Goal: Task Accomplishment & Management: Complete application form

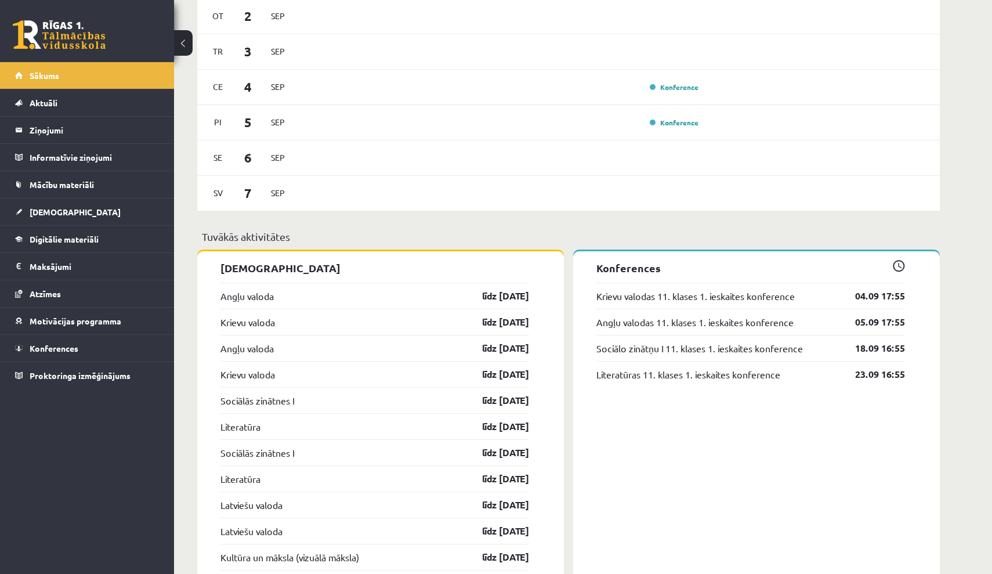
scroll to position [711, 0]
click at [115, 216] on link "[DEMOGRAPHIC_DATA]" at bounding box center [87, 211] width 144 height 27
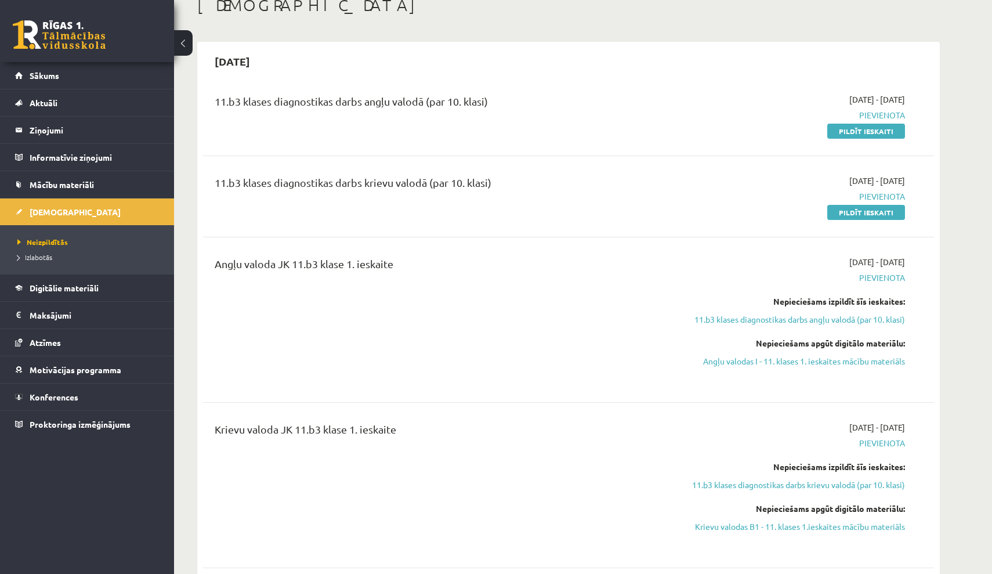
scroll to position [81, 0]
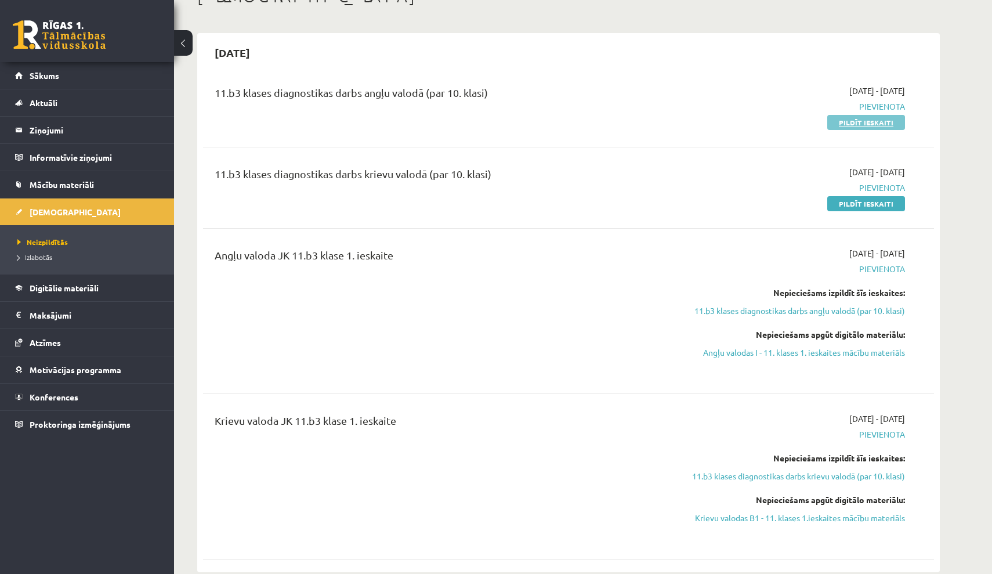
click at [851, 123] on link "Pildīt ieskaiti" at bounding box center [866, 122] width 78 height 15
click at [868, 121] on link "Pildīt ieskaiti" at bounding box center [866, 122] width 78 height 15
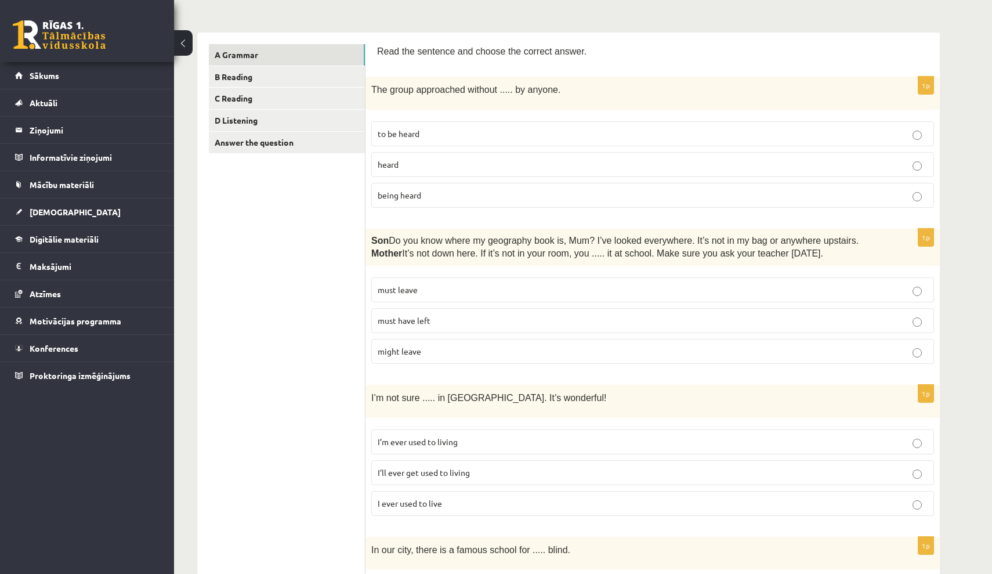
scroll to position [172, 0]
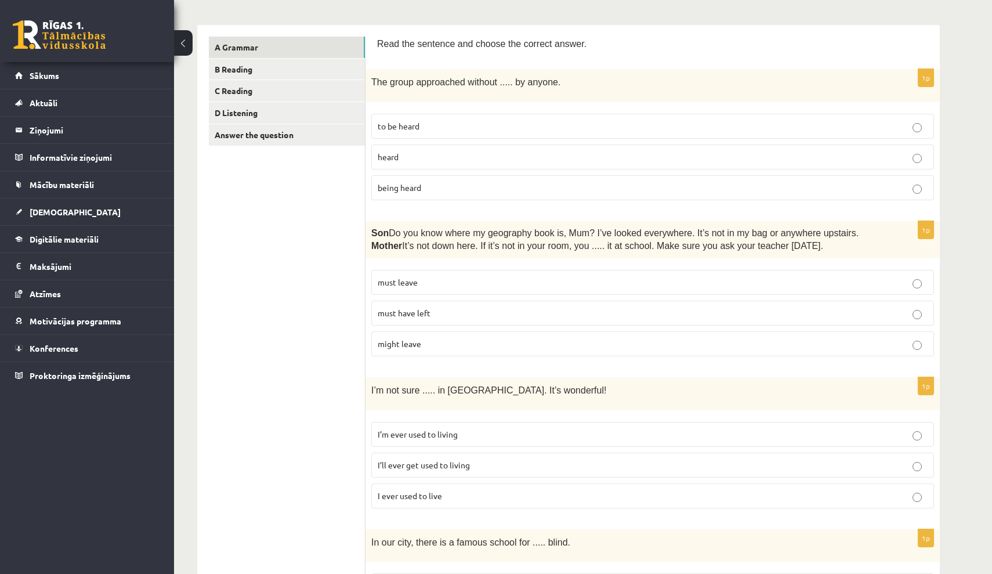
click at [610, 175] on label "being heard" at bounding box center [652, 187] width 563 height 25
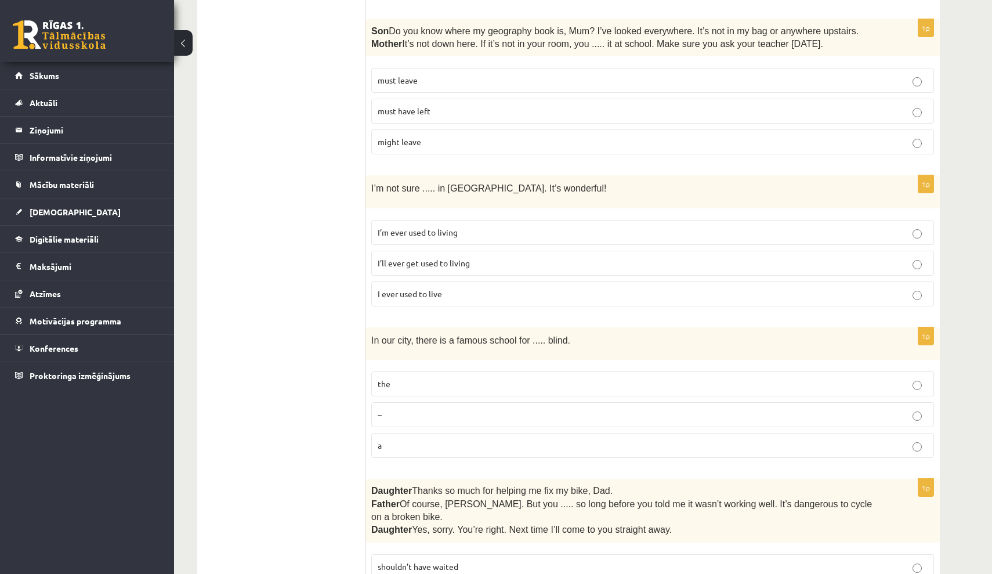
scroll to position [375, 0]
click at [501, 97] on label "must have left" at bounding box center [652, 109] width 563 height 25
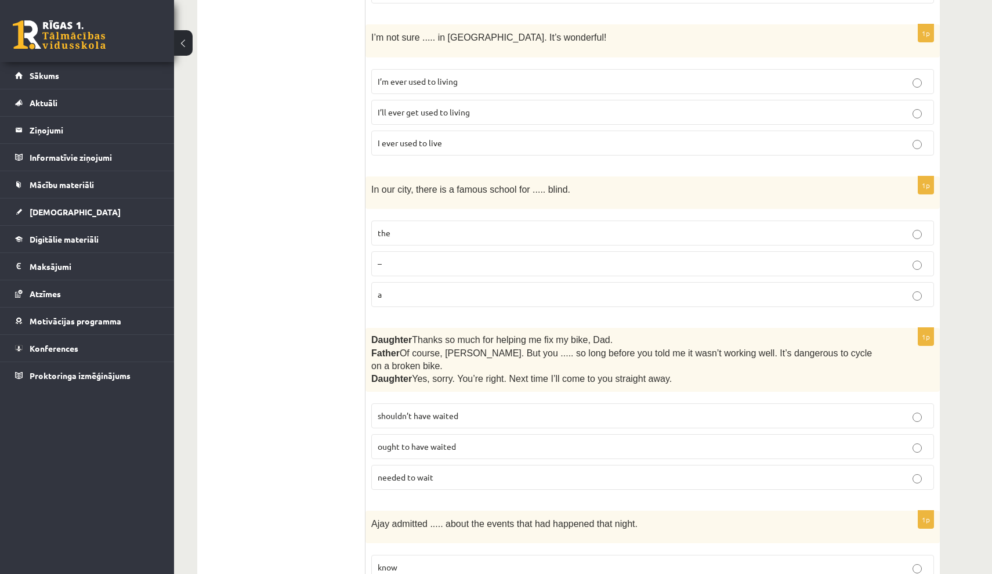
scroll to position [524, 0]
click at [487, 110] on p "I’ll ever get used to living" at bounding box center [653, 112] width 550 height 12
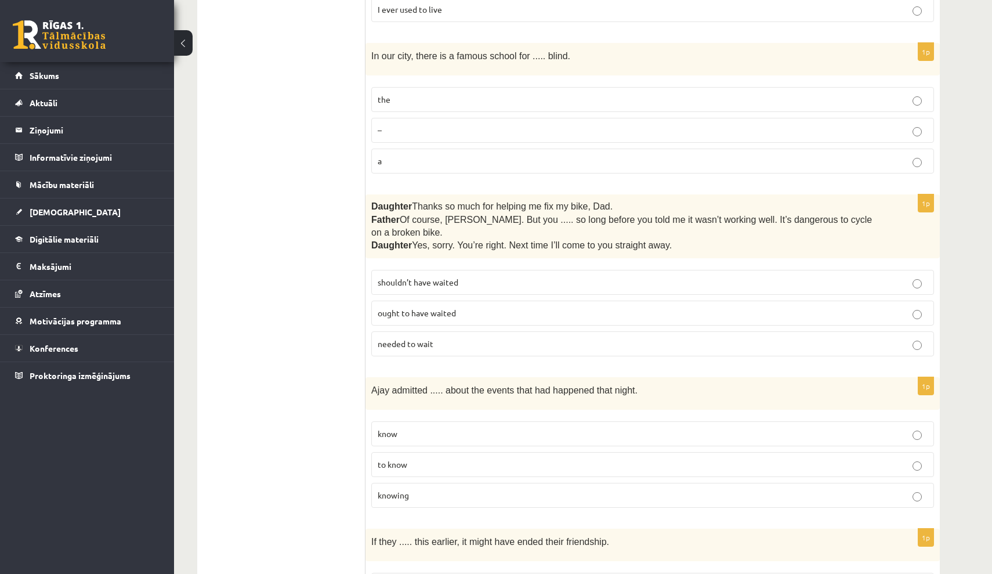
scroll to position [660, 0]
click at [473, 117] on label "–" at bounding box center [652, 128] width 563 height 25
click at [480, 153] on p "a" at bounding box center [653, 159] width 550 height 12
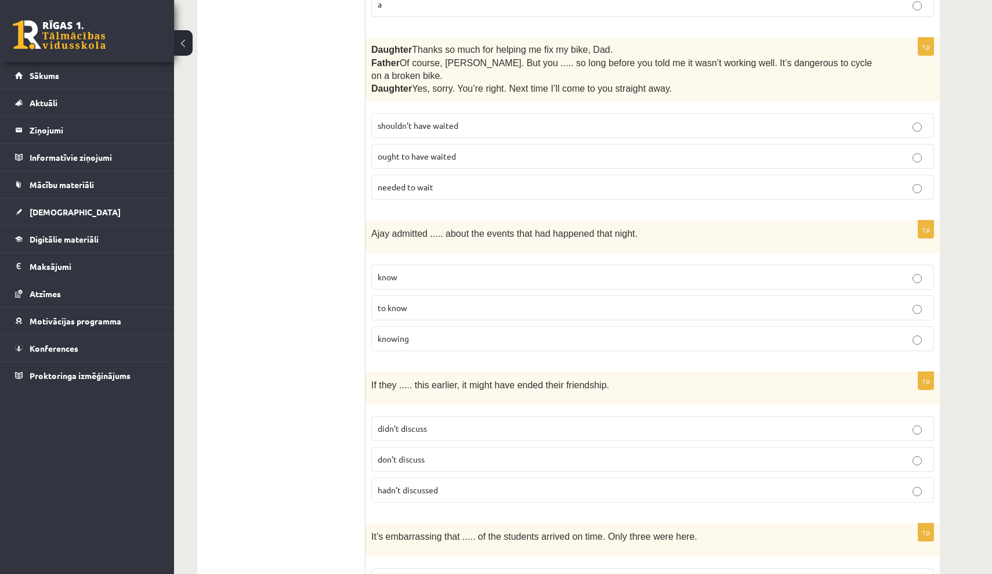
click at [434, 120] on span "shouldn’t have waited" at bounding box center [418, 125] width 81 height 10
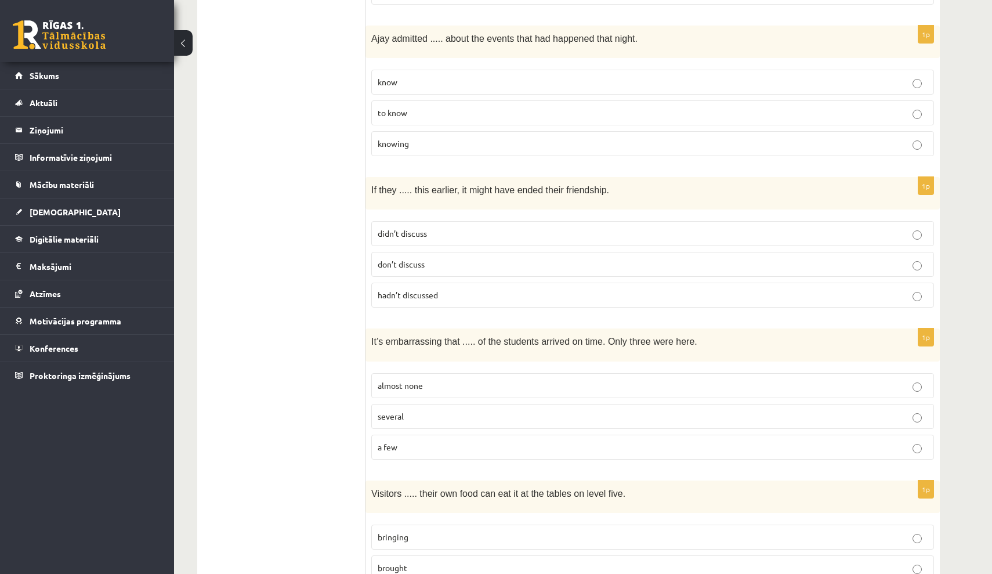
scroll to position [1010, 0]
click at [429, 106] on p "to know" at bounding box center [653, 112] width 550 height 12
click at [450, 137] on p "knowing" at bounding box center [653, 143] width 550 height 12
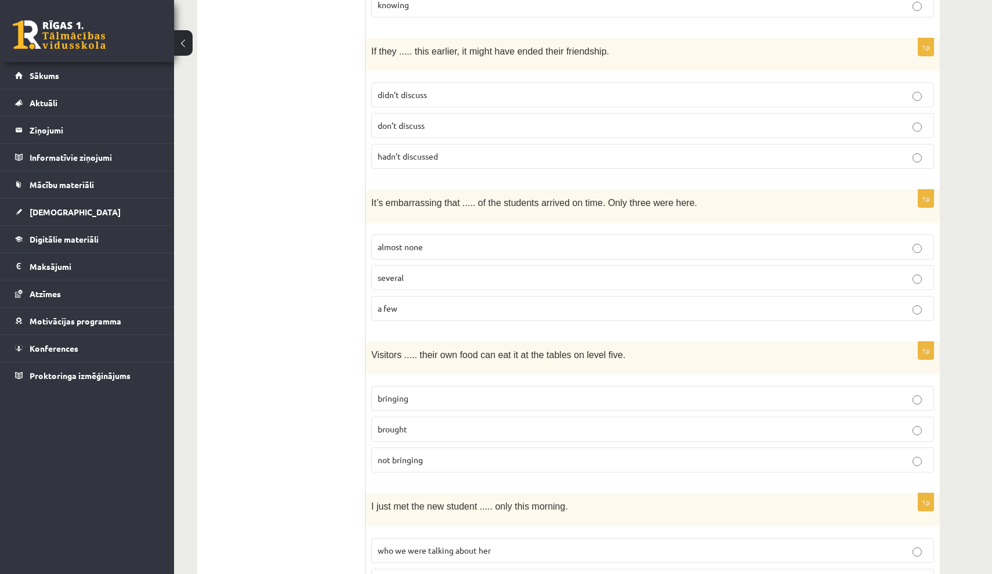
scroll to position [1147, 0]
click at [490, 151] on p "hadn’t discussed" at bounding box center [653, 157] width 550 height 12
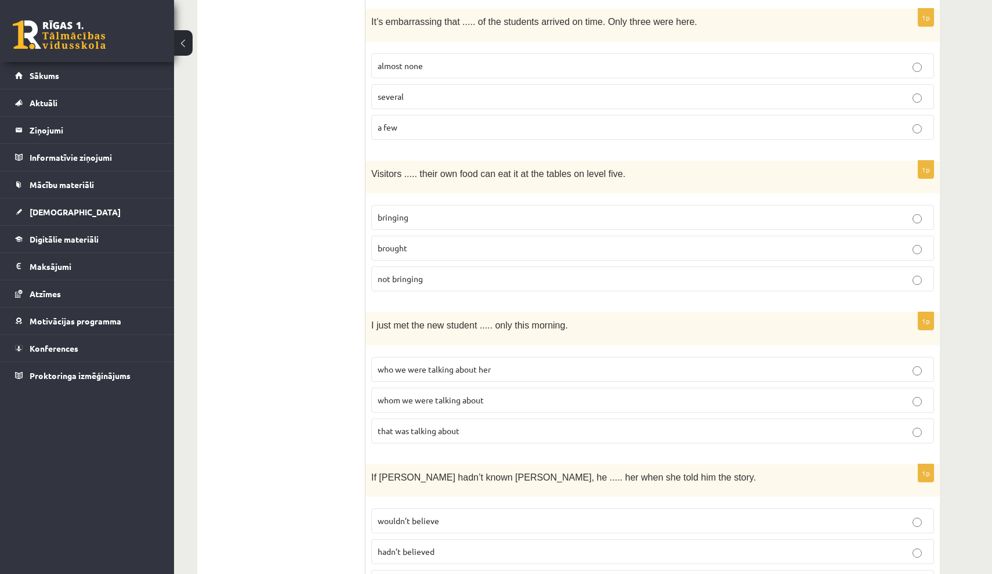
scroll to position [1331, 0]
click at [454, 58] on p "almost none" at bounding box center [653, 64] width 550 height 12
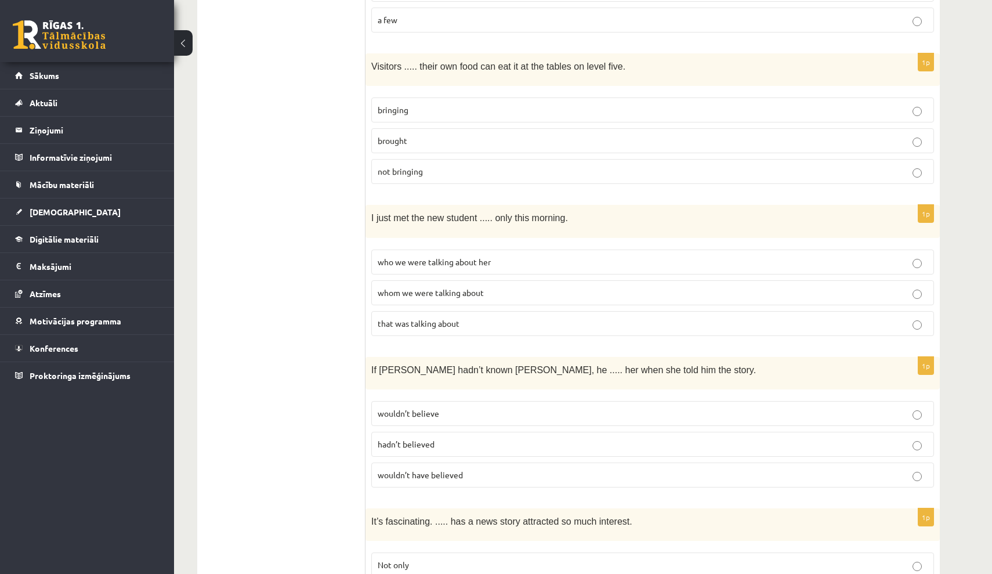
scroll to position [1439, 0]
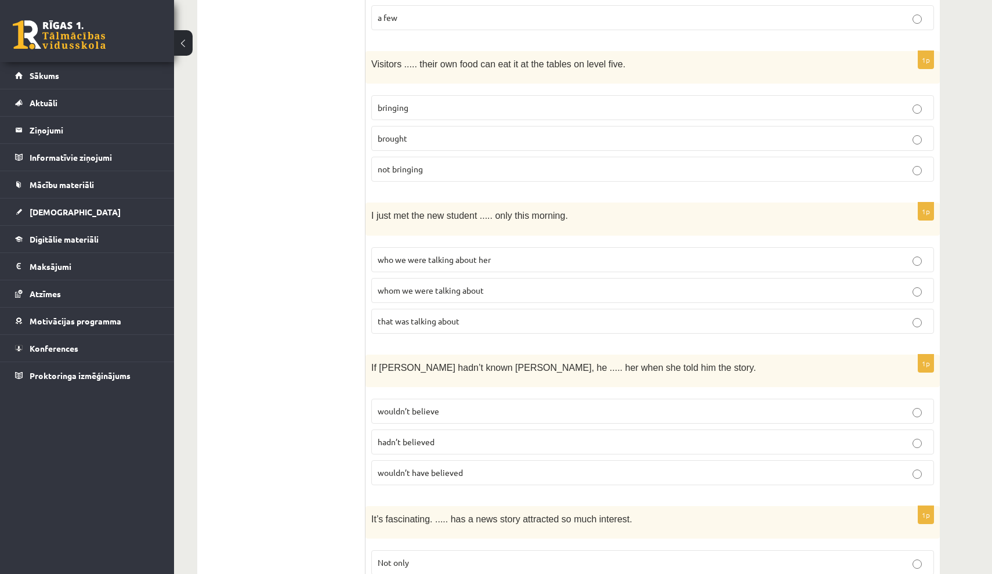
click at [405, 126] on label "brought" at bounding box center [652, 138] width 563 height 25
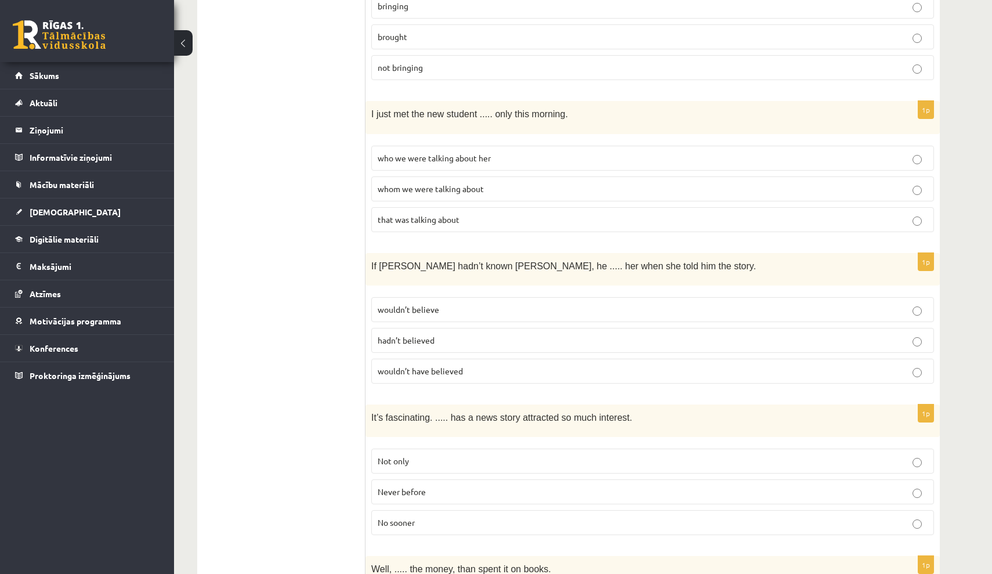
scroll to position [1577, 0]
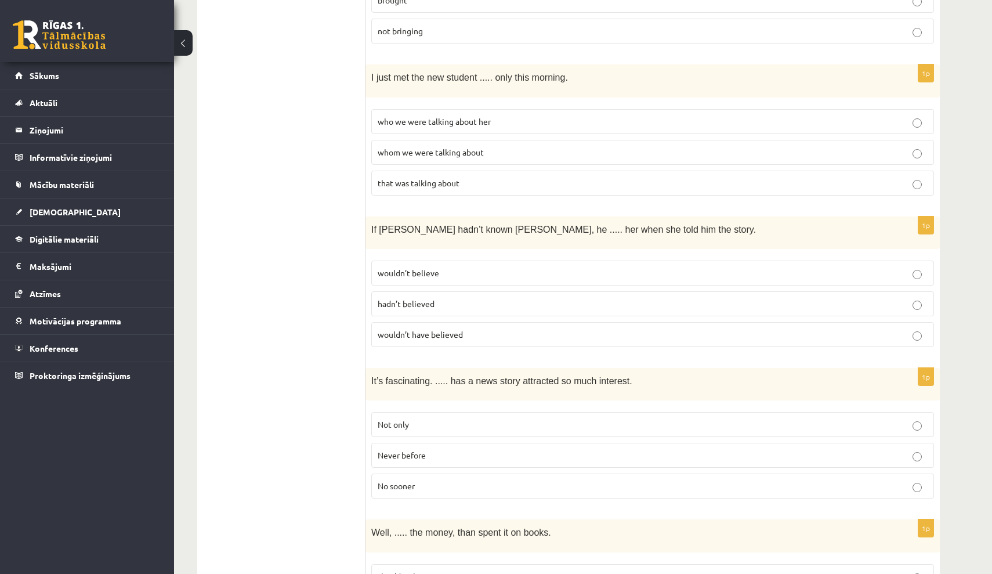
click at [572, 115] on p "who we were talking about her" at bounding box center [653, 121] width 550 height 12
click at [545, 184] on label "that was talking about" at bounding box center [652, 183] width 563 height 25
click at [549, 115] on p "who we were talking about her" at bounding box center [653, 121] width 550 height 12
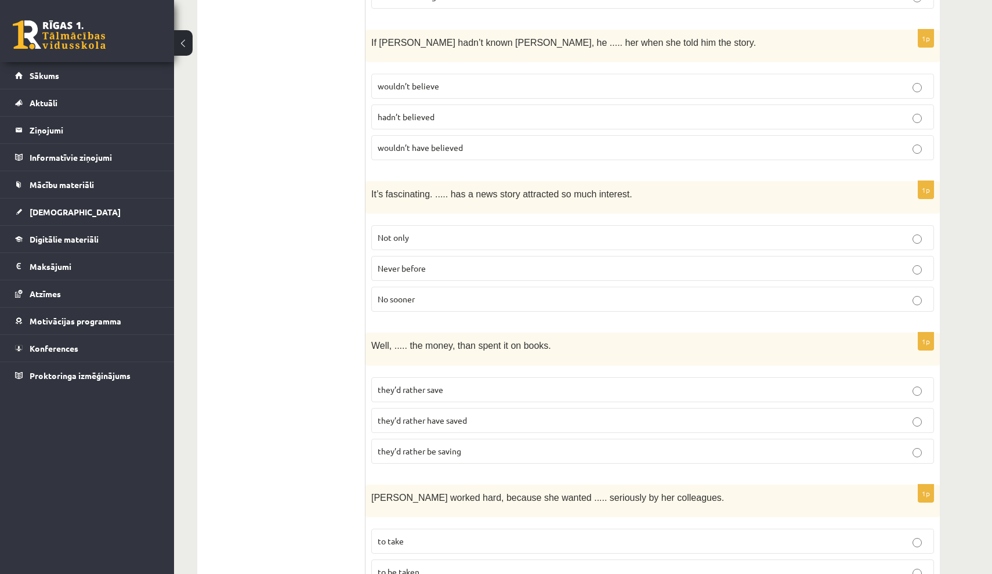
scroll to position [1767, 0]
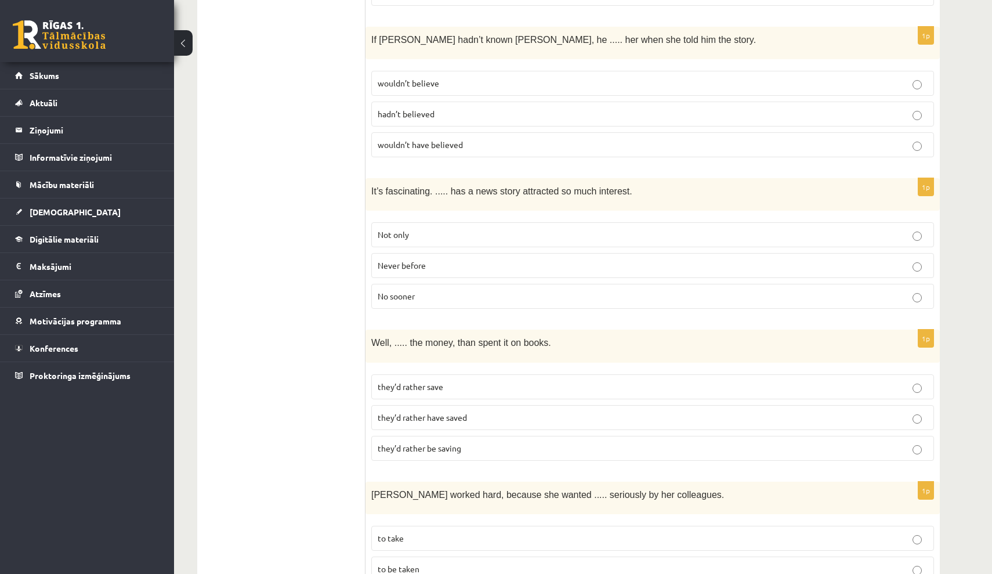
click at [600, 80] on label "wouldn’t believe" at bounding box center [652, 83] width 563 height 25
click at [587, 145] on label "wouldn’t have believed" at bounding box center [652, 144] width 563 height 25
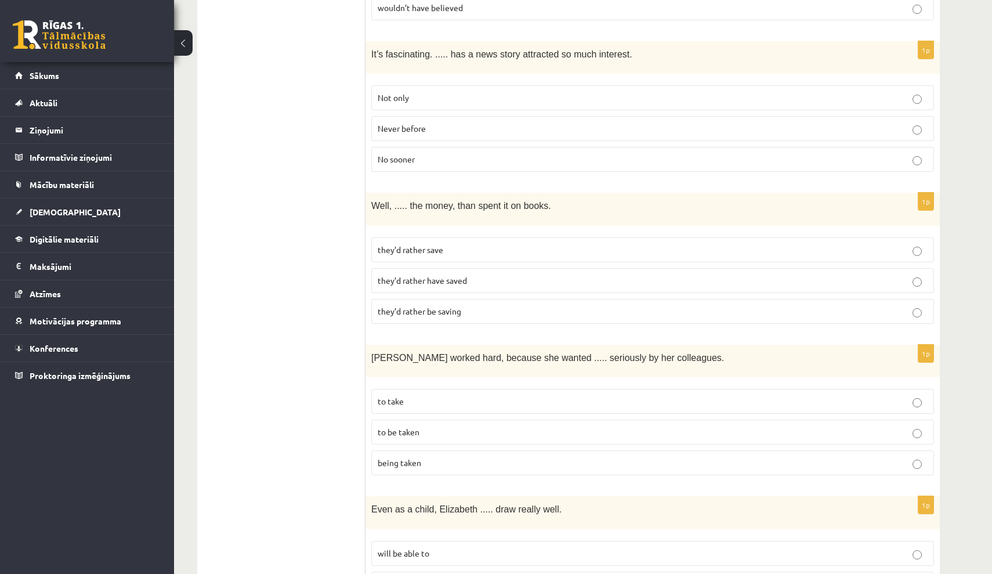
scroll to position [1903, 0]
click at [605, 116] on label "Never before" at bounding box center [652, 128] width 563 height 25
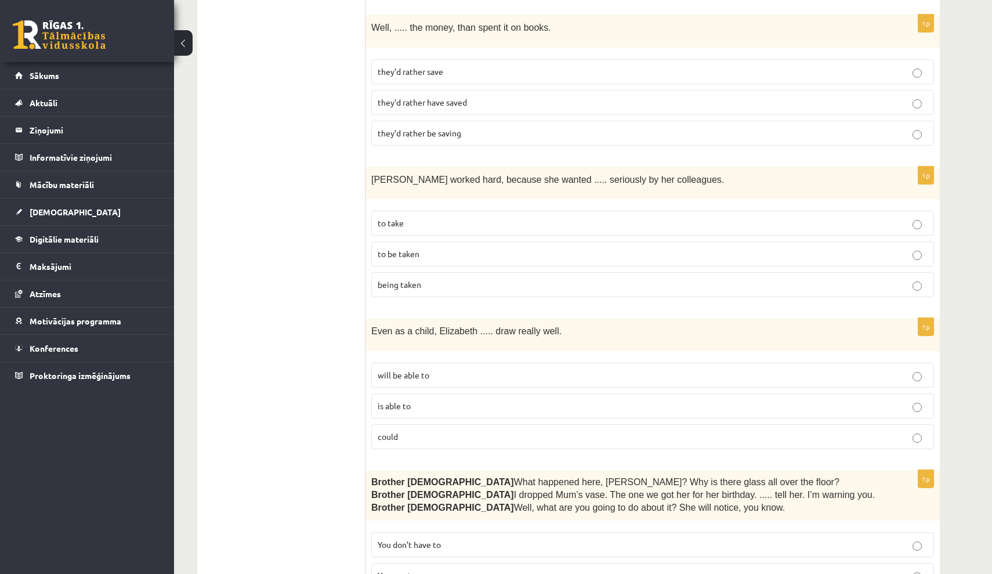
scroll to position [2082, 0]
click at [634, 66] on p "they’d rather save" at bounding box center [653, 72] width 550 height 12
click at [596, 127] on p "they’d rather be saving" at bounding box center [653, 133] width 550 height 12
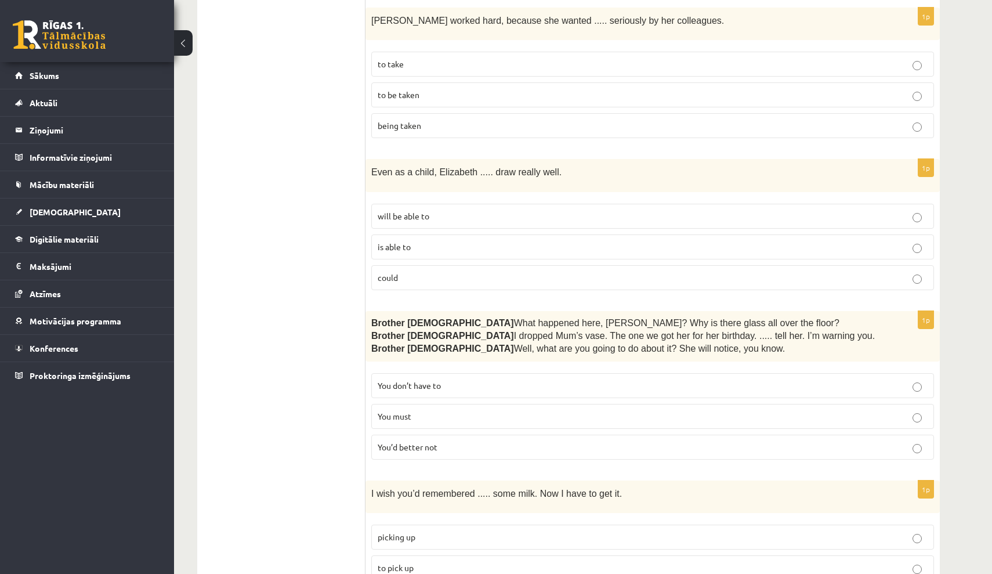
scroll to position [2237, 0]
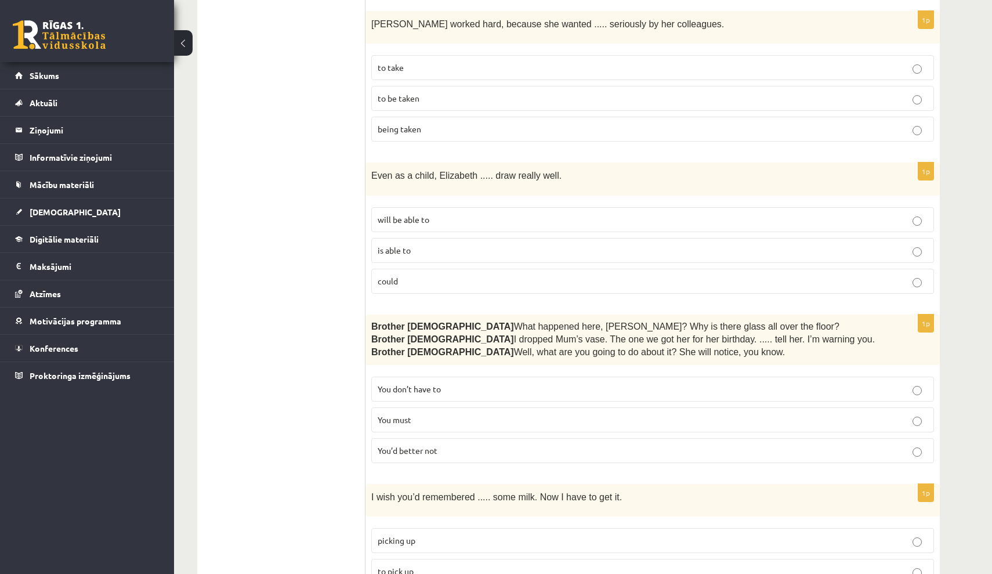
click at [598, 92] on p "to be taken" at bounding box center [653, 98] width 550 height 12
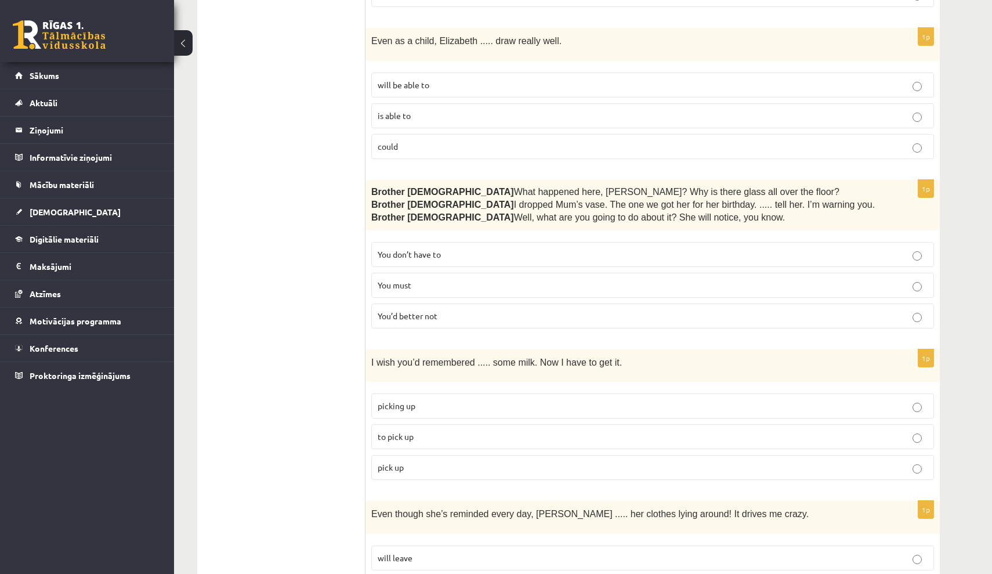
scroll to position [2376, 0]
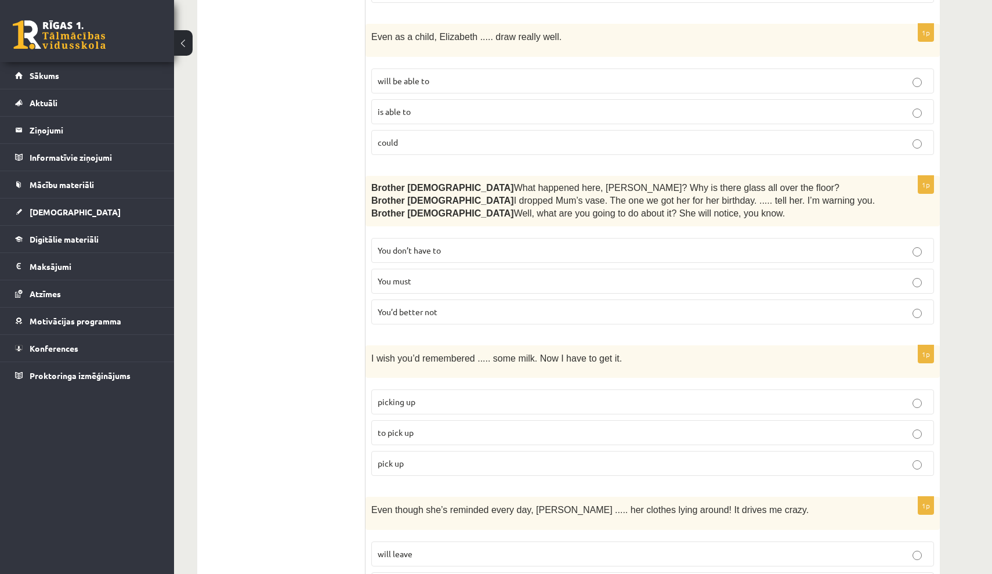
click at [584, 136] on p "could" at bounding box center [653, 142] width 550 height 12
click at [578, 106] on label "is able to" at bounding box center [652, 111] width 563 height 25
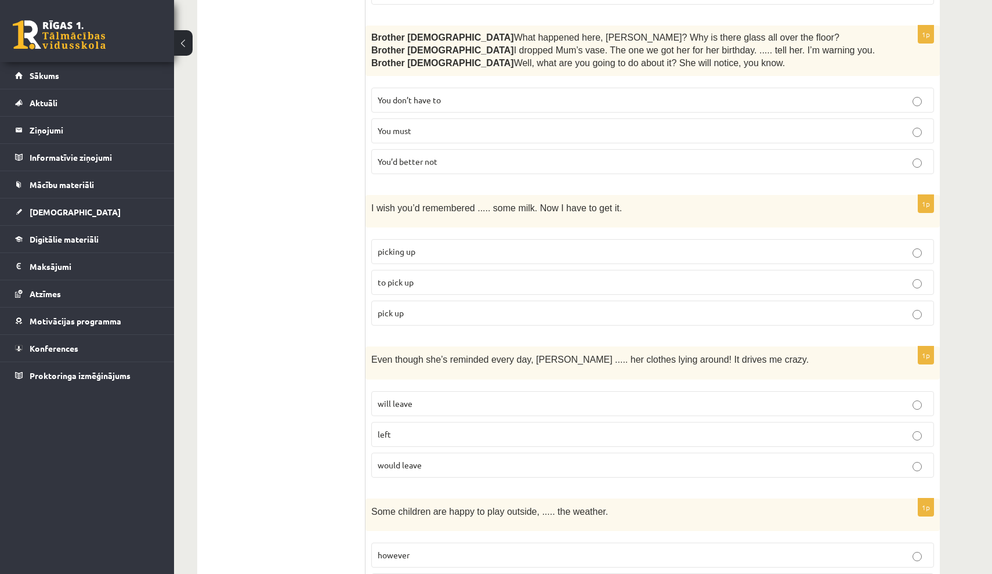
scroll to position [2536, 0]
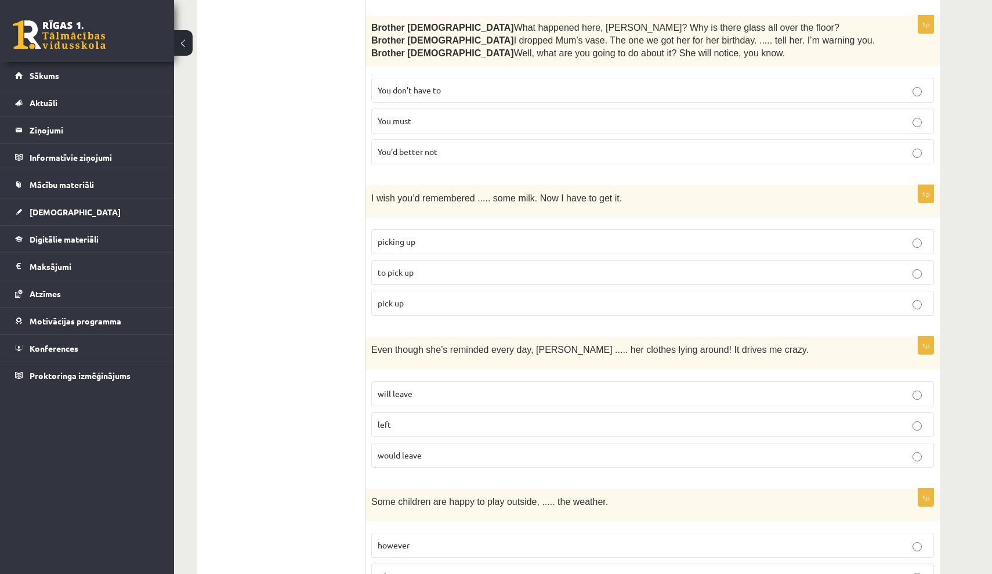
click at [620, 146] on p "You’d better not" at bounding box center [653, 152] width 550 height 12
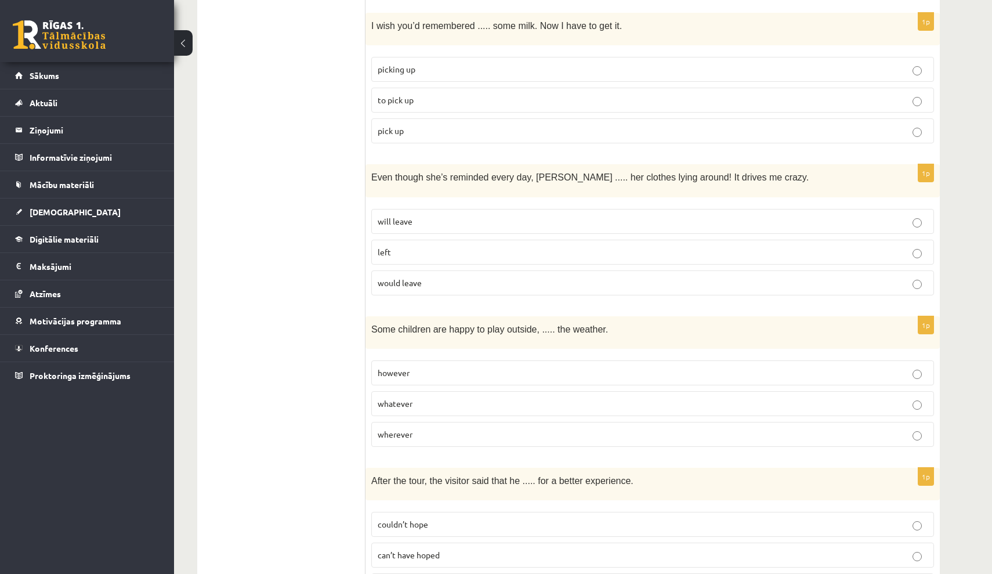
scroll to position [2708, 0]
click at [582, 94] on p "to pick up" at bounding box center [653, 100] width 550 height 12
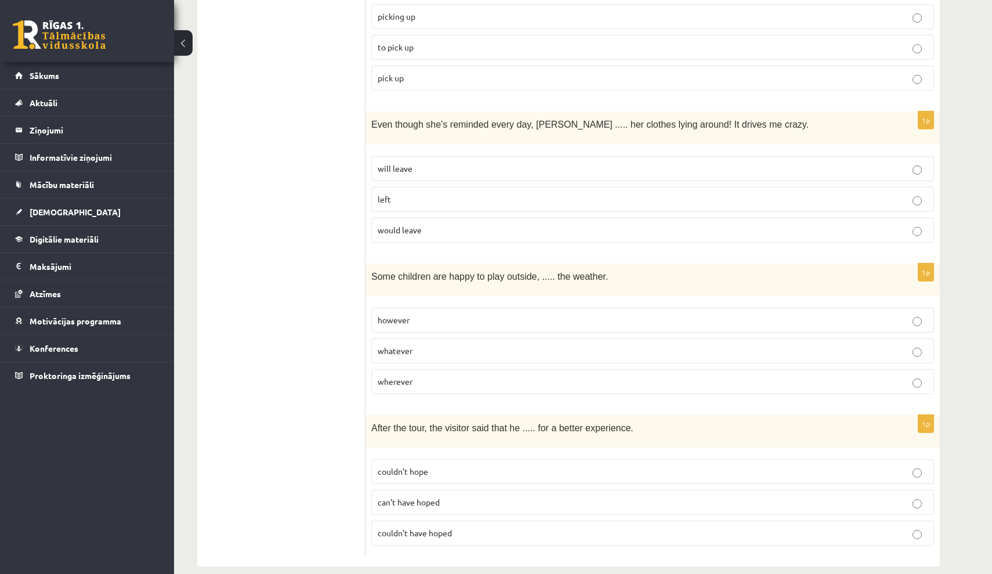
scroll to position [2760, 0]
click at [576, 194] on p "left" at bounding box center [653, 200] width 550 height 12
click at [618, 342] on label "whatever" at bounding box center [652, 351] width 563 height 25
click at [590, 462] on label "couldn’t hope" at bounding box center [652, 471] width 563 height 25
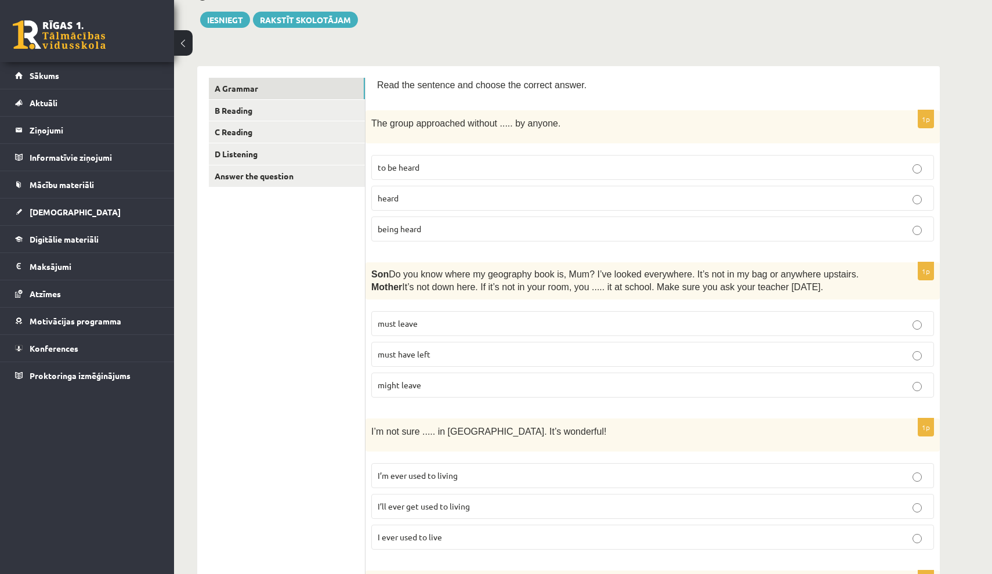
scroll to position [127, 0]
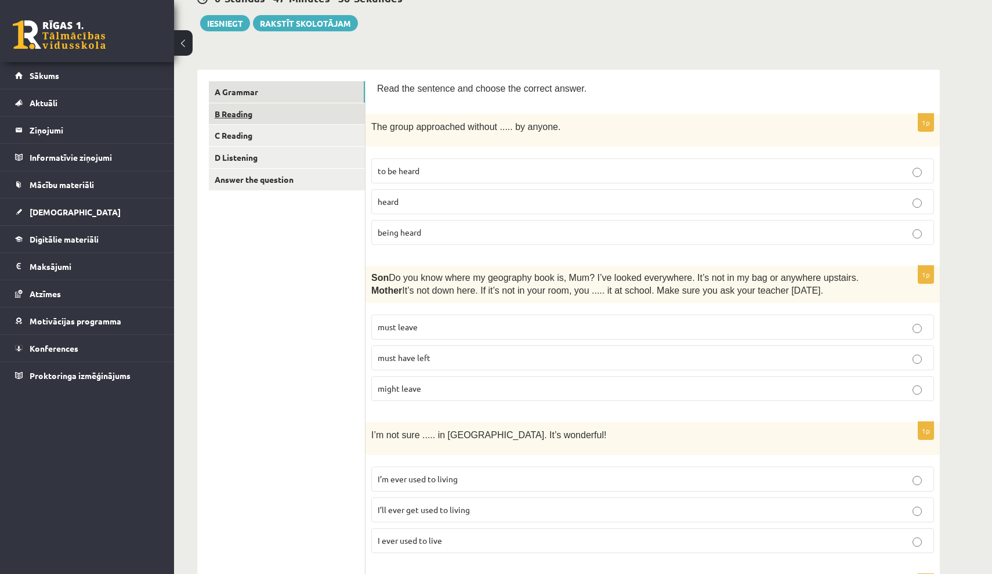
click at [278, 120] on link "B Reading" at bounding box center [287, 113] width 156 height 21
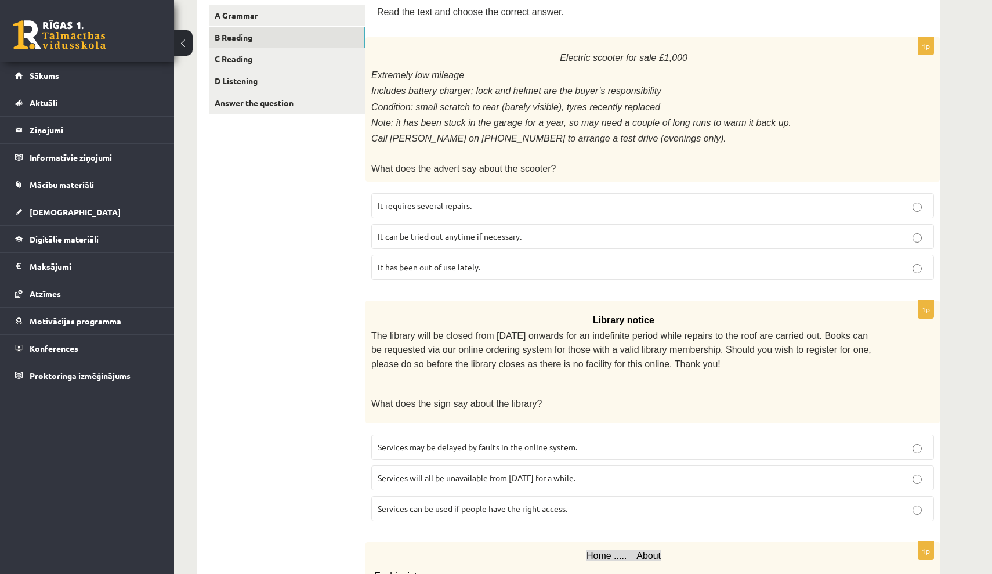
scroll to position [207, 0]
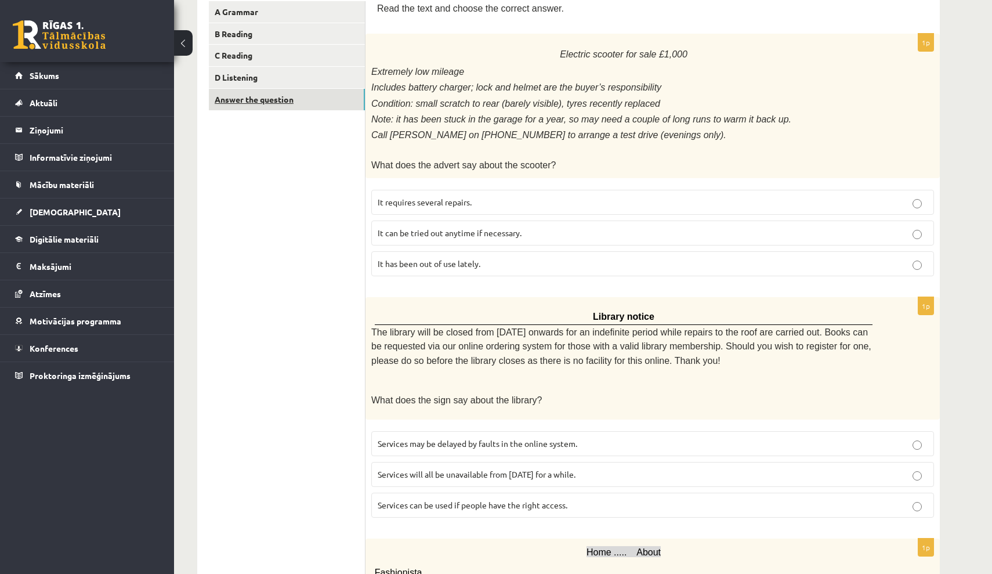
click at [274, 104] on link "Answer the question" at bounding box center [287, 99] width 156 height 21
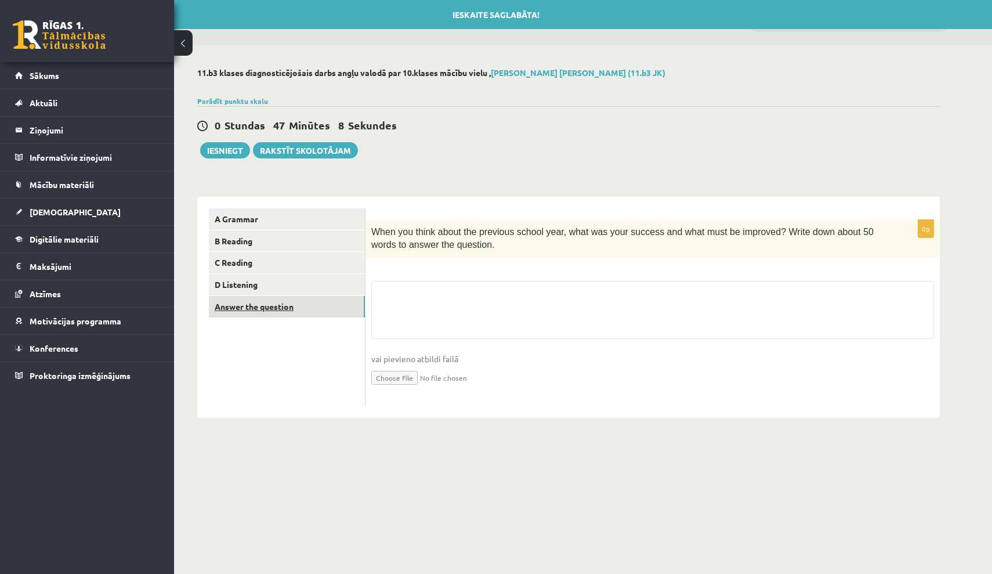
scroll to position [0, 0]
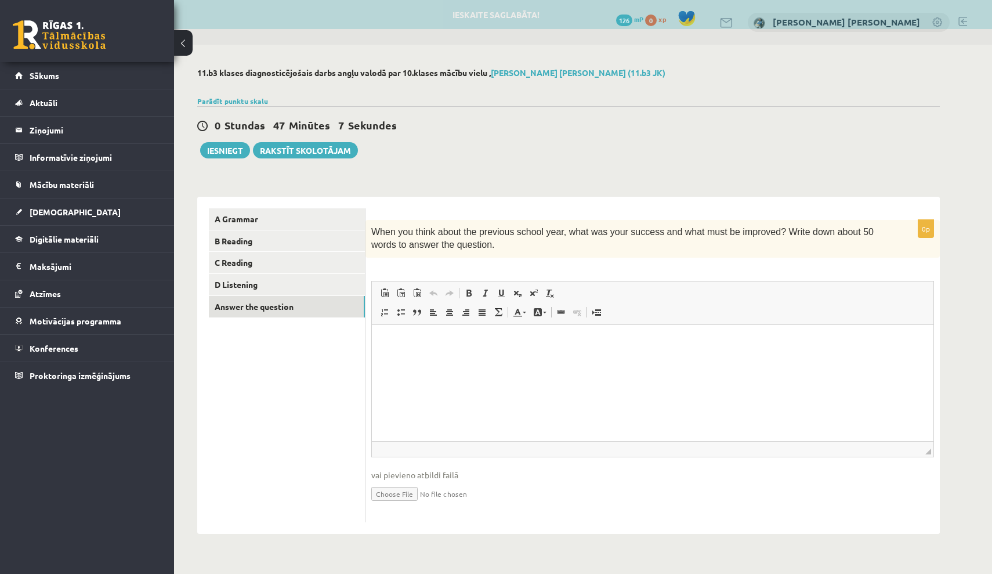
click at [516, 305] on link "Text Color" at bounding box center [519, 312] width 20 height 15
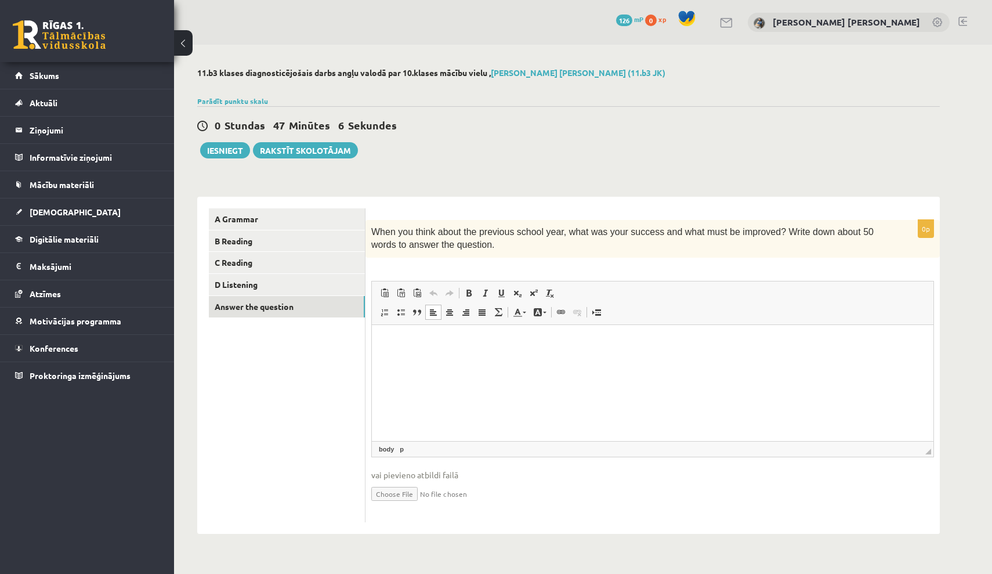
click at [447, 344] on p "Editor, wiswyg-editor-user-answer-47363727660140" at bounding box center [652, 342] width 538 height 12
click at [616, 339] on p "**********" at bounding box center [652, 342] width 538 height 12
click at [884, 338] on p "**********" at bounding box center [652, 342] width 538 height 12
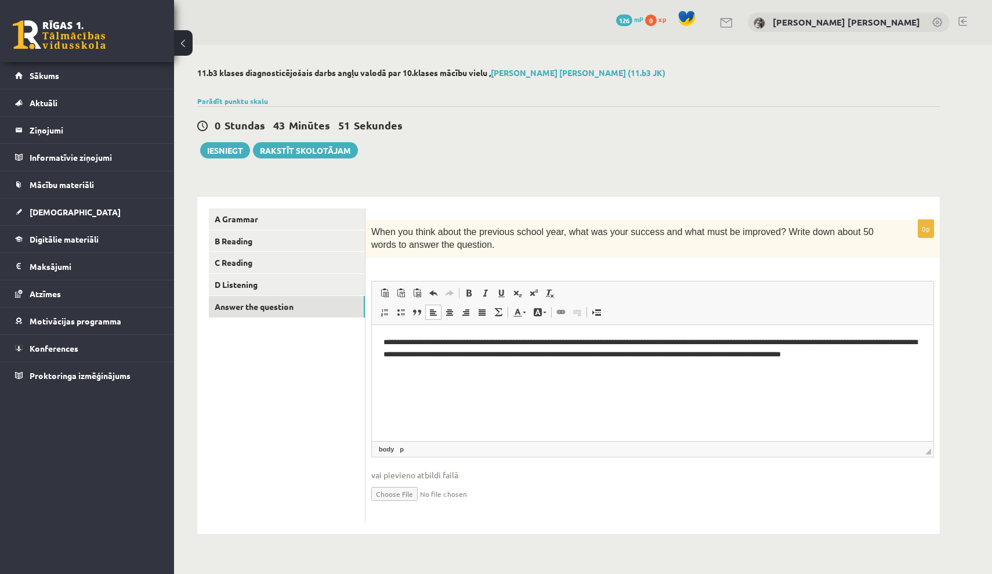
click at [873, 351] on p "**********" at bounding box center [652, 353] width 538 height 35
click at [924, 350] on html "**********" at bounding box center [653, 353] width 562 height 58
click at [602, 378] on html "**********" at bounding box center [653, 353] width 562 height 58
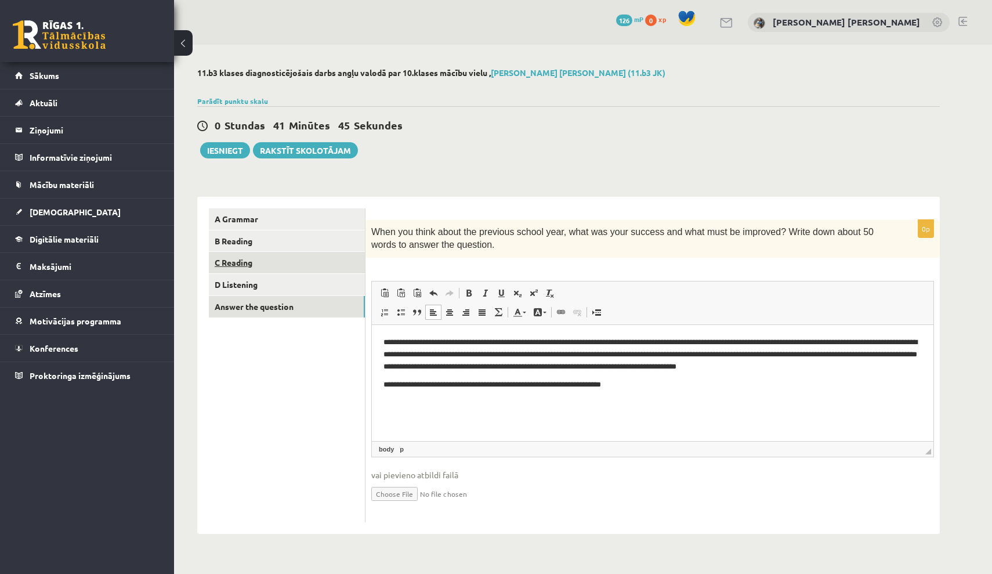
click at [336, 267] on link "C Reading" at bounding box center [287, 262] width 156 height 21
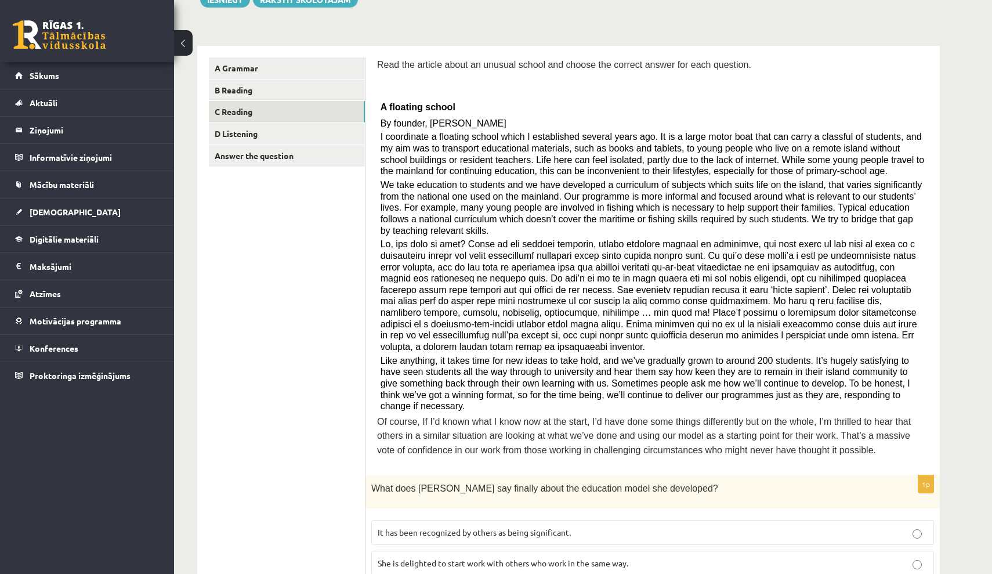
scroll to position [154, 0]
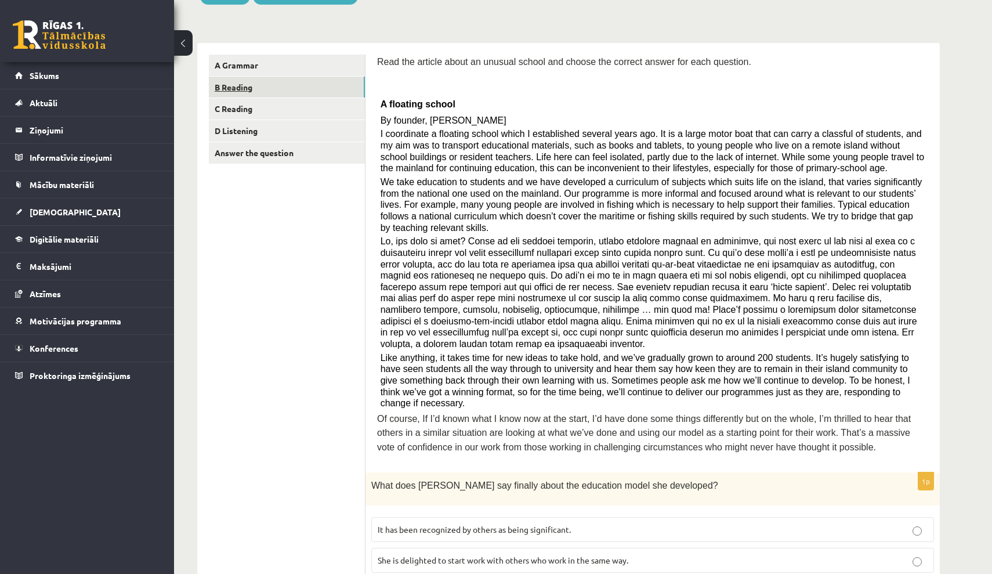
click at [363, 84] on link "B Reading" at bounding box center [287, 87] width 156 height 21
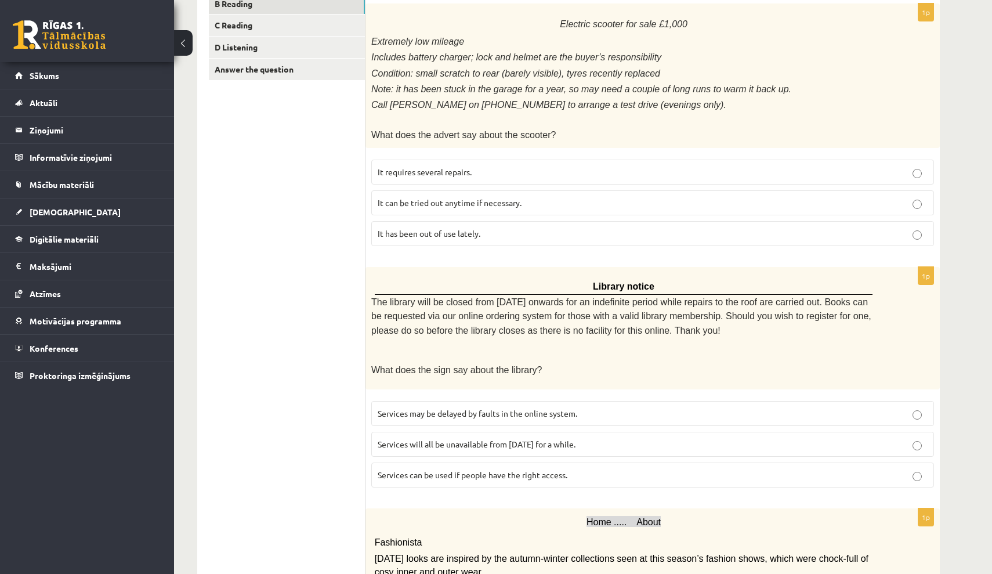
scroll to position [241, 0]
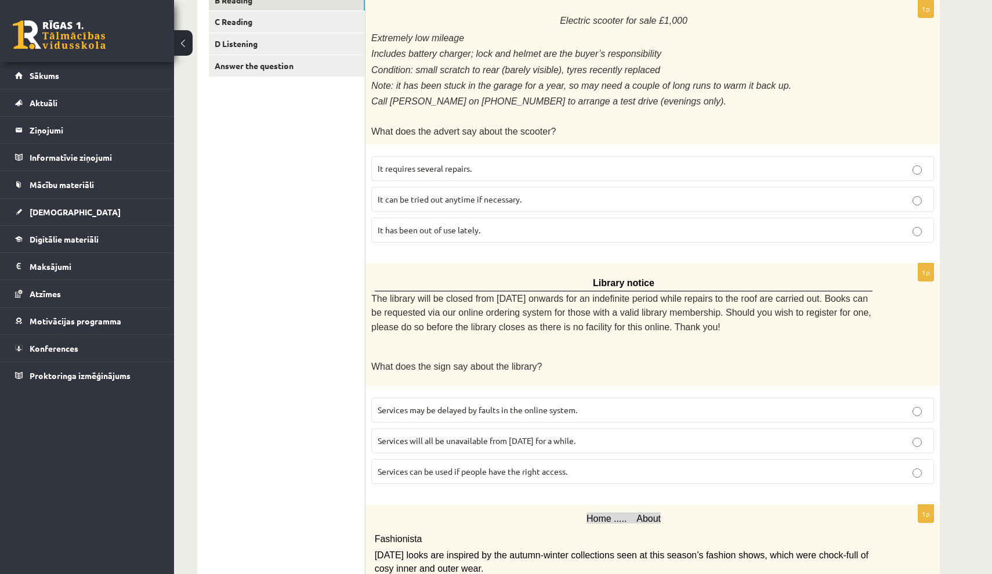
click at [567, 224] on p "It has been out of use lately." at bounding box center [653, 230] width 550 height 12
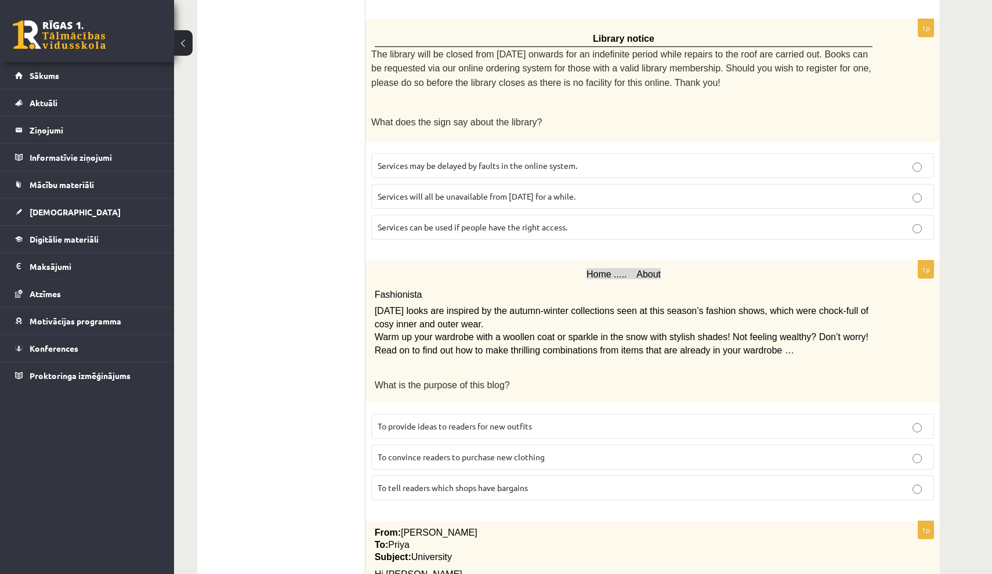
scroll to position [486, 0]
click at [534, 159] on span "Services may be delayed by faults in the online system." at bounding box center [478, 164] width 200 height 10
click at [558, 220] on span "Services can be used if people have the right access." at bounding box center [473, 225] width 190 height 10
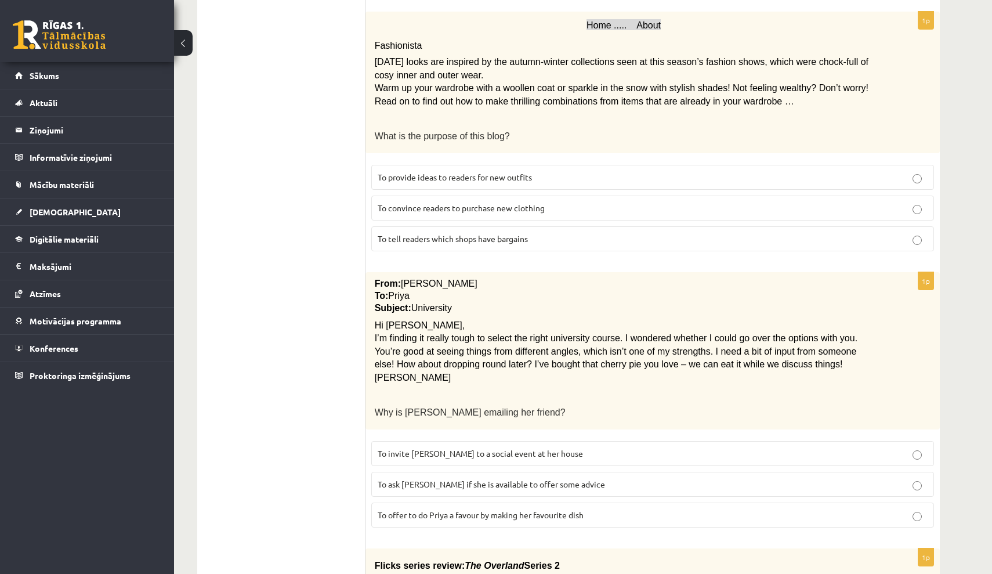
scroll to position [734, 0]
click at [552, 129] on p "What is the purpose of this blog?" at bounding box center [624, 136] width 498 height 14
click at [549, 202] on p "To convince readers to purchase new clothing" at bounding box center [653, 208] width 550 height 12
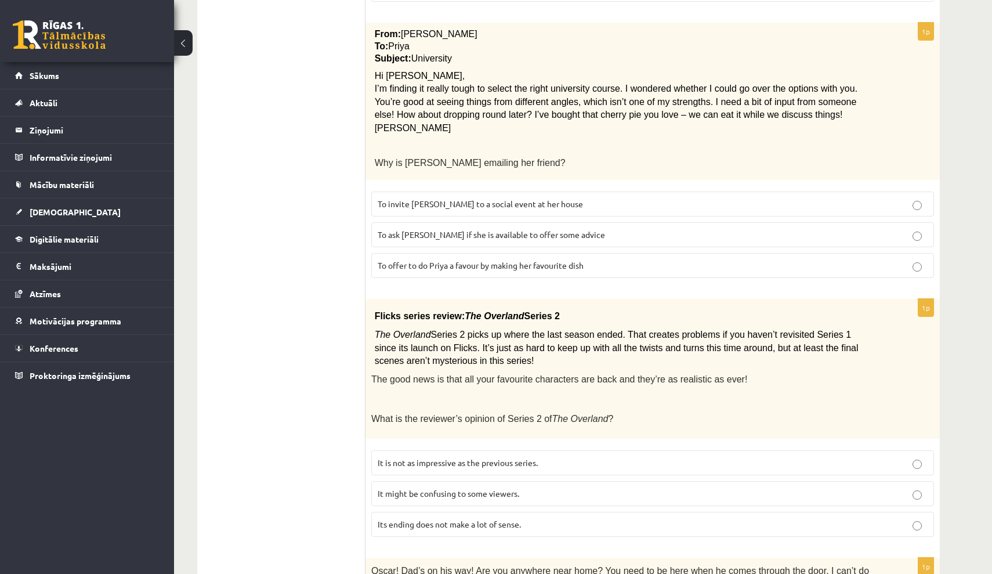
scroll to position [984, 0]
click at [569, 228] on p "To ask Priya if she is available to offer some advice" at bounding box center [653, 234] width 550 height 12
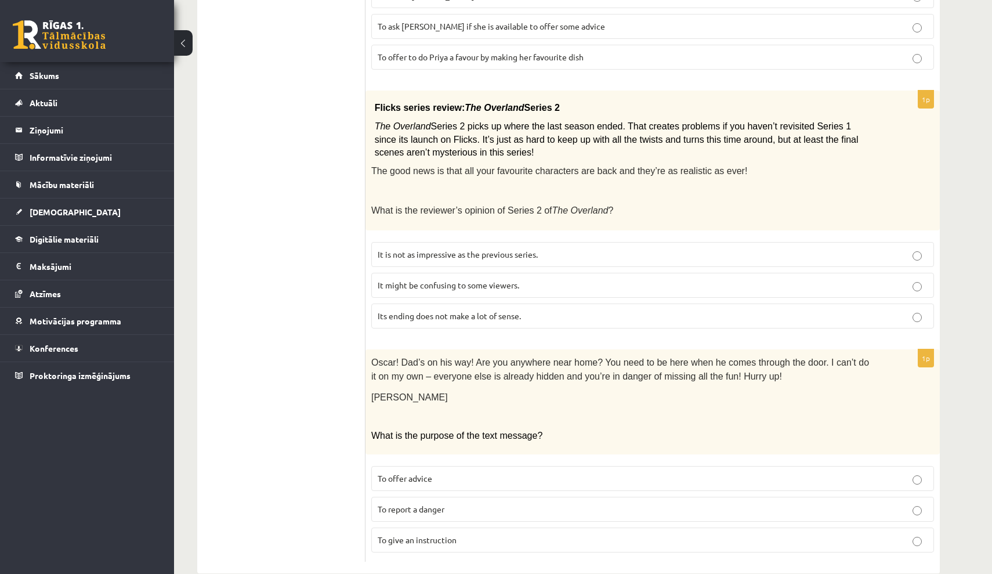
scroll to position [1190, 0]
click at [587, 280] on p "It might be confusing to some viewers." at bounding box center [653, 286] width 550 height 12
click at [582, 504] on p "To report a danger" at bounding box center [653, 510] width 550 height 12
click at [590, 473] on p "To offer advice" at bounding box center [653, 479] width 550 height 12
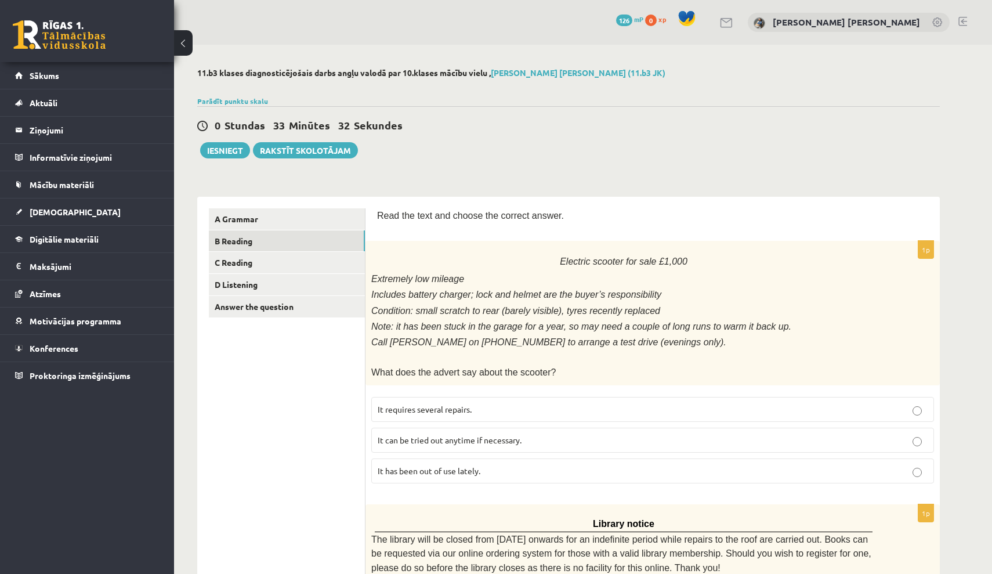
scroll to position [0, 0]
click at [311, 265] on link "C Reading" at bounding box center [287, 262] width 156 height 21
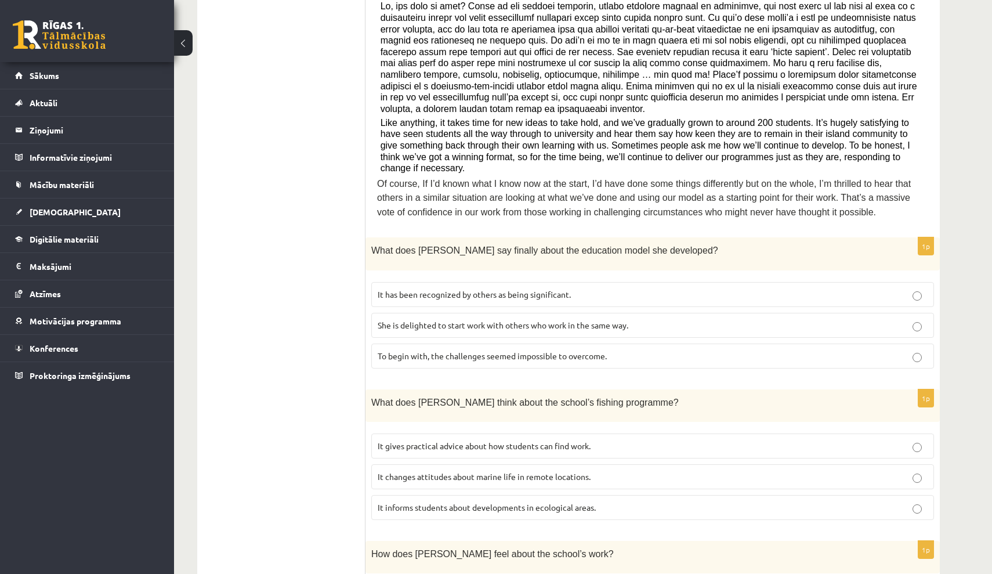
scroll to position [484, 0]
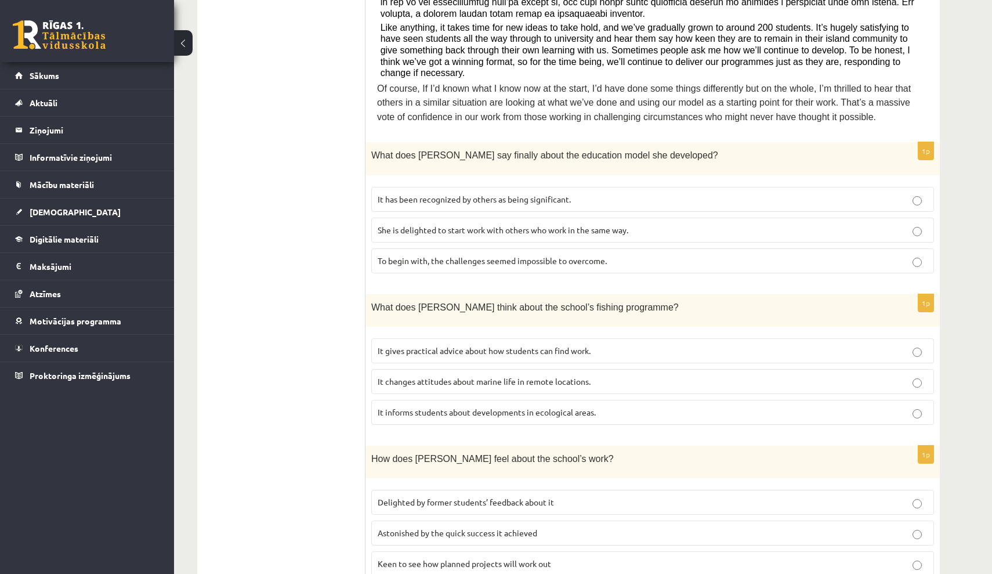
click at [578, 200] on fieldset "It has been recognized by others as being significant. She is delighted to star…" at bounding box center [652, 229] width 563 height 96
click at [582, 218] on label "She is delighted to start work with others who work in the same way." at bounding box center [652, 230] width 563 height 25
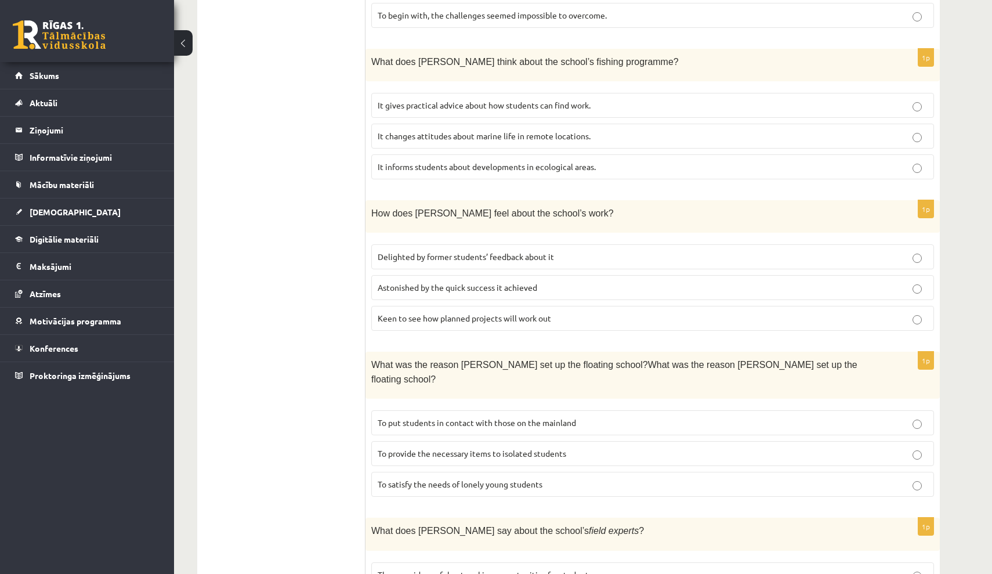
scroll to position [730, 0]
click at [599, 129] on p "It changes attitudes about marine life in remote locations." at bounding box center [653, 135] width 550 height 12
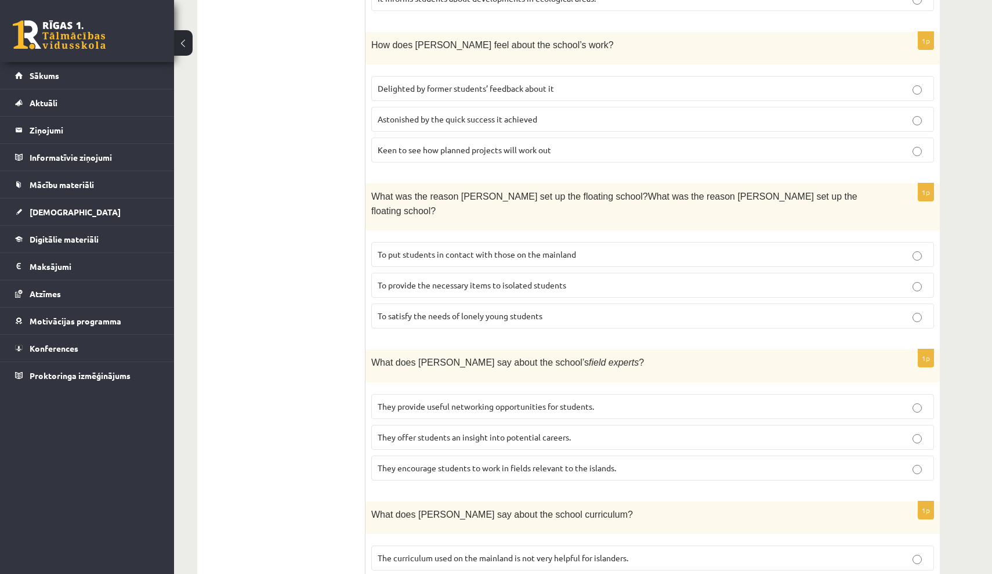
scroll to position [895, 0]
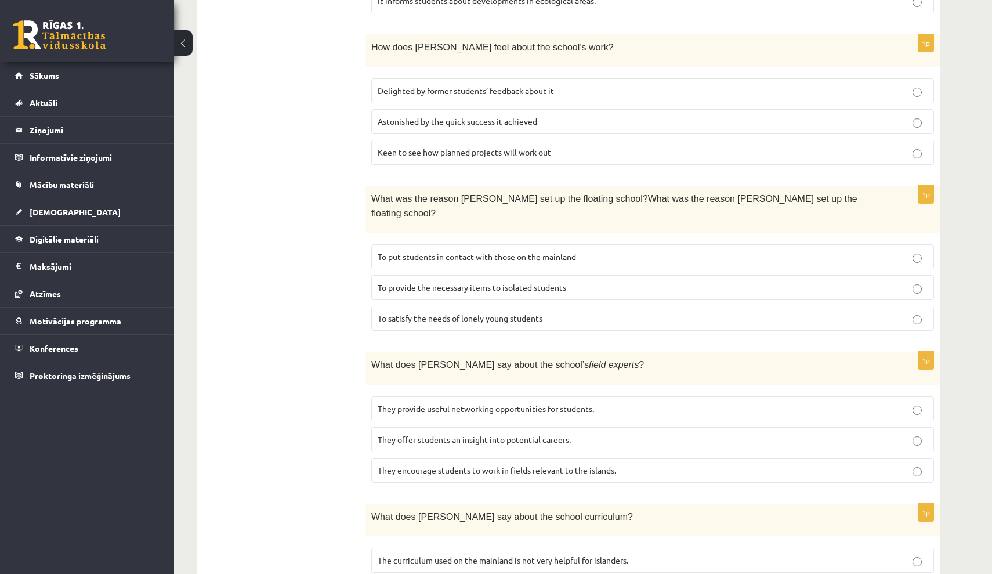
click at [563, 85] on p "Delighted by former students’ feedback about it" at bounding box center [653, 91] width 550 height 12
click at [578, 146] on p "Keen to see how planned projects will work out" at bounding box center [653, 152] width 550 height 12
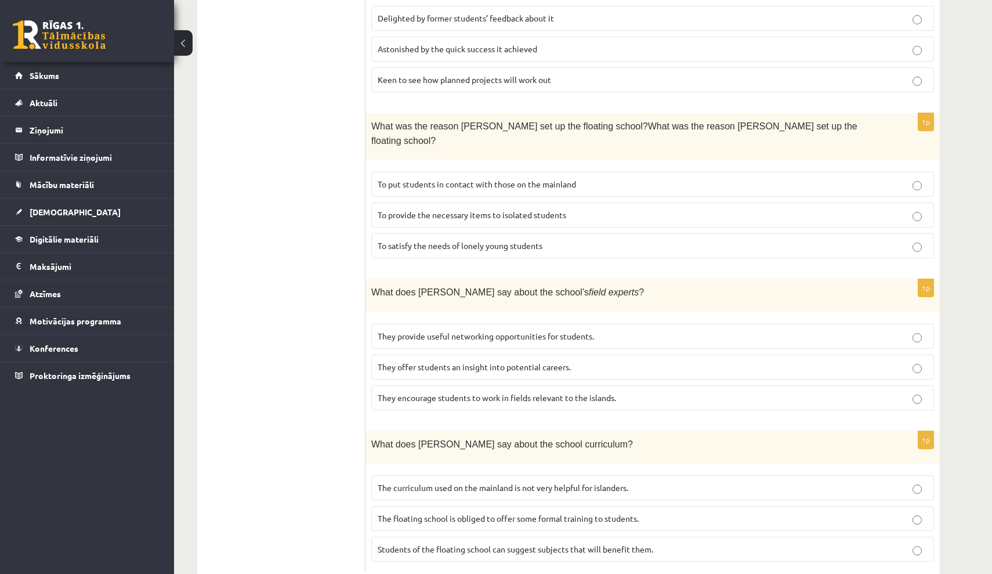
scroll to position [967, 0]
click at [627, 179] on p "To put students in contact with those on the mainland" at bounding box center [653, 185] width 550 height 12
click at [635, 209] on p "To provide the necessary items to isolated students" at bounding box center [653, 215] width 550 height 12
click at [619, 392] on p "They encourage students to work in fields relevant to the islands." at bounding box center [653, 398] width 550 height 12
click at [663, 544] on p "Students of the floating school can suggest subjects that will benefit them." at bounding box center [653, 550] width 550 height 12
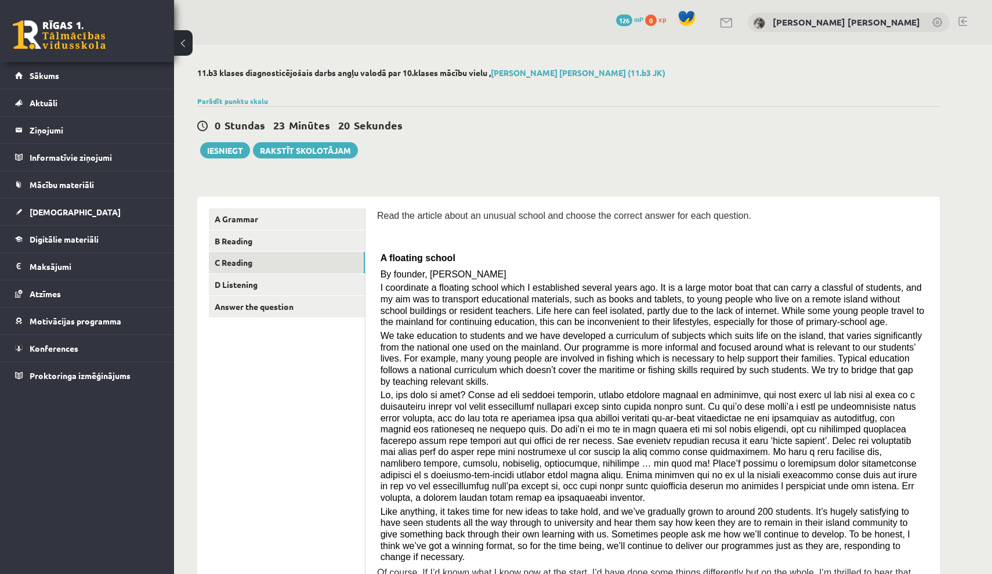
scroll to position [0, 0]
click at [317, 289] on link "D Listening" at bounding box center [287, 284] width 156 height 21
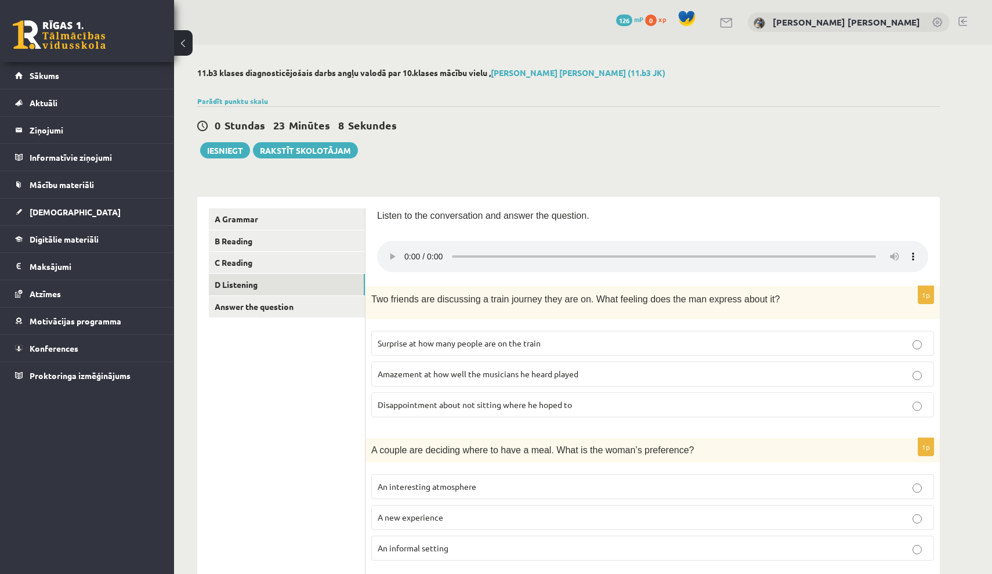
click at [567, 227] on div "Listen to the conversation and answer the question." at bounding box center [652, 218] width 551 height 21
click at [408, 251] on audio at bounding box center [652, 256] width 551 height 31
click at [406, 249] on audio at bounding box center [652, 256] width 551 height 31
drag, startPoint x: 540, startPoint y: 251, endPoint x: 408, endPoint y: 265, distance: 132.4
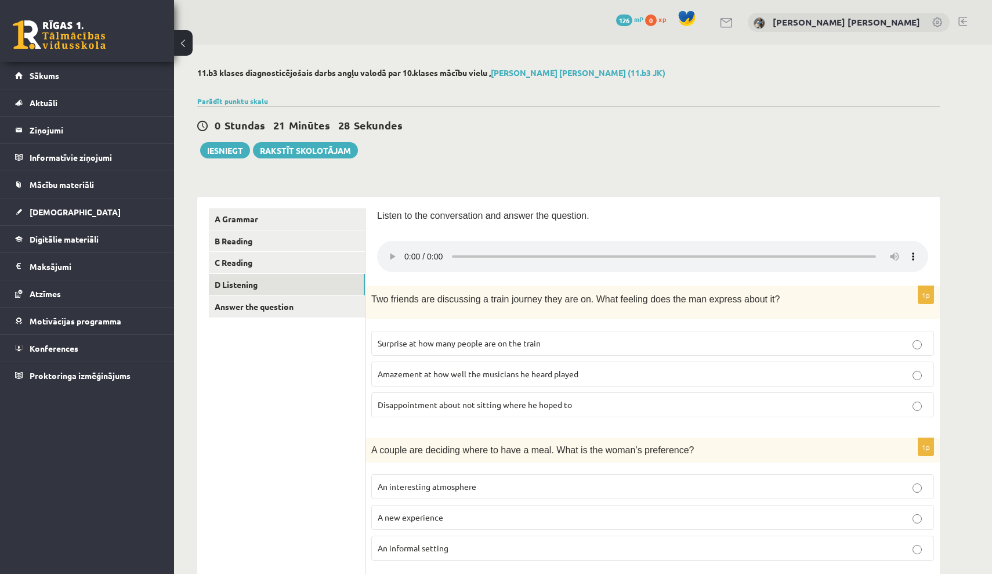
click at [409, 247] on audio at bounding box center [652, 256] width 551 height 31
click at [408, 251] on audio at bounding box center [652, 256] width 551 height 31
click at [405, 249] on audio at bounding box center [652, 256] width 551 height 31
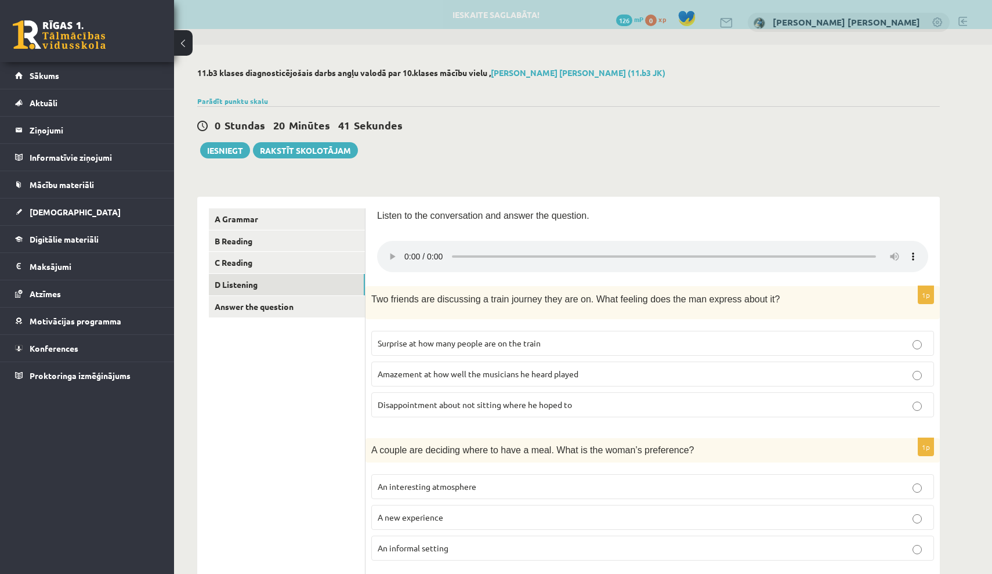
click at [423, 399] on span "Disappointment about not sitting where he hoped to" at bounding box center [475, 404] width 194 height 10
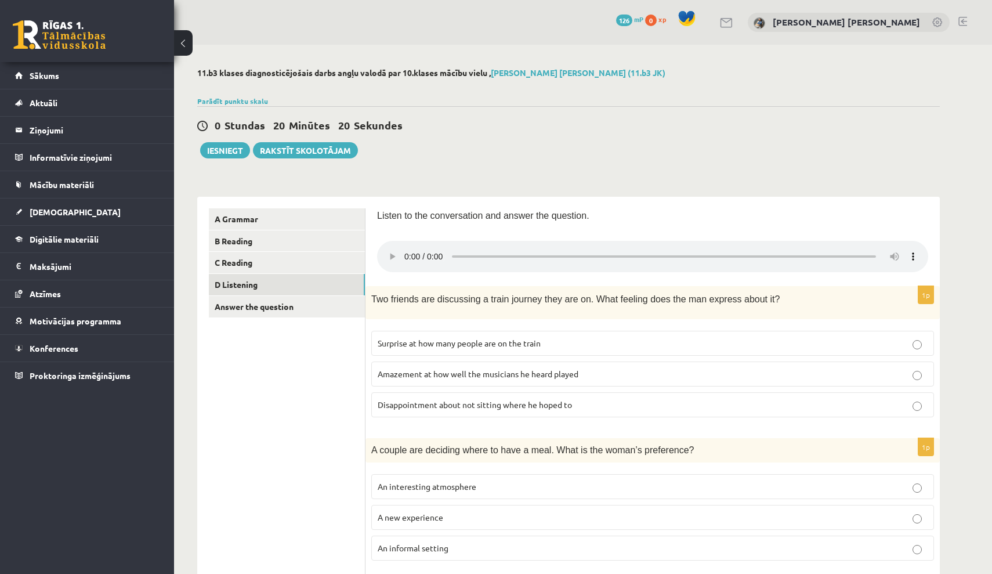
click at [404, 249] on audio at bounding box center [652, 256] width 551 height 31
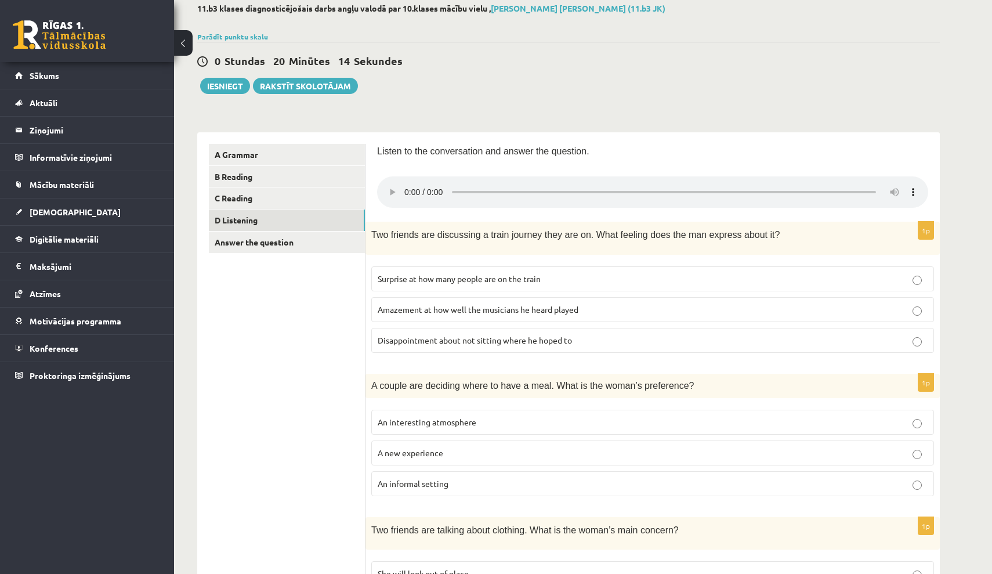
scroll to position [63, 0]
drag, startPoint x: 551, startPoint y: 189, endPoint x: 447, endPoint y: 195, distance: 104.0
click at [447, 195] on div at bounding box center [652, 195] width 551 height 34
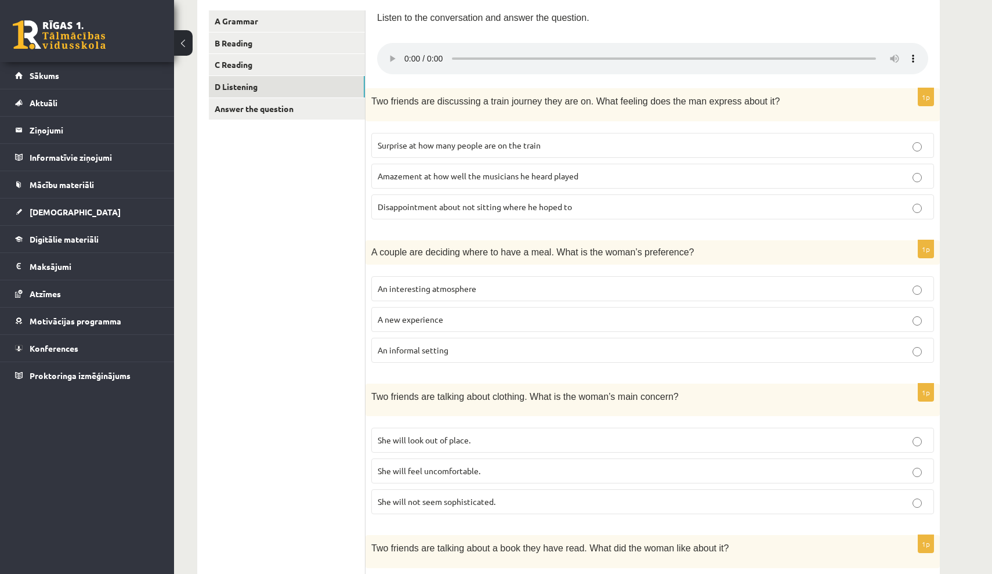
scroll to position [219, 0]
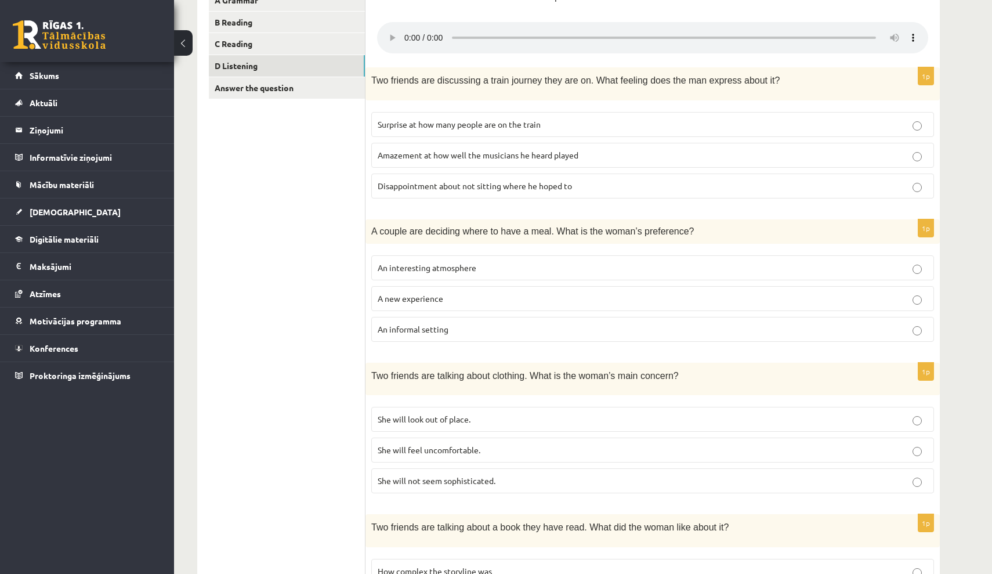
click at [484, 262] on p "An interesting atmosphere" at bounding box center [653, 268] width 550 height 12
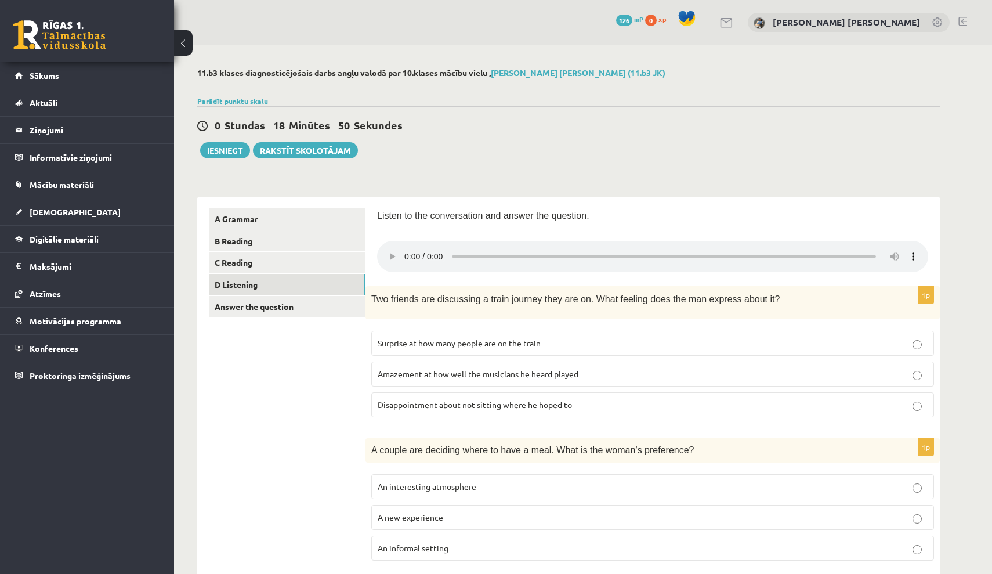
scroll to position [0, 0]
drag, startPoint x: 596, startPoint y: 251, endPoint x: 389, endPoint y: 252, distance: 207.7
click at [389, 252] on audio at bounding box center [652, 256] width 551 height 31
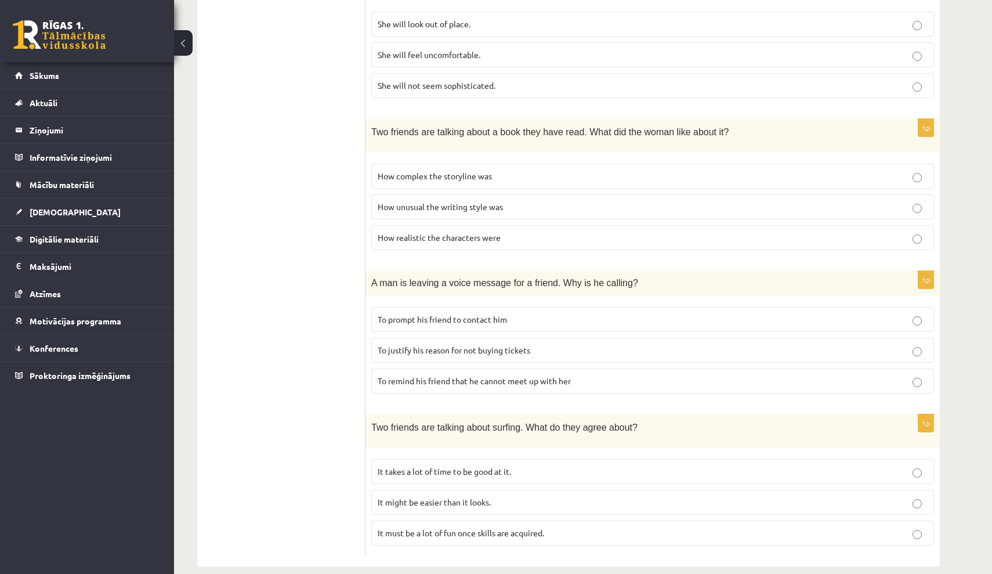
scroll to position [613, 0]
click at [552, 497] on p "It might be easier than it looks." at bounding box center [653, 503] width 550 height 12
click at [549, 466] on p "It takes a lot of time to be good at it." at bounding box center [653, 472] width 550 height 12
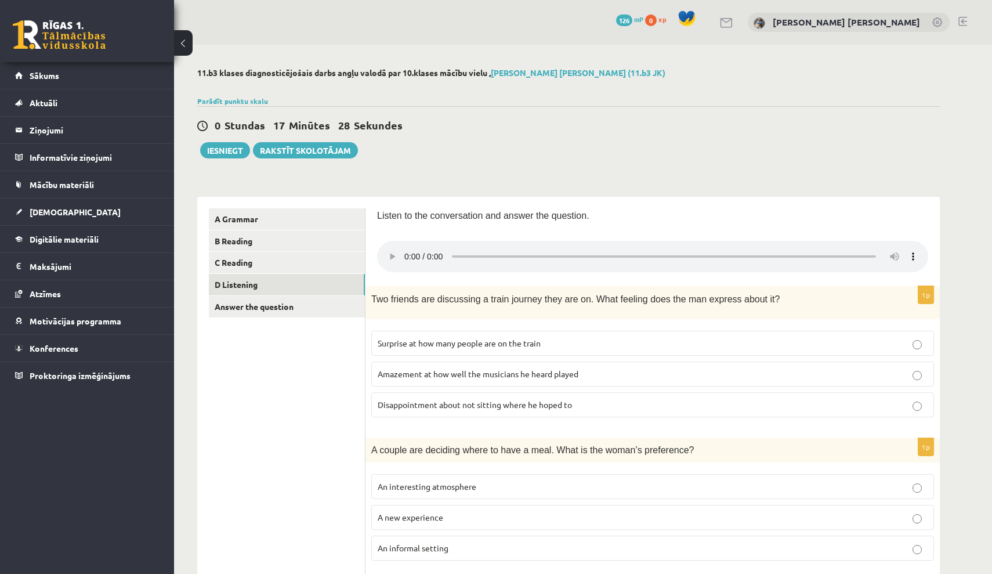
scroll to position [0, 0]
click at [406, 249] on audio at bounding box center [652, 256] width 551 height 31
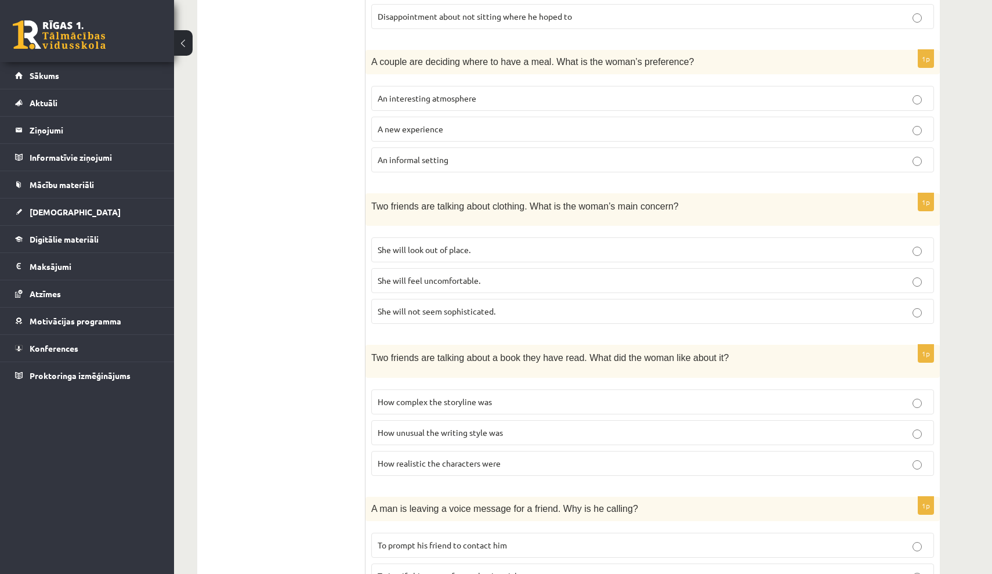
scroll to position [237, 0]
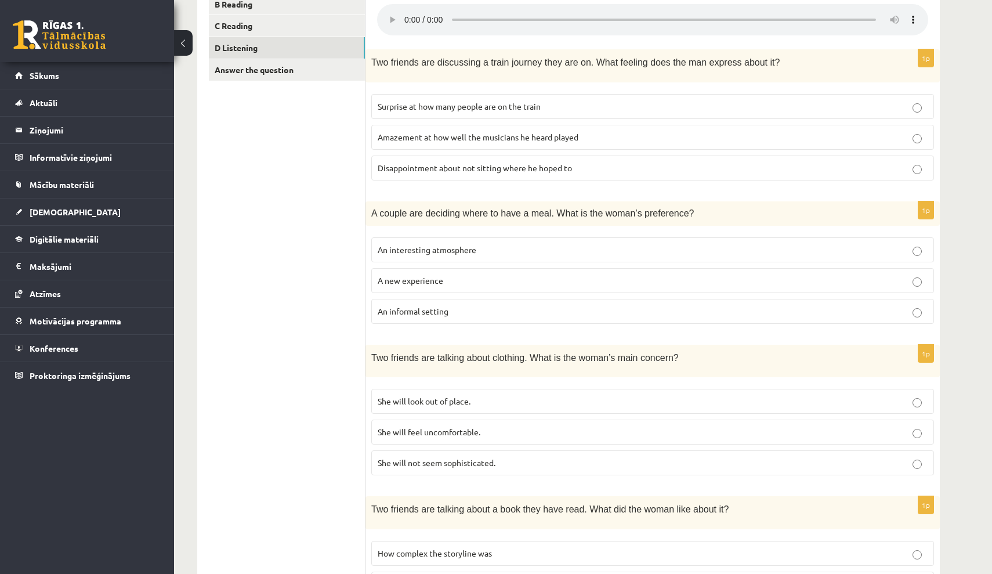
click at [403, 15] on audio at bounding box center [652, 19] width 551 height 31
click at [404, 13] on audio at bounding box center [652, 19] width 551 height 31
click at [404, 12] on audio at bounding box center [652, 19] width 551 height 31
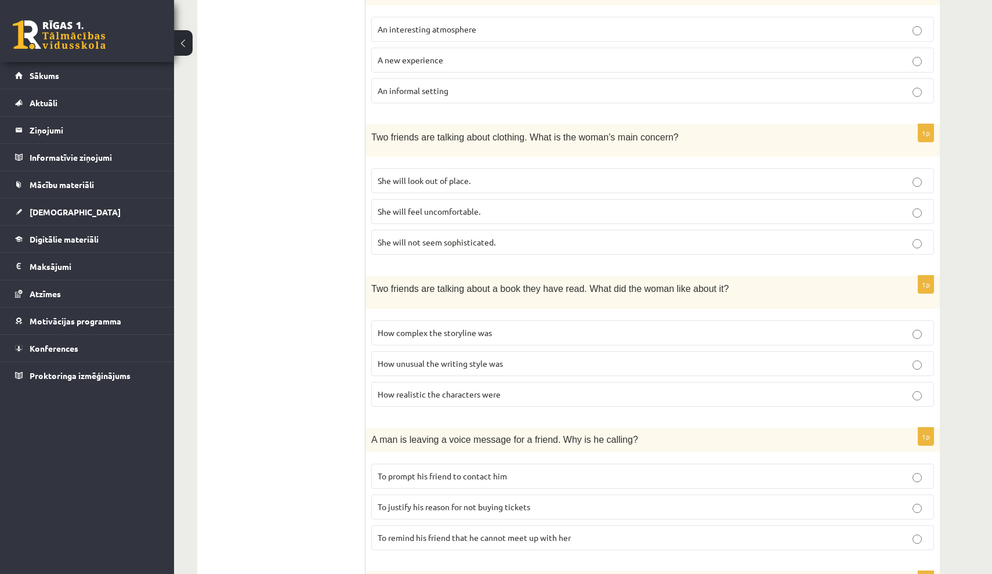
scroll to position [463, 0]
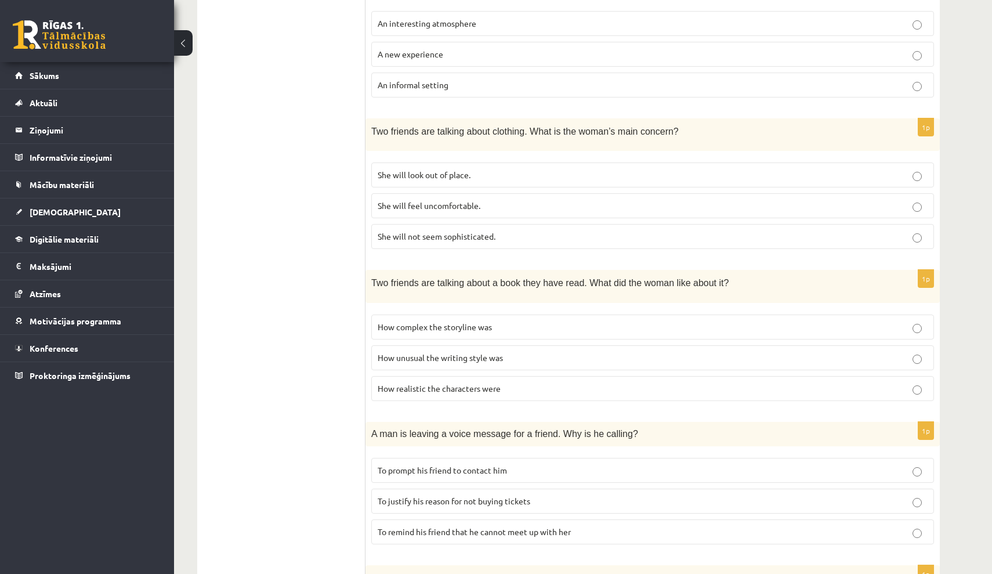
click at [487, 495] on span "To justify his reason for not buying tickets" at bounding box center [454, 500] width 153 height 10
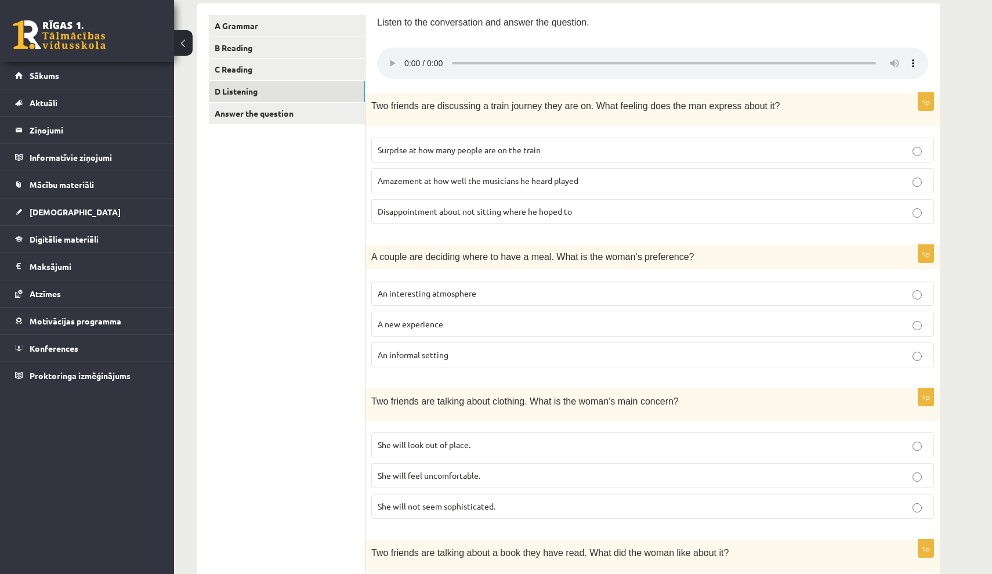
scroll to position [187, 0]
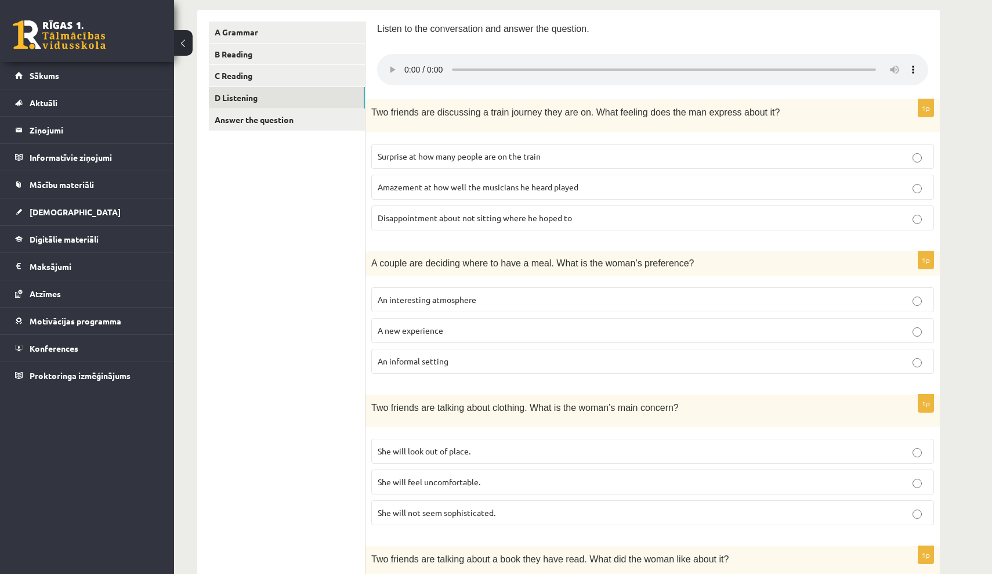
click at [403, 63] on audio at bounding box center [652, 69] width 551 height 31
click at [404, 62] on audio at bounding box center [652, 69] width 551 height 31
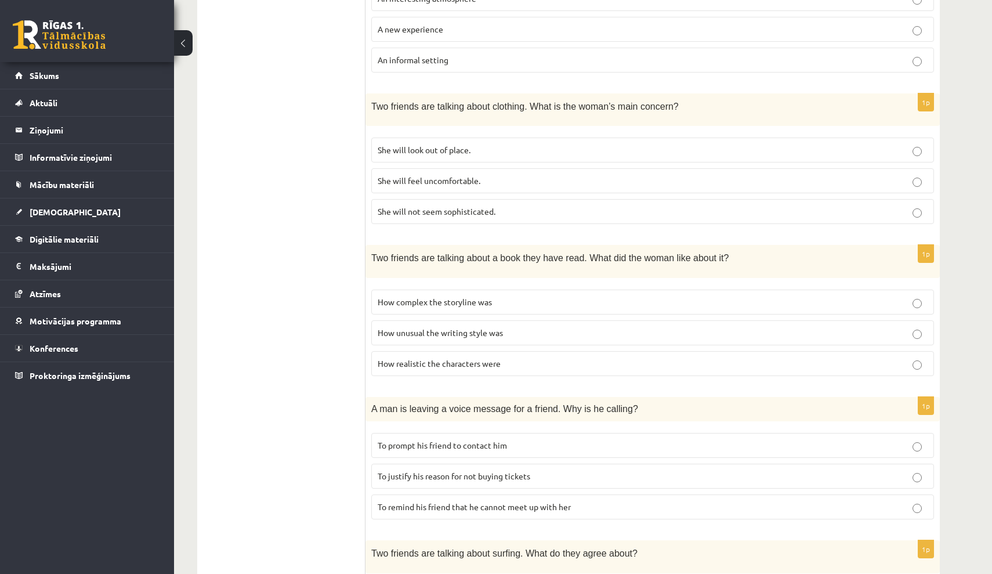
scroll to position [489, 0]
click at [535, 438] on p "To prompt his friend to contact him" at bounding box center [653, 444] width 550 height 12
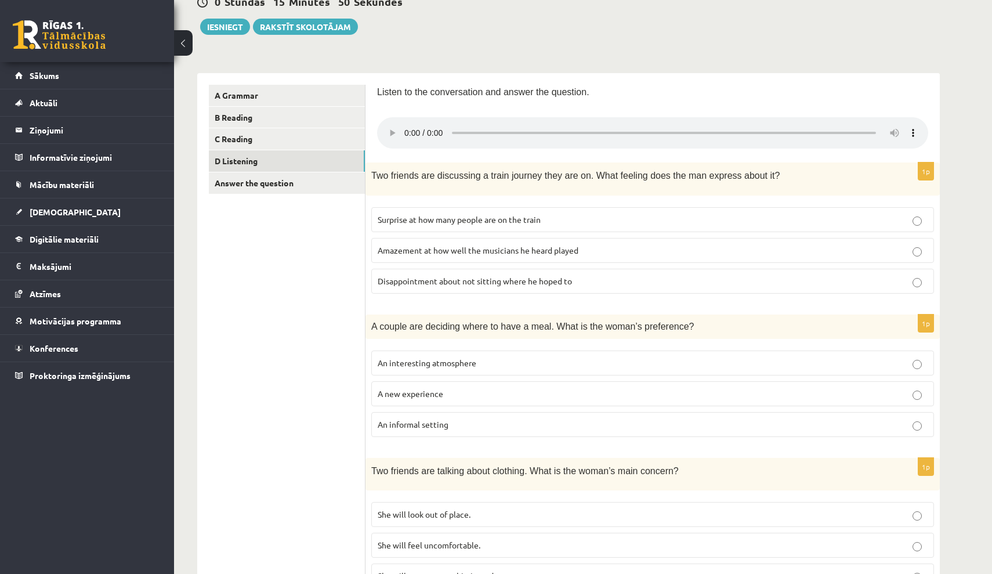
scroll to position [115, 0]
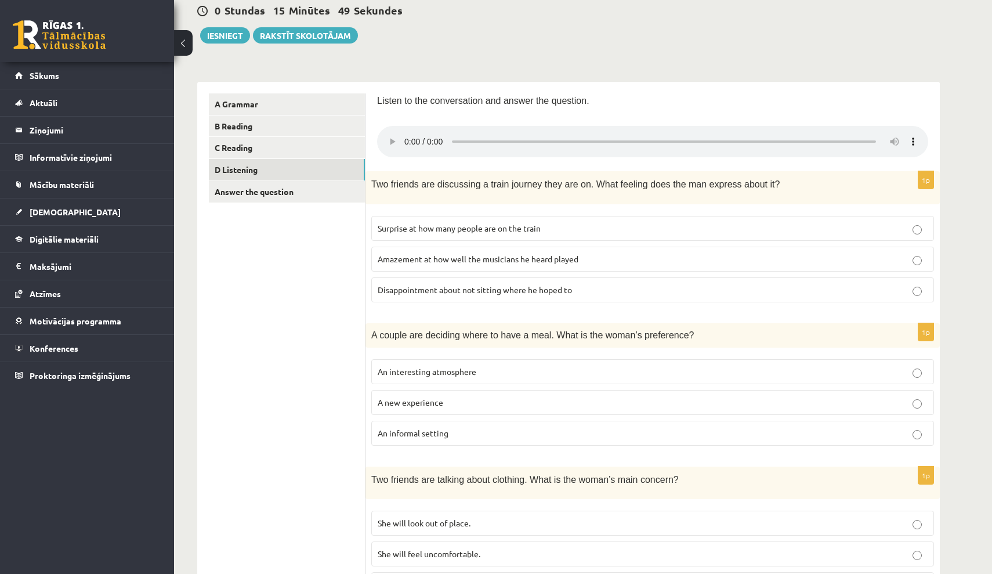
click at [405, 136] on audio at bounding box center [652, 141] width 551 height 31
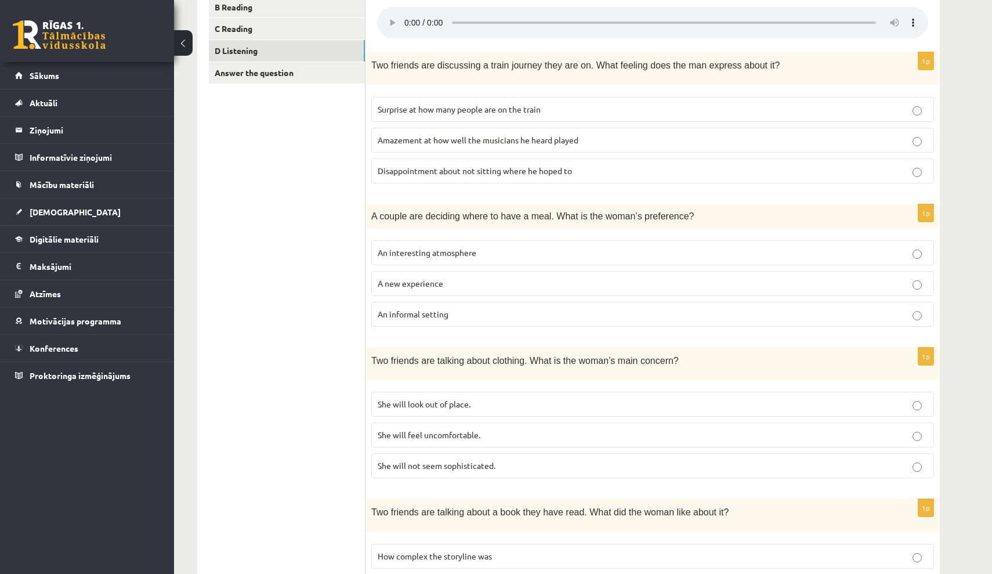
scroll to position [234, 0]
click at [406, 12] on audio at bounding box center [652, 22] width 551 height 31
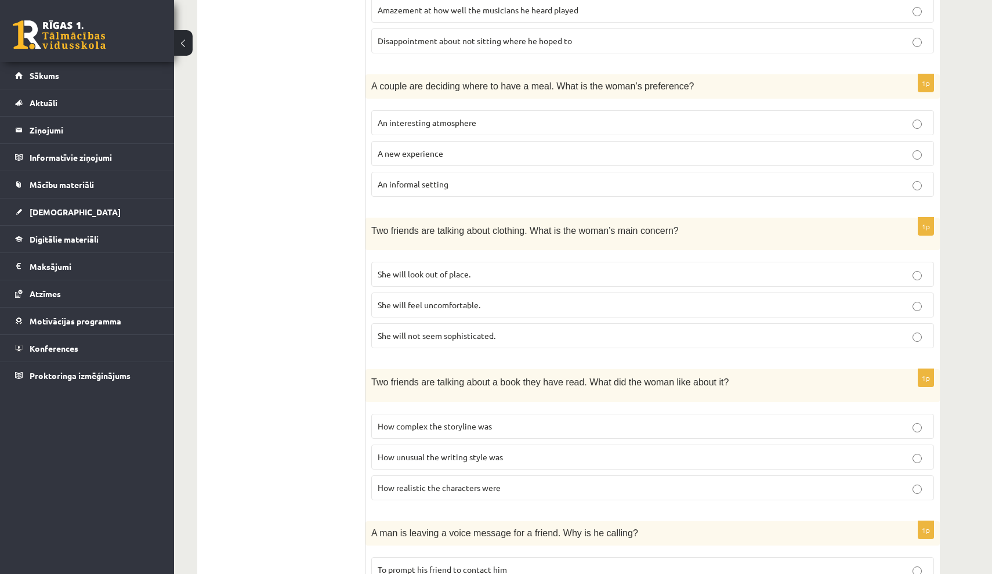
scroll to position [370, 0]
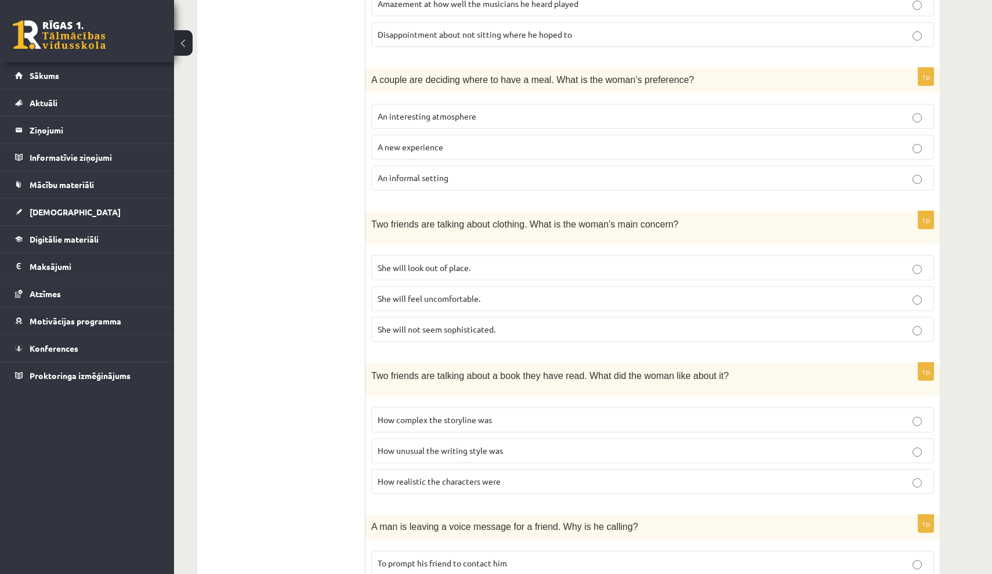
click at [506, 444] on p "How unusual the writing style was" at bounding box center [653, 450] width 550 height 12
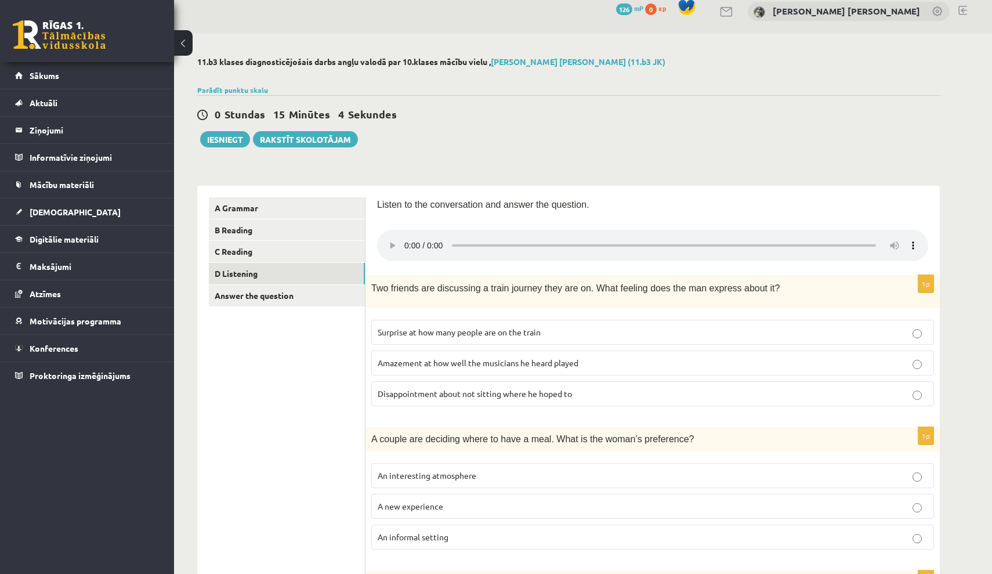
scroll to position [5, 0]
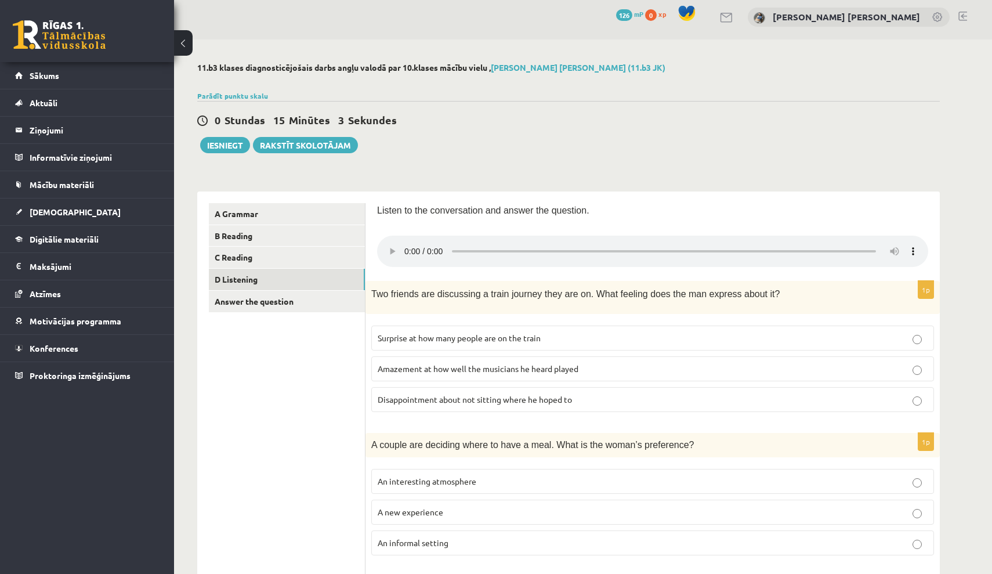
click at [407, 243] on audio at bounding box center [652, 251] width 551 height 31
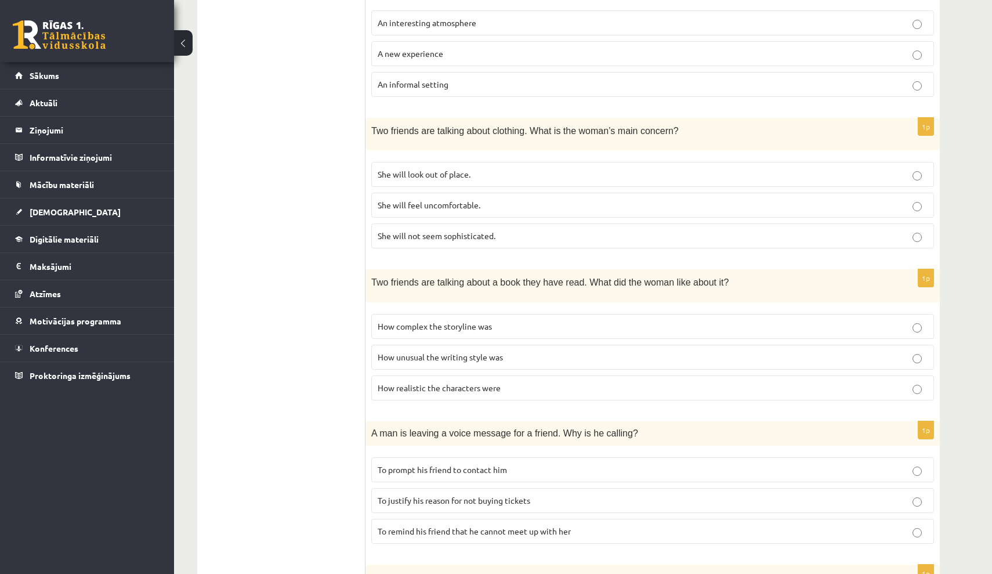
scroll to position [465, 0]
click at [581, 381] on p "How realistic the characters were" at bounding box center [653, 387] width 550 height 12
click at [589, 348] on label "How unusual the writing style was" at bounding box center [652, 355] width 563 height 25
click at [589, 381] on p "How realistic the characters were" at bounding box center [653, 387] width 550 height 12
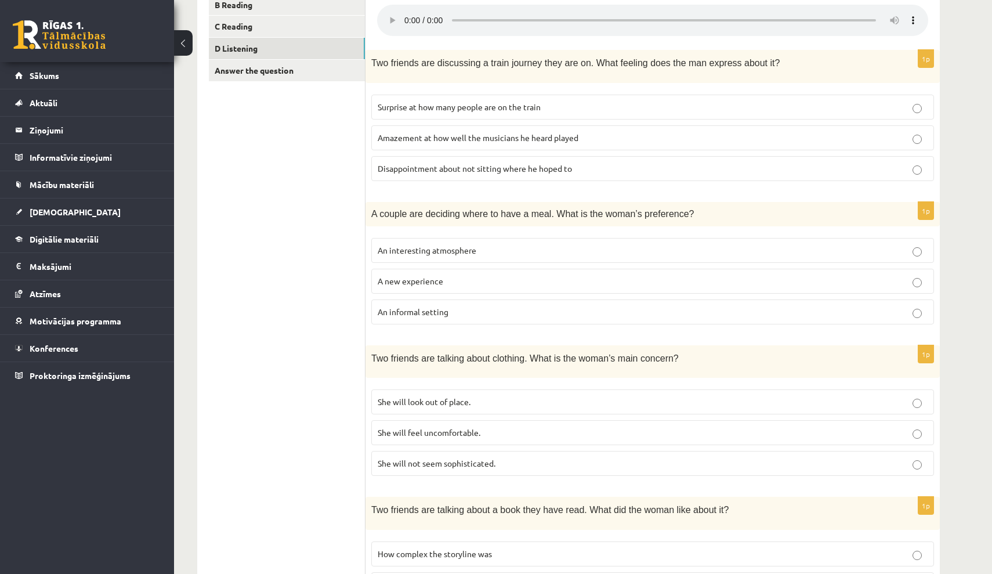
scroll to position [236, 0]
click at [404, 13] on audio at bounding box center [652, 20] width 551 height 31
click at [404, 12] on audio at bounding box center [652, 20] width 551 height 31
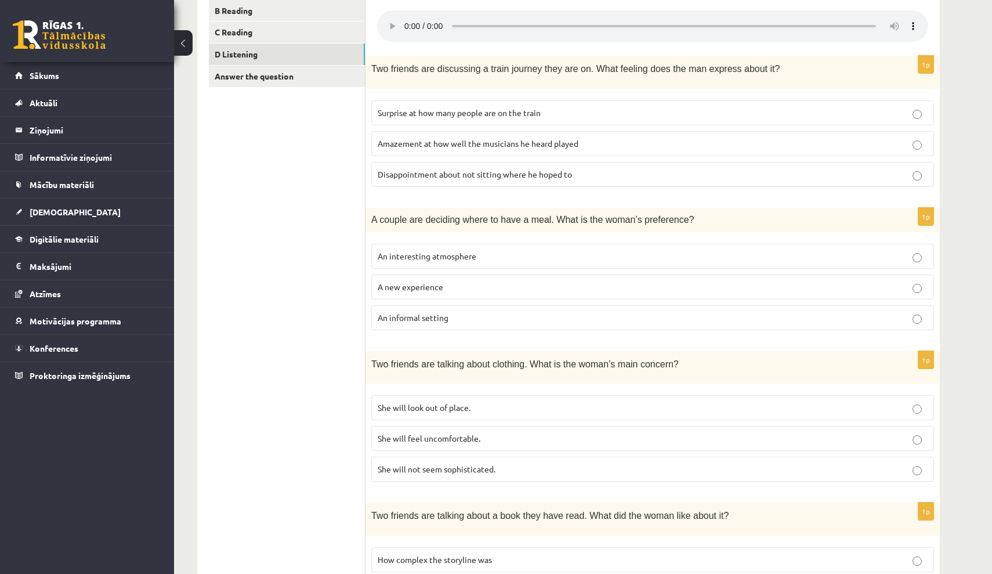
scroll to position [238, 0]
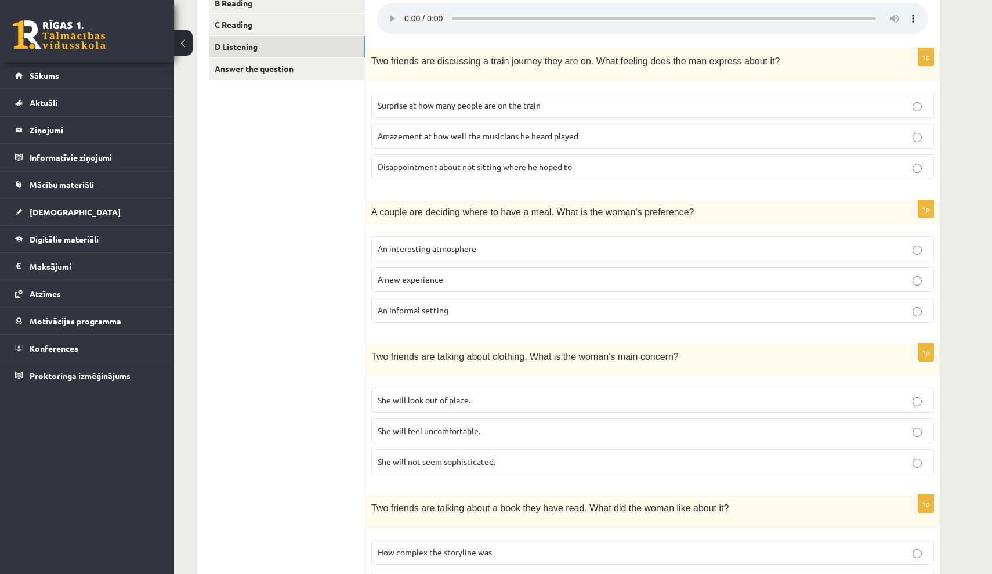
click at [585, 130] on p "Amazement at how well the musicians he heard played" at bounding box center [653, 136] width 550 height 12
click at [591, 99] on p "Surprise at how many people are on the train" at bounding box center [653, 105] width 550 height 12
click at [569, 161] on p "Disappointment about not sitting where he hoped to" at bounding box center [653, 167] width 550 height 12
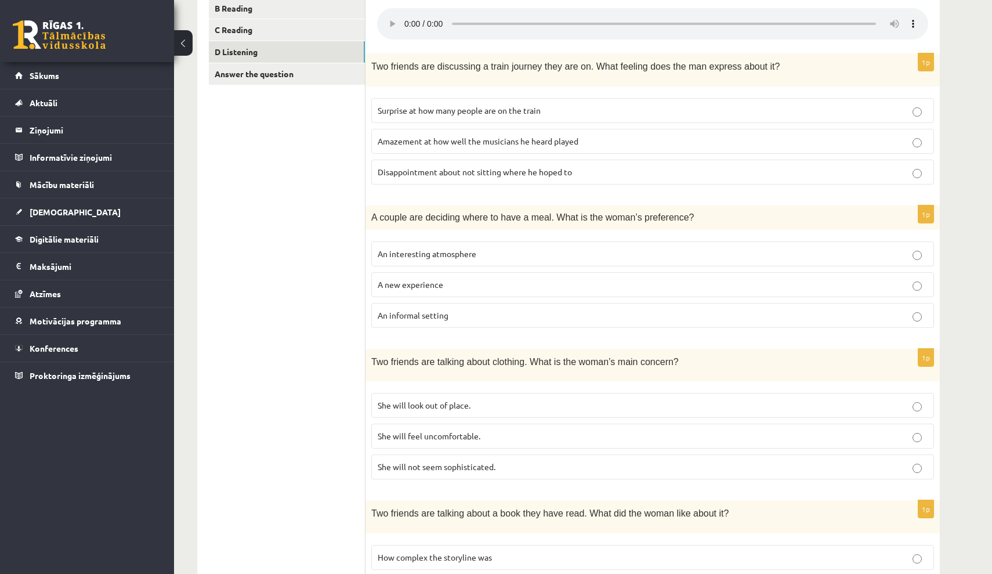
scroll to position [217, 0]
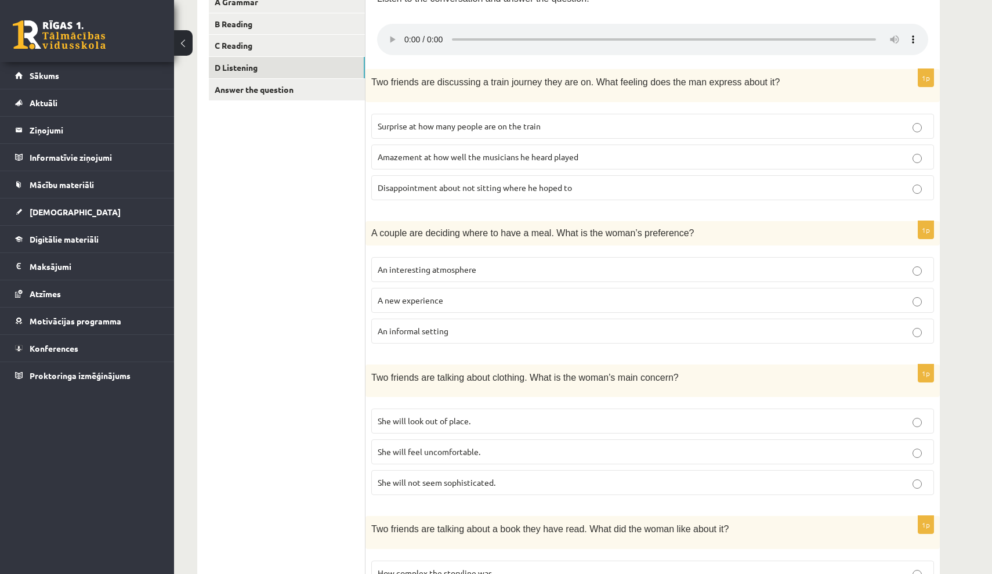
click at [703, 29] on audio at bounding box center [652, 39] width 551 height 31
click at [403, 33] on audio at bounding box center [652, 39] width 551 height 31
click at [408, 32] on audio at bounding box center [652, 39] width 551 height 31
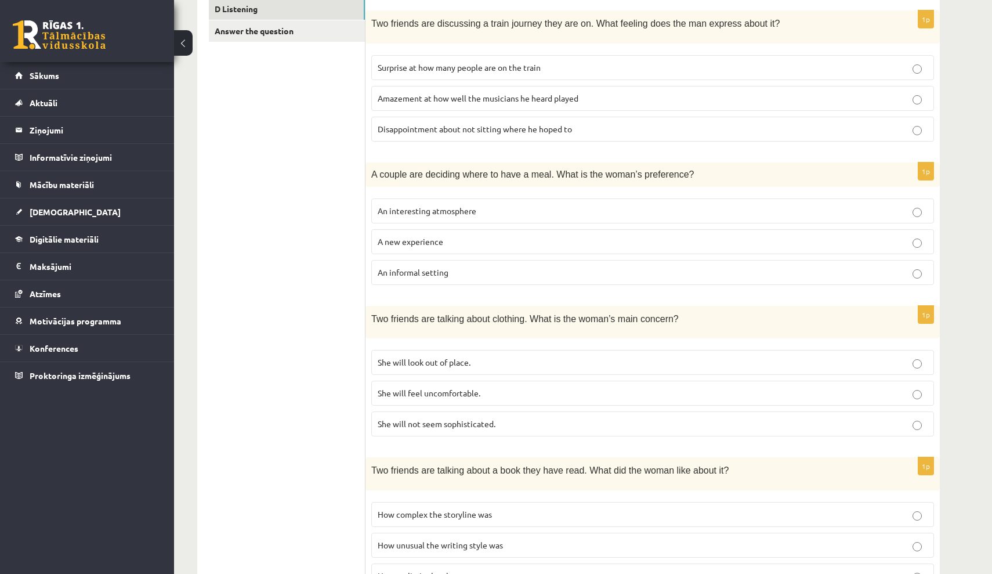
scroll to position [336, 0]
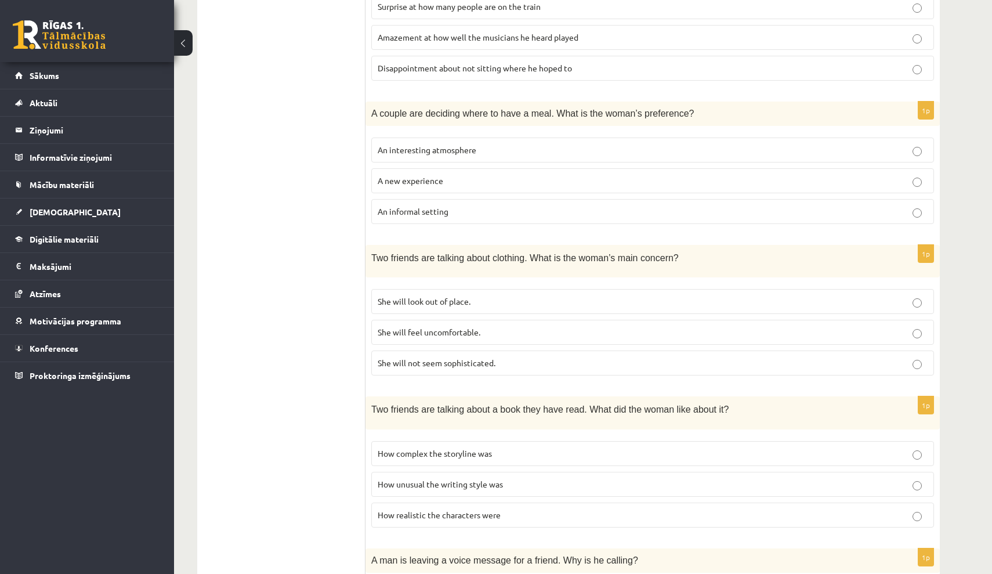
click at [527, 326] on p "She will feel uncomfortable." at bounding box center [653, 332] width 550 height 12
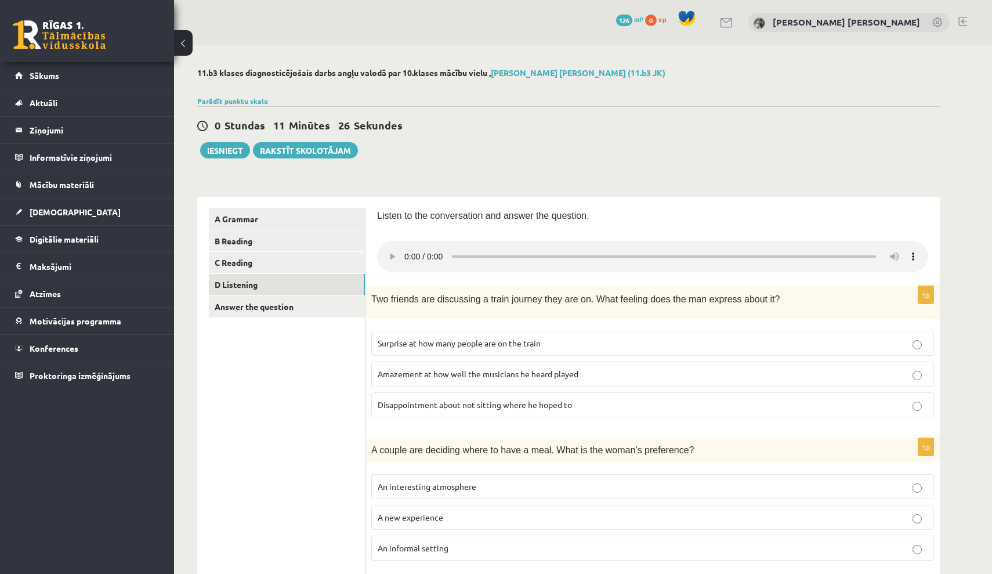
scroll to position [0, 0]
click at [241, 309] on link "Answer the question" at bounding box center [287, 306] width 156 height 21
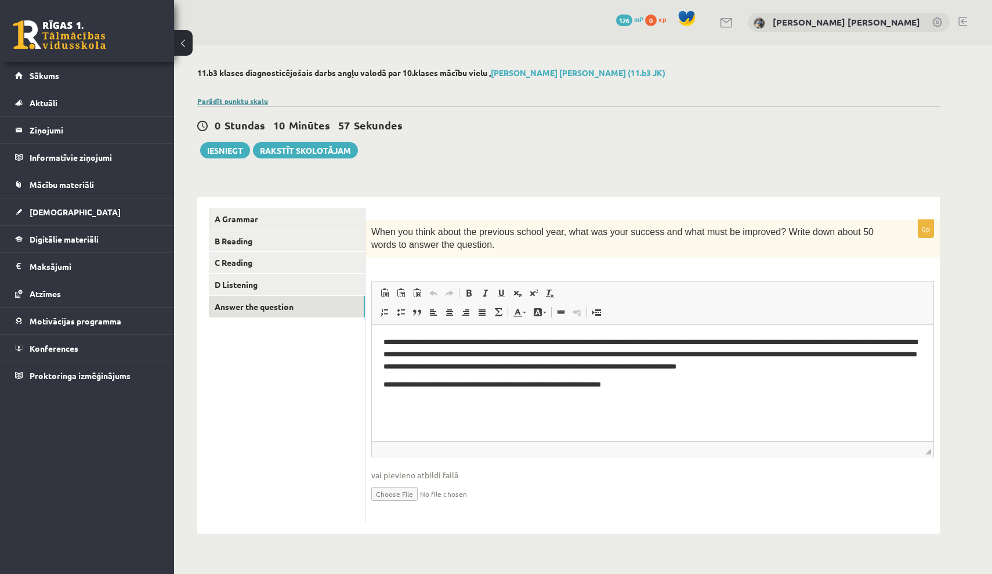
click at [239, 103] on link "Parādīt punktu skalu" at bounding box center [232, 100] width 71 height 9
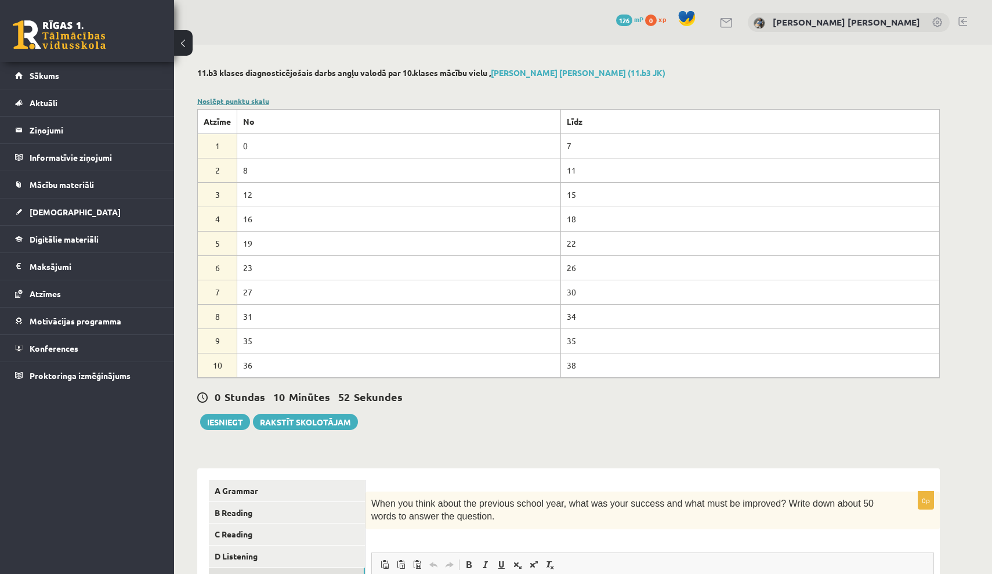
click at [240, 103] on link "Noslēpt punktu skalu" at bounding box center [233, 100] width 72 height 9
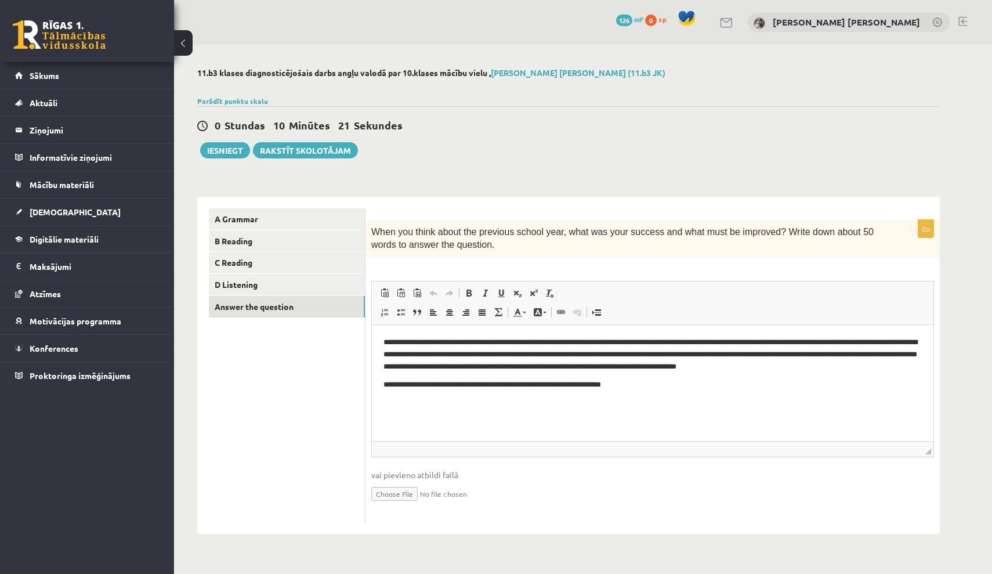
click at [613, 353] on p "**********" at bounding box center [652, 353] width 538 height 35
click at [255, 281] on link "D Listening" at bounding box center [287, 284] width 156 height 21
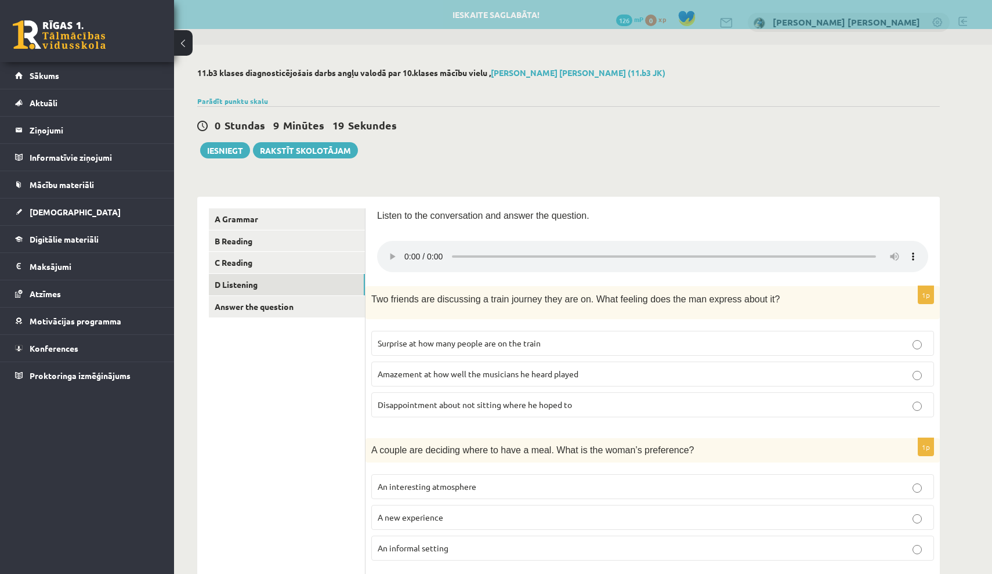
click at [406, 247] on audio at bounding box center [652, 256] width 551 height 31
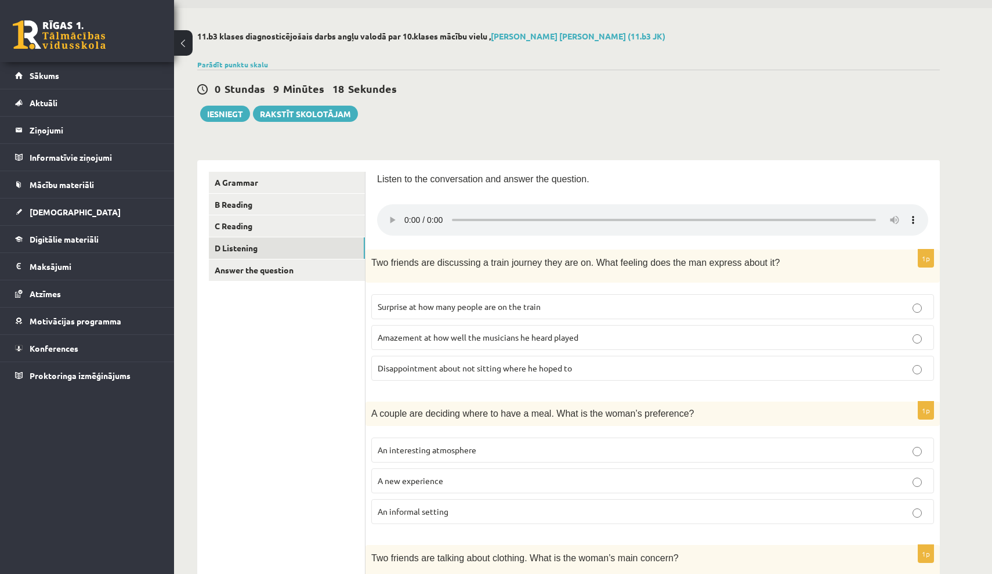
scroll to position [38, 0]
click at [285, 270] on link "Answer the question" at bounding box center [287, 268] width 156 height 21
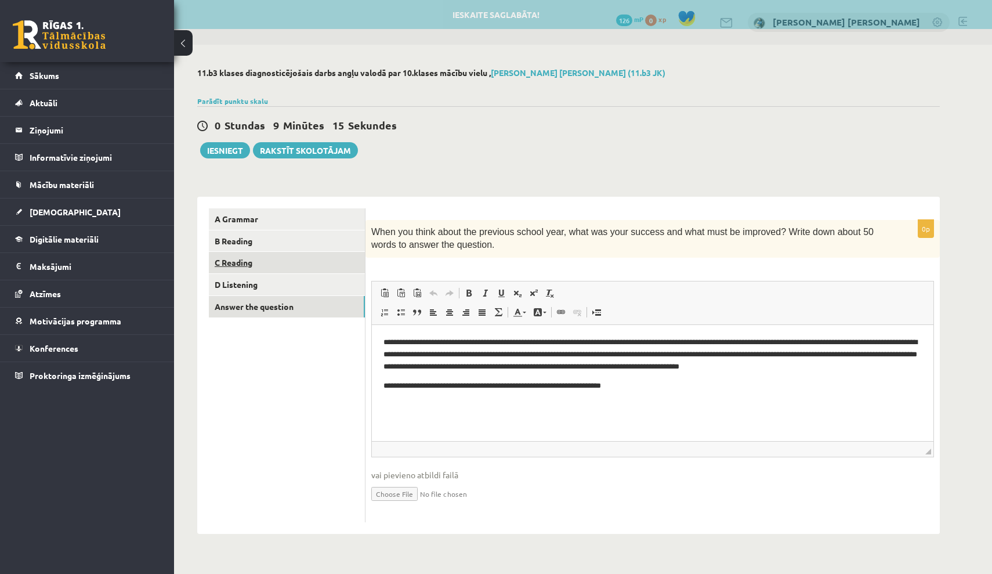
scroll to position [0, 0]
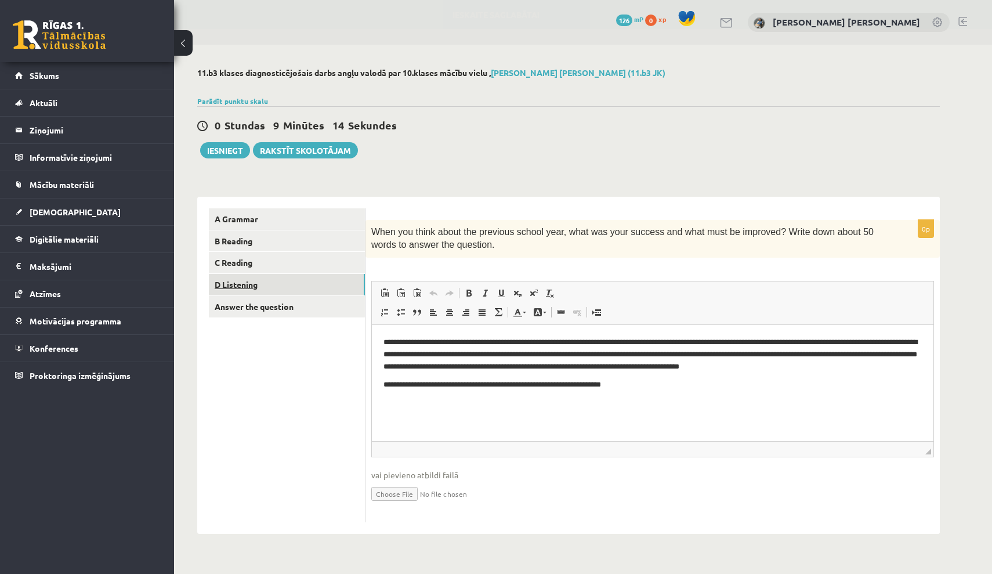
click at [298, 283] on link "D Listening" at bounding box center [287, 284] width 156 height 21
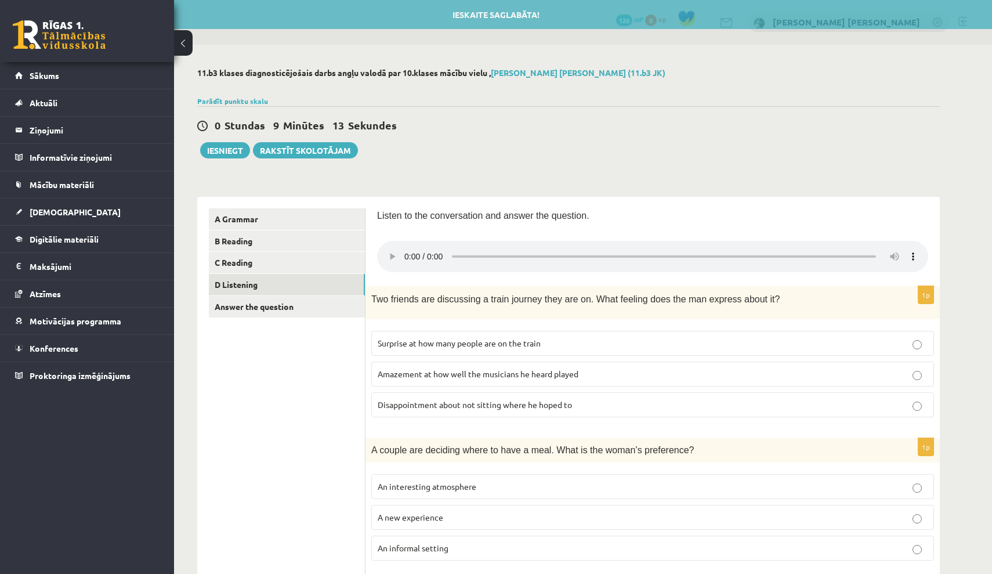
click at [402, 241] on audio at bounding box center [652, 256] width 551 height 31
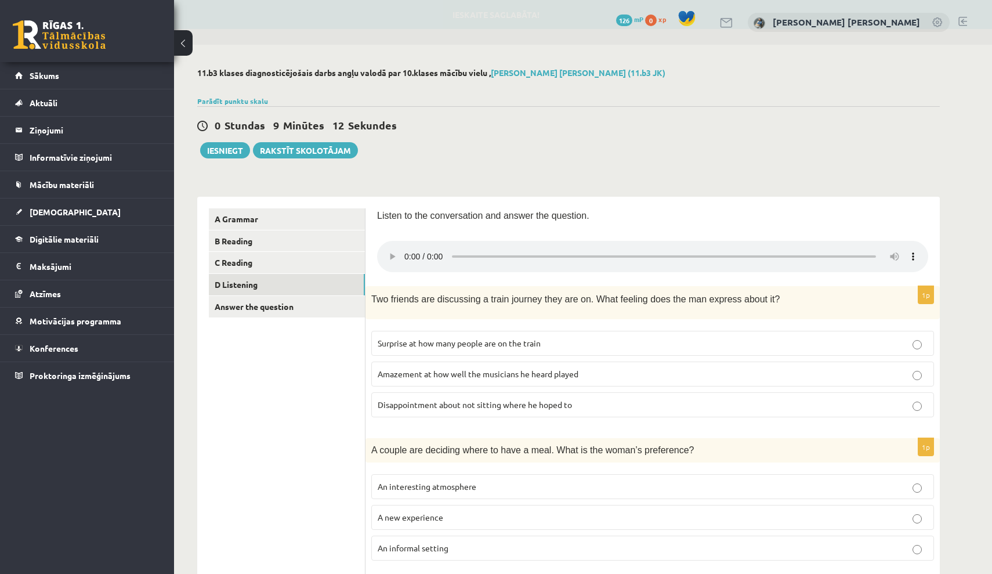
click at [484, 252] on audio at bounding box center [652, 256] width 551 height 31
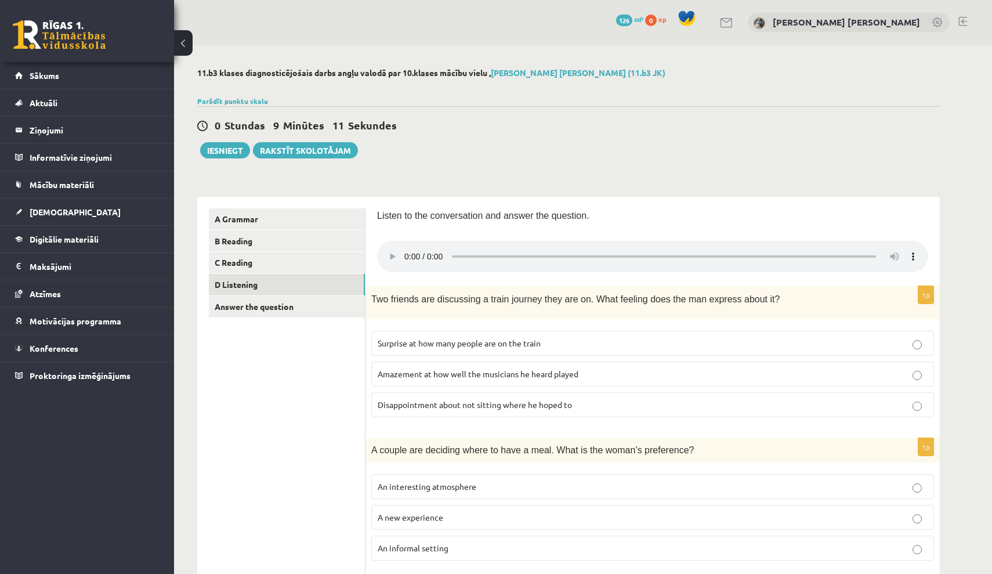
click at [402, 248] on audio at bounding box center [652, 256] width 551 height 31
click at [406, 249] on audio at bounding box center [652, 256] width 551 height 31
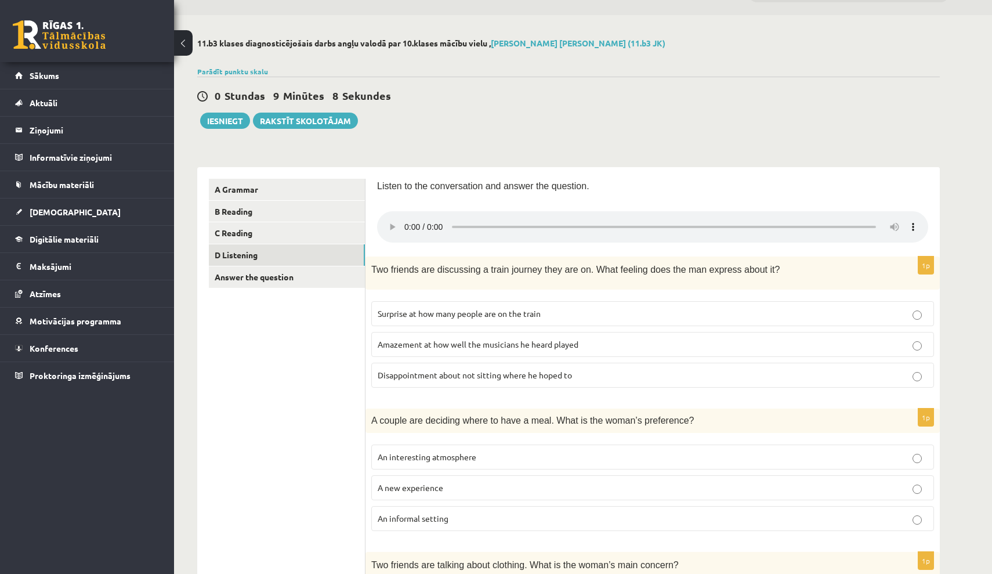
scroll to position [34, 0]
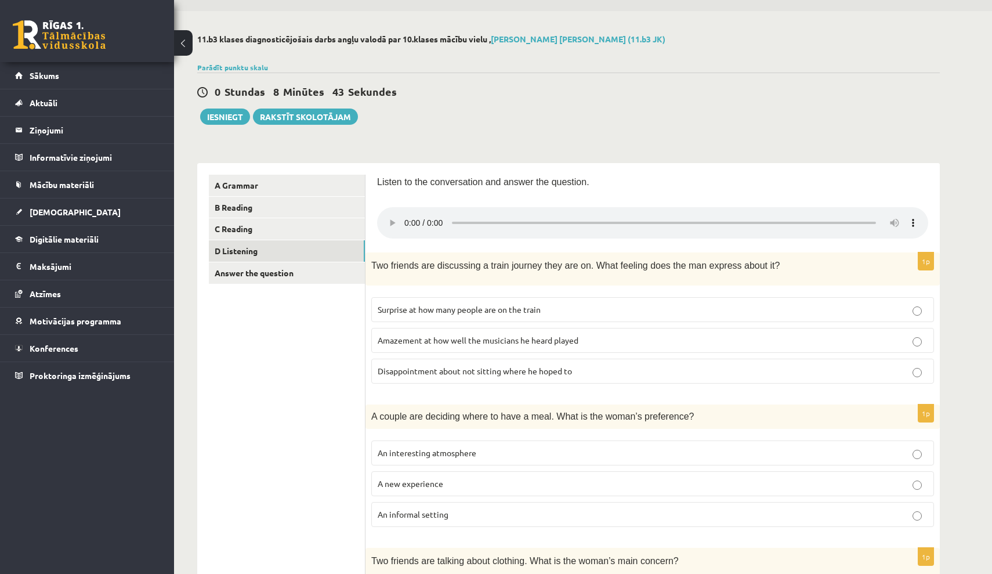
click at [404, 215] on audio at bounding box center [652, 222] width 551 height 31
click at [303, 272] on link "Answer the question" at bounding box center [287, 272] width 156 height 21
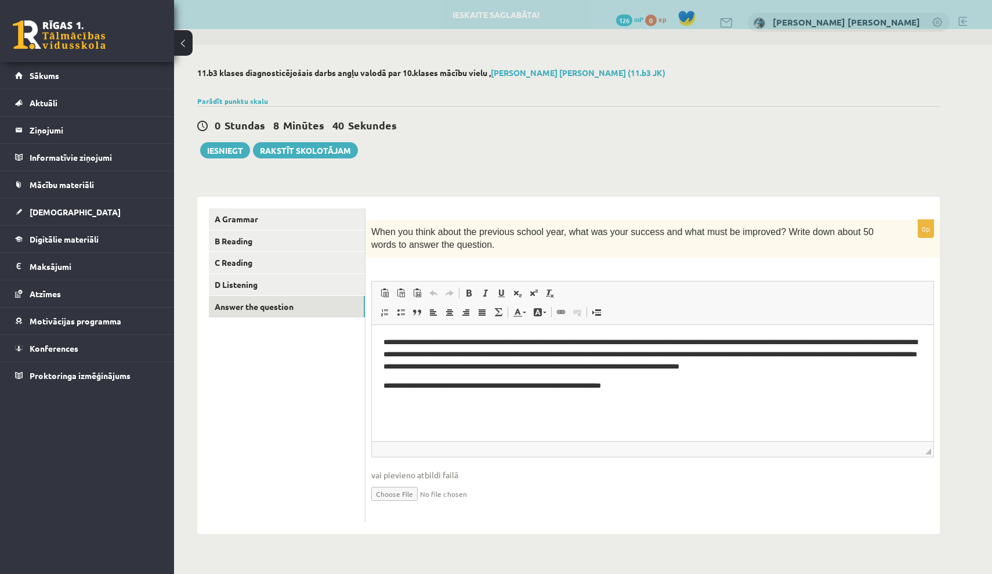
scroll to position [0, 0]
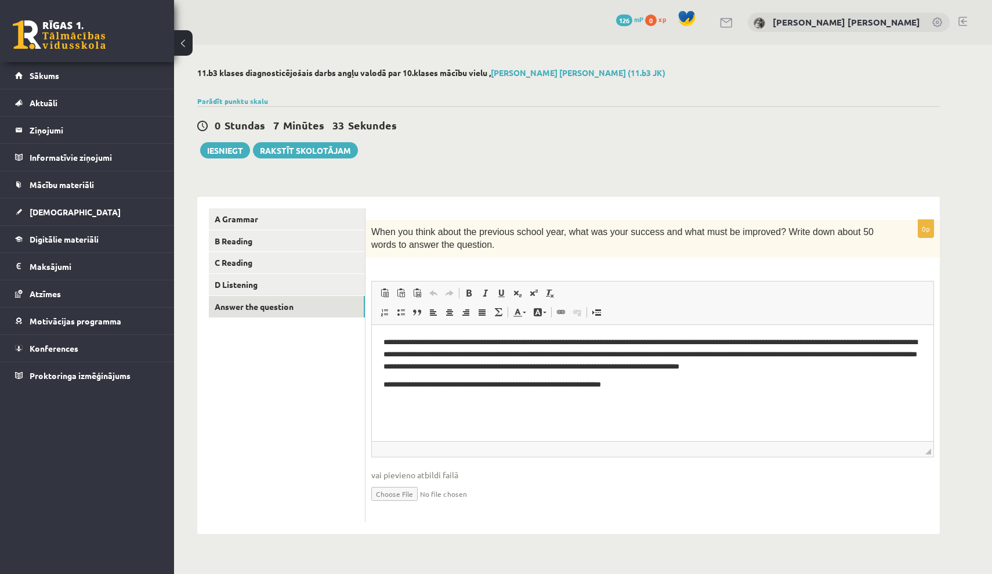
click at [817, 377] on body "**********" at bounding box center [652, 373] width 538 height 74
click at [819, 383] on p "**********" at bounding box center [652, 384] width 538 height 12
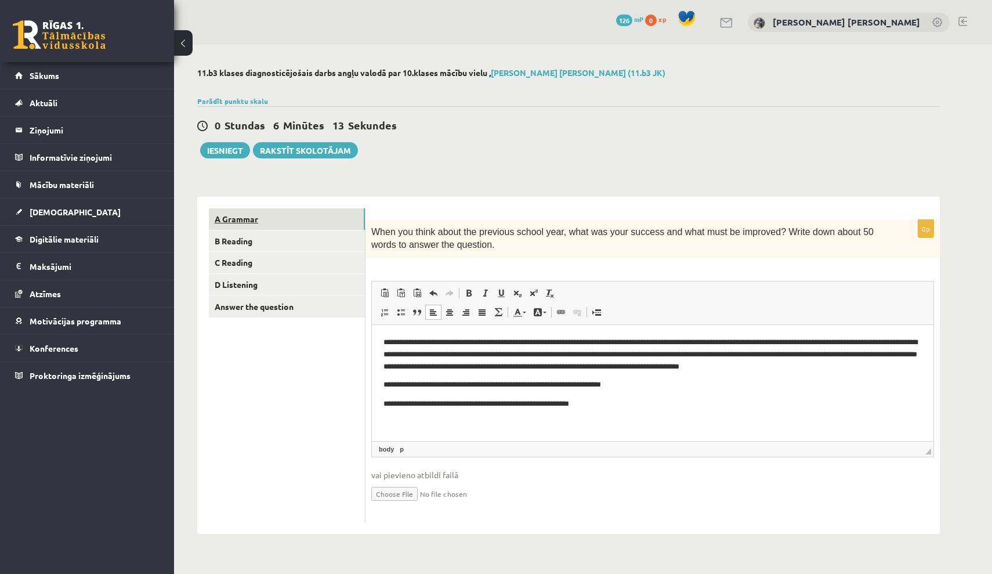
click at [359, 218] on link "A Grammar" at bounding box center [287, 218] width 156 height 21
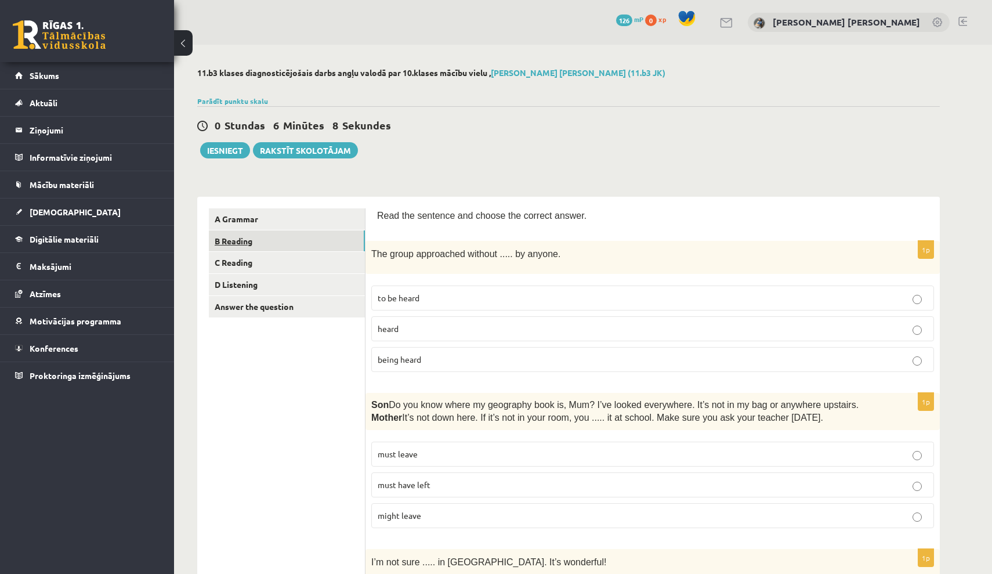
click at [337, 249] on link "B Reading" at bounding box center [287, 240] width 156 height 21
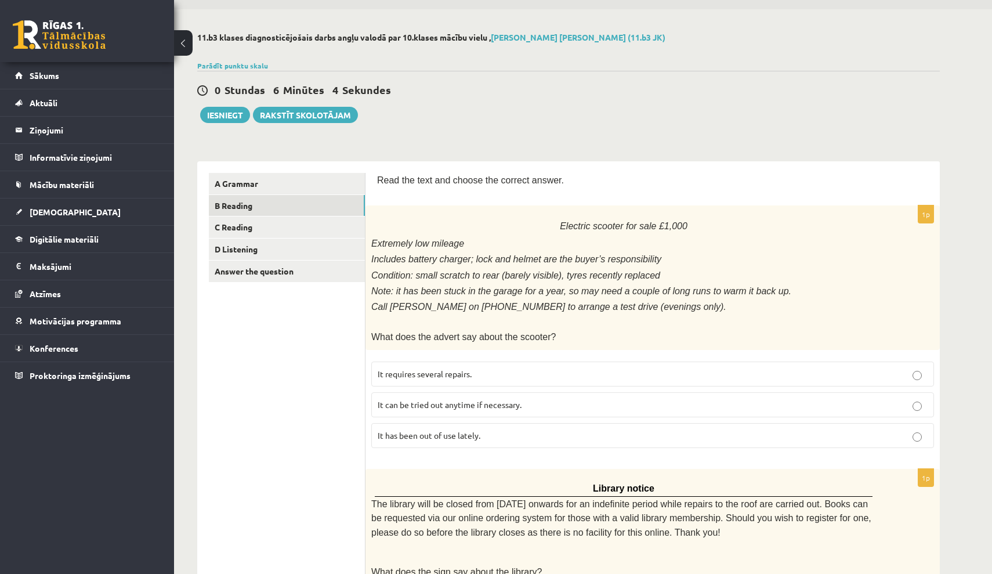
scroll to position [35, 0]
click at [331, 225] on link "C Reading" at bounding box center [287, 226] width 156 height 21
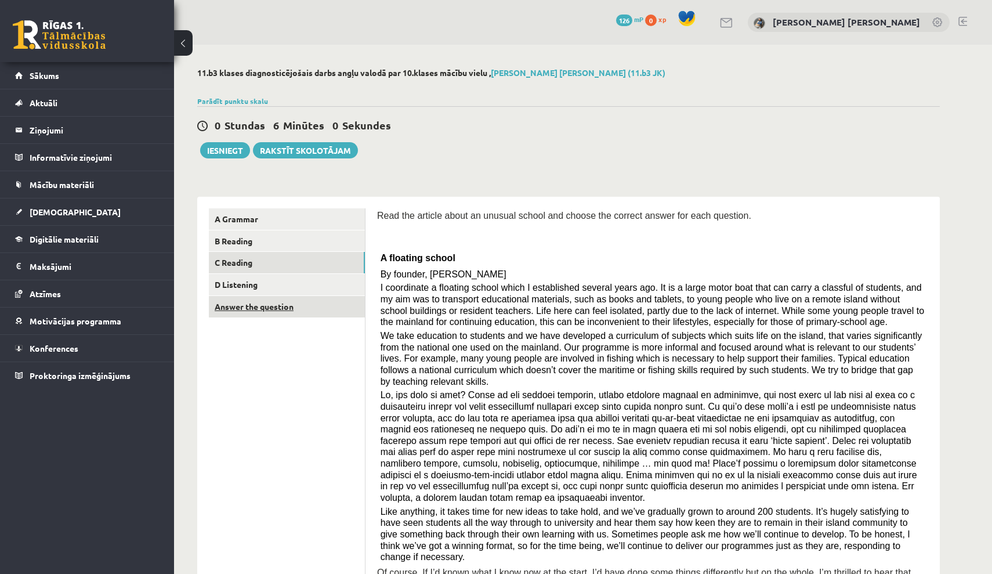
scroll to position [0, 0]
click at [328, 284] on link "D Listening" at bounding box center [287, 284] width 156 height 21
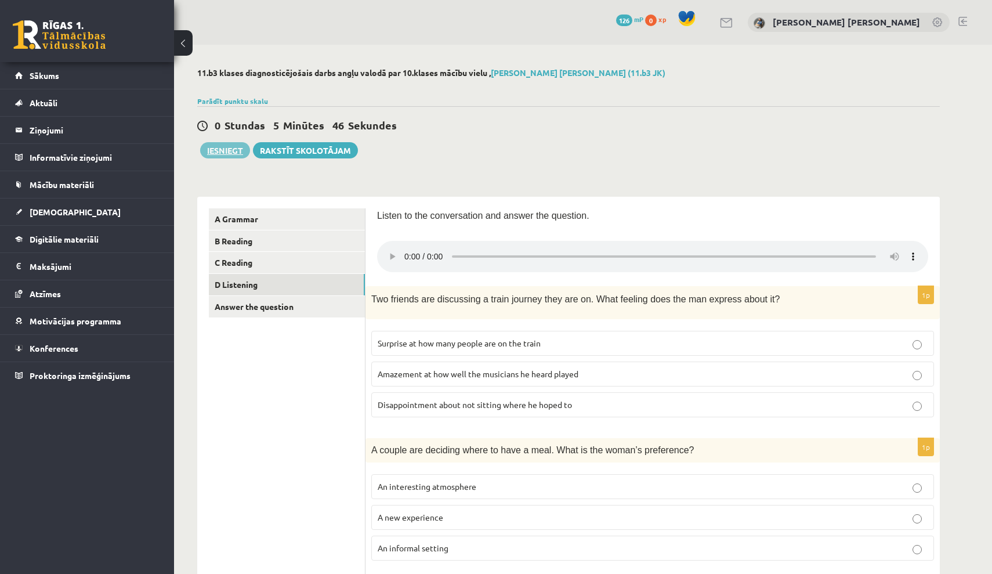
click at [230, 153] on button "Iesniegt" at bounding box center [225, 150] width 50 height 16
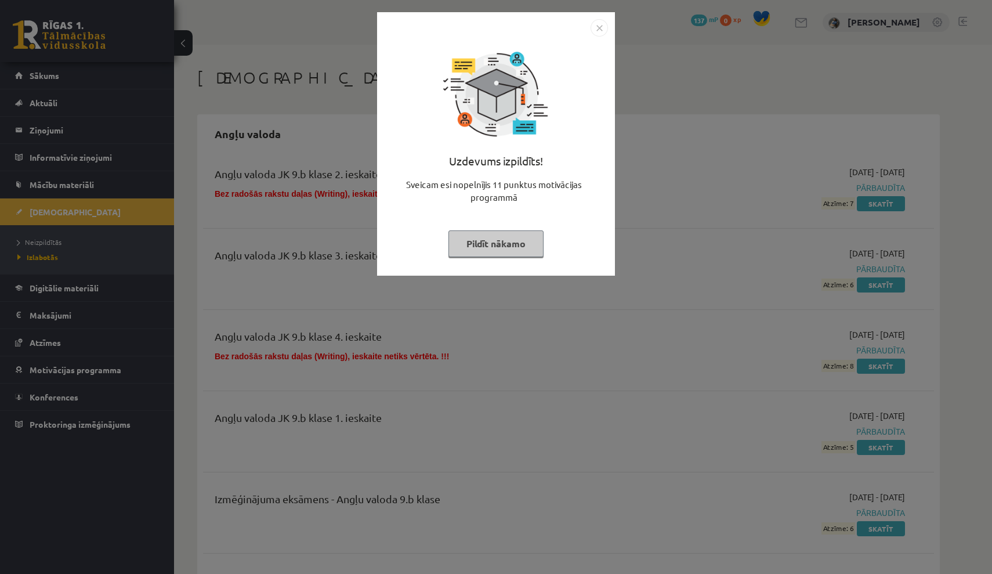
click at [599, 27] on img "Close" at bounding box center [599, 27] width 17 height 17
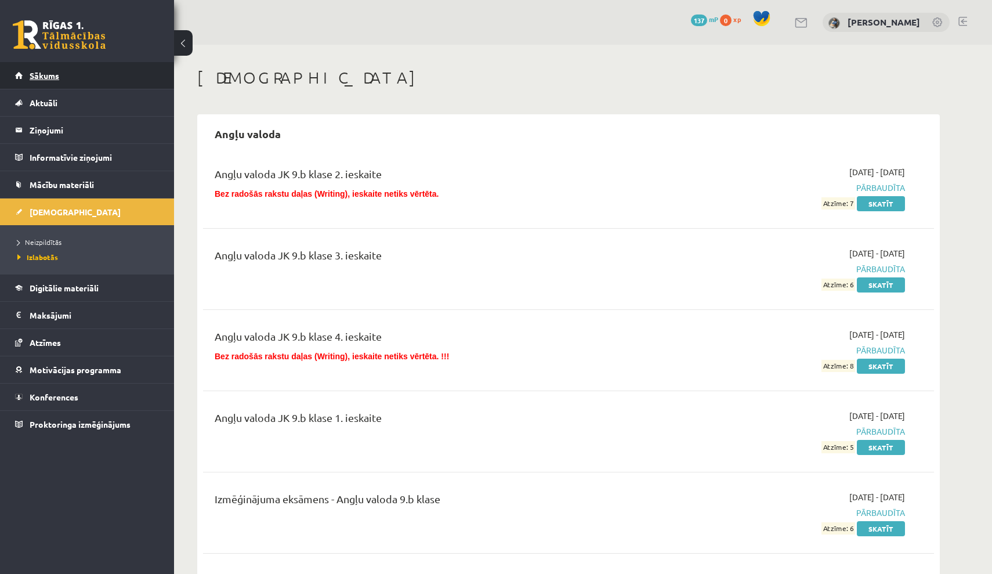
click at [104, 81] on link "Sākums" at bounding box center [87, 75] width 144 height 27
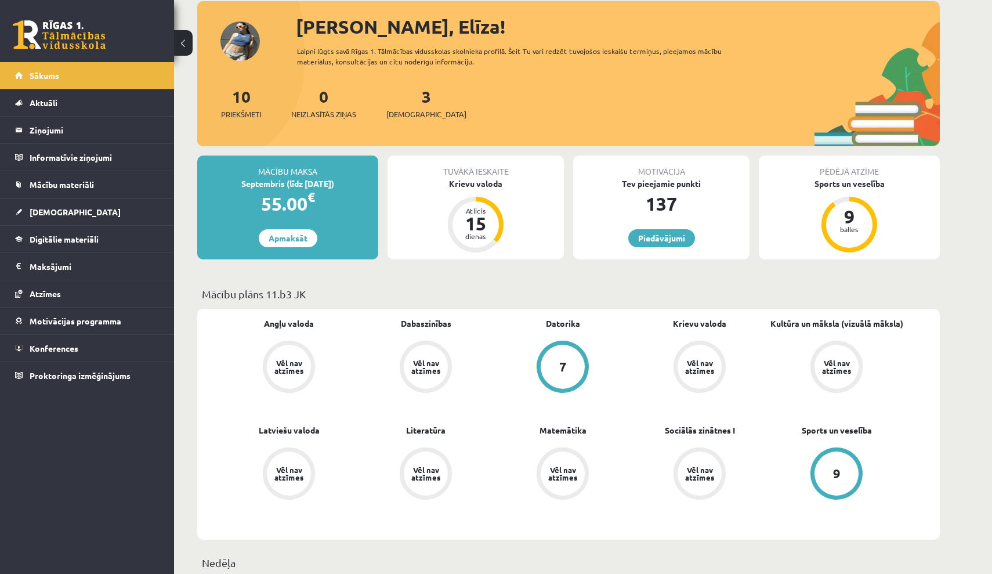
scroll to position [68, 0]
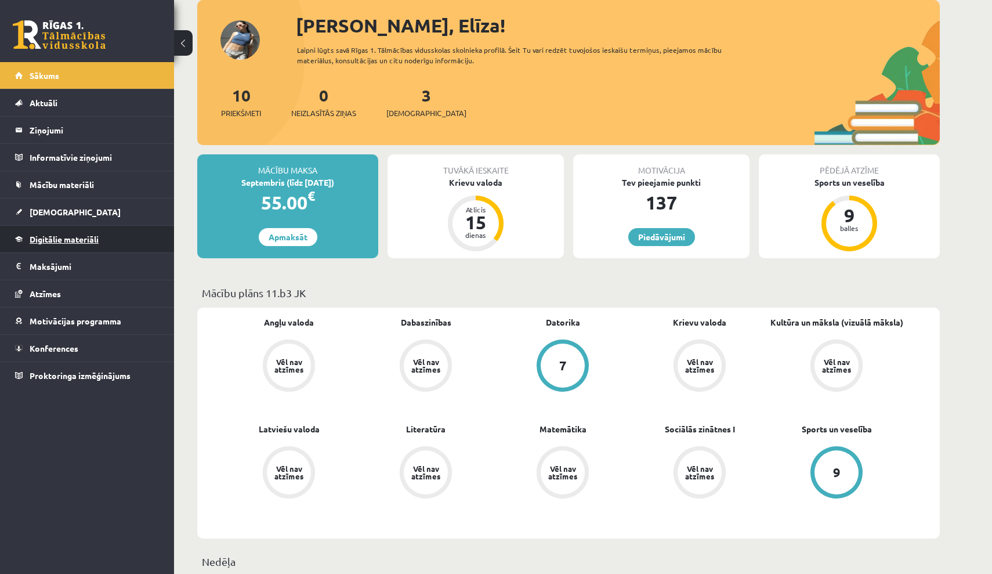
click at [128, 242] on link "Digitālie materiāli" at bounding box center [87, 239] width 144 height 27
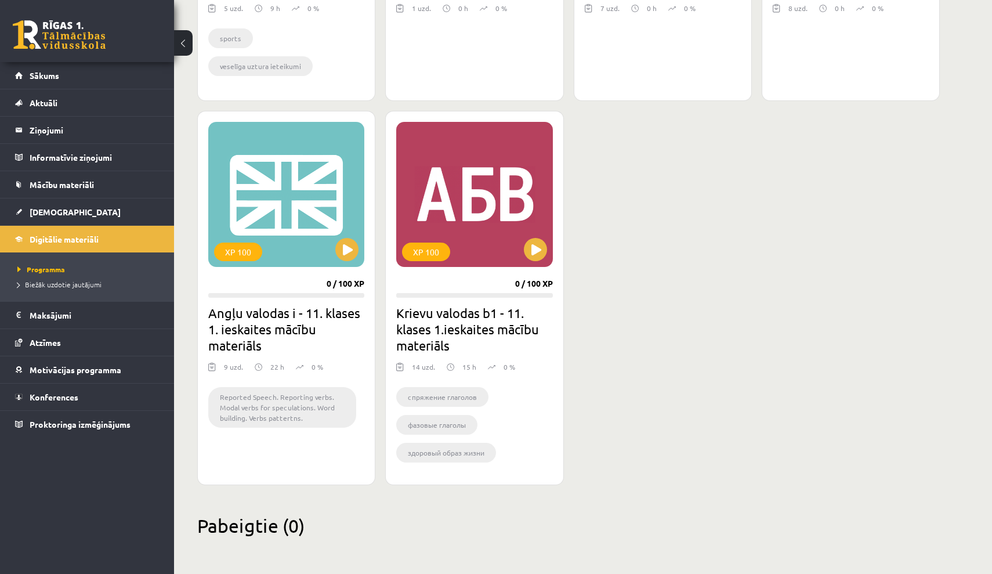
scroll to position [946, 0]
click at [351, 252] on button at bounding box center [346, 249] width 23 height 23
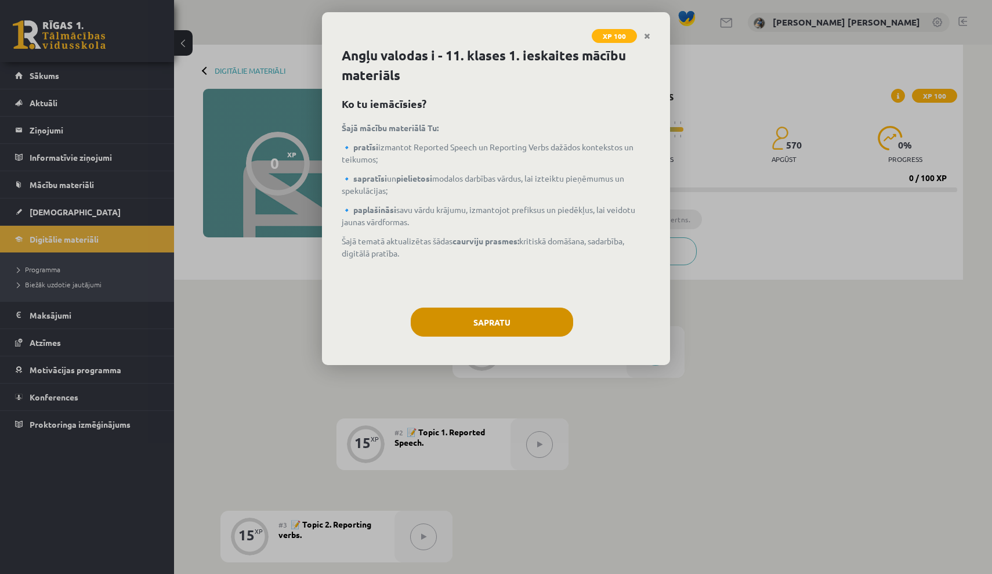
click at [447, 318] on button "Sapratu" at bounding box center [492, 321] width 162 height 29
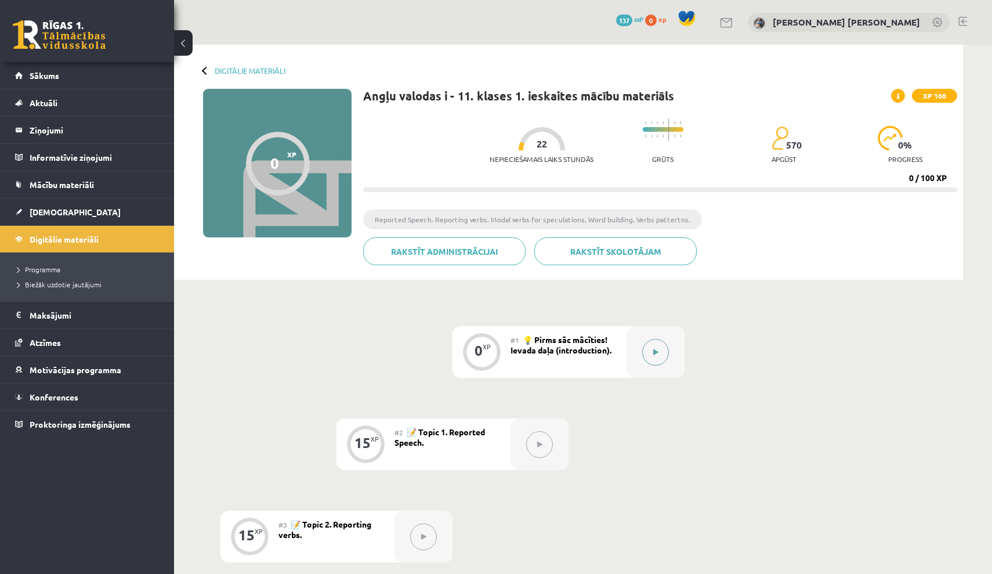
click at [656, 356] on button at bounding box center [655, 352] width 27 height 27
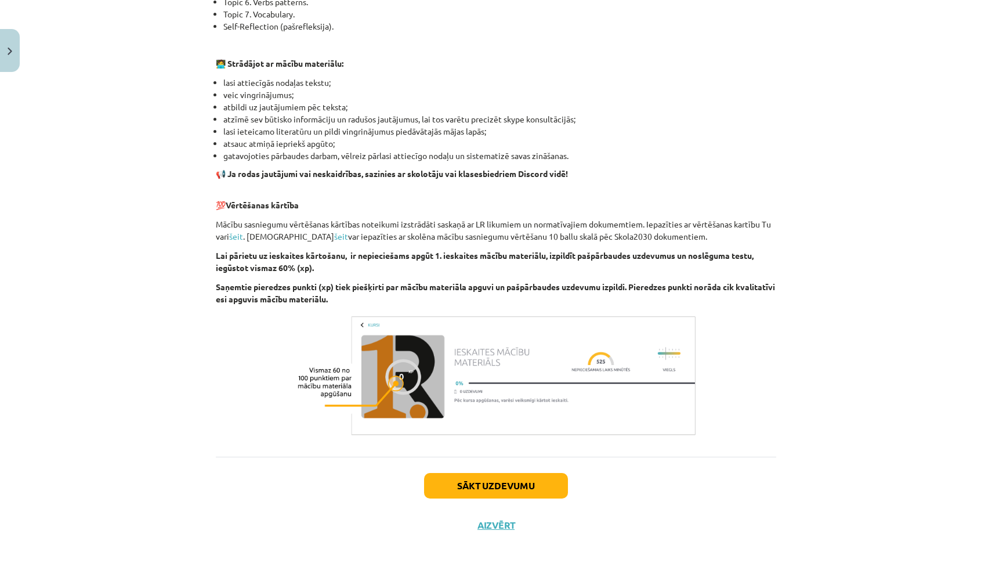
scroll to position [648, 0]
click at [544, 489] on button "Sākt uzdevumu" at bounding box center [496, 486] width 144 height 26
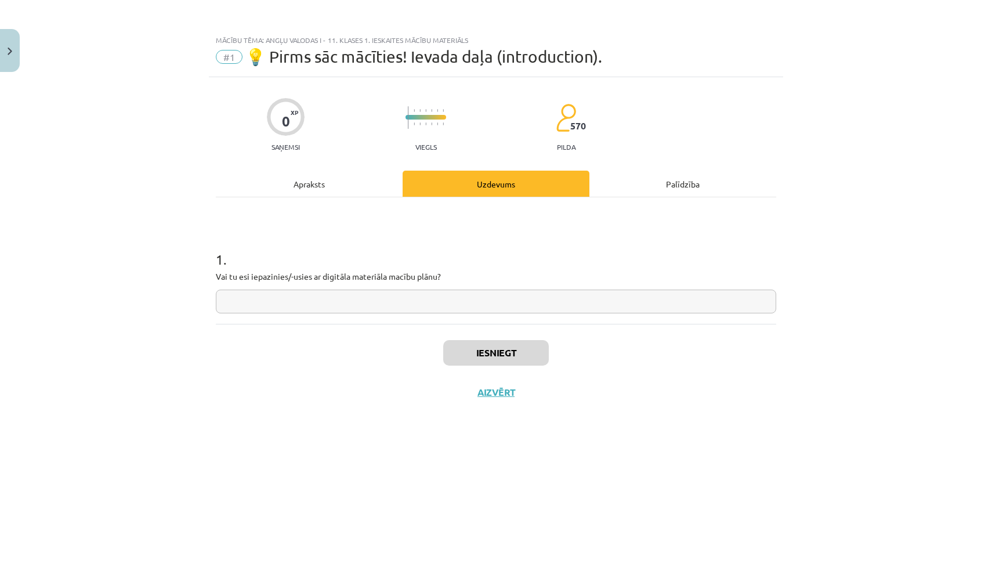
scroll to position [0, 0]
click at [573, 307] on input "text" at bounding box center [496, 301] width 560 height 24
type input "**"
click at [495, 348] on button "Iesniegt" at bounding box center [496, 353] width 106 height 26
click at [489, 396] on button "Nākamā nodarbība" at bounding box center [496, 399] width 114 height 27
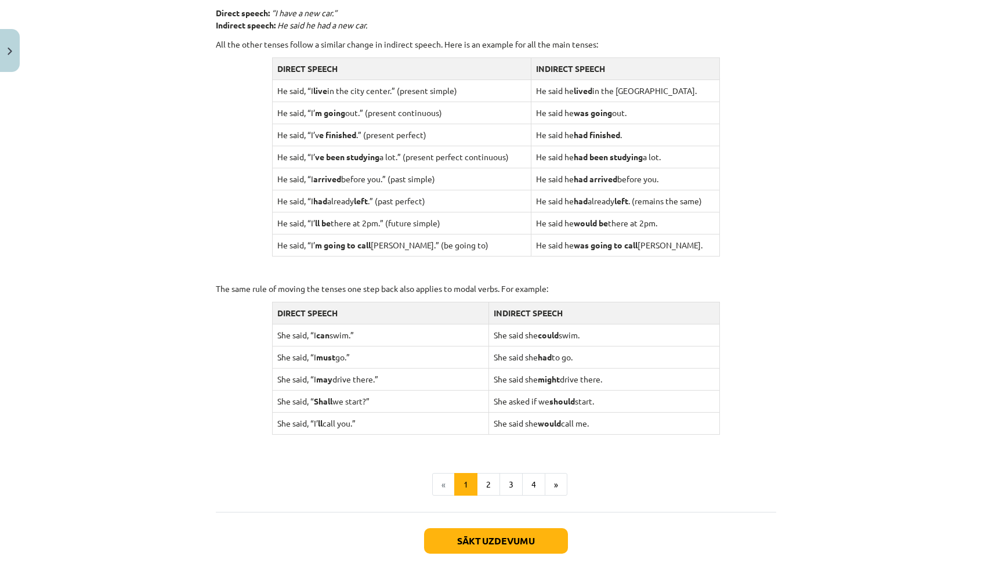
scroll to position [942, 0]
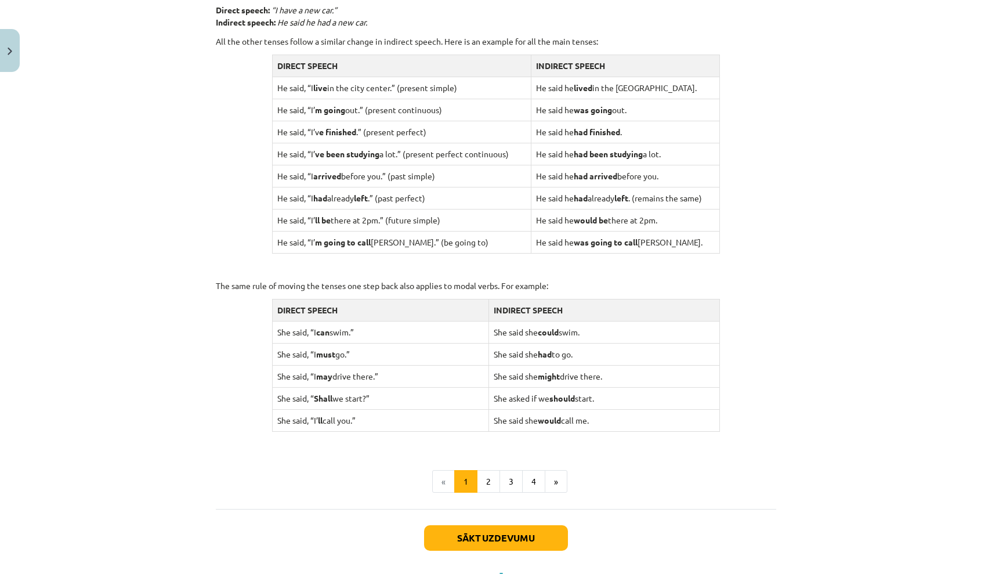
drag, startPoint x: 809, startPoint y: 10, endPoint x: 917, endPoint y: 225, distance: 240.0
click at [917, 225] on div "Mācību tēma: Angļu valodas i - 11. klases 1. ieskaites mācību materiāls #2 📝 To…" at bounding box center [496, 287] width 992 height 574
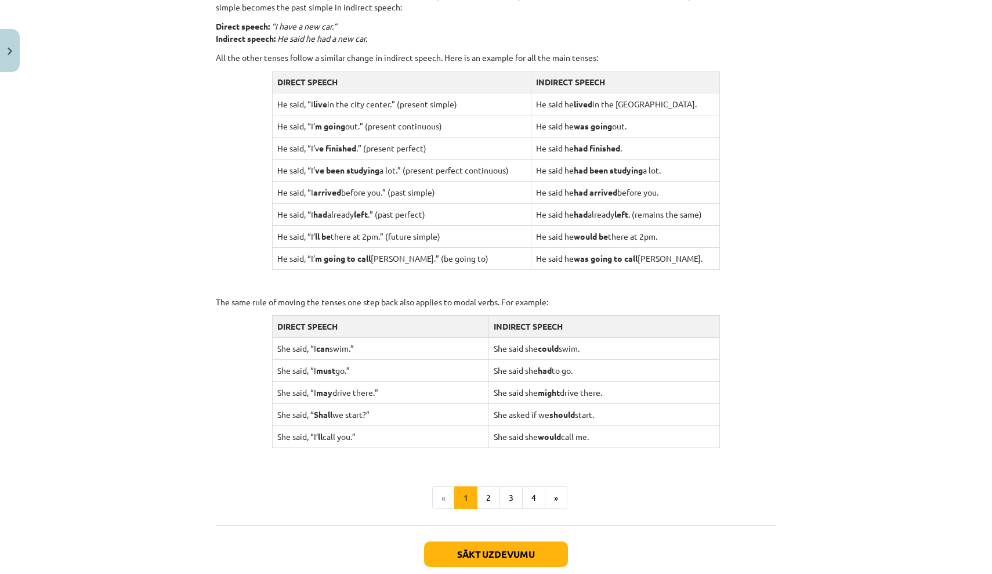
scroll to position [929, 0]
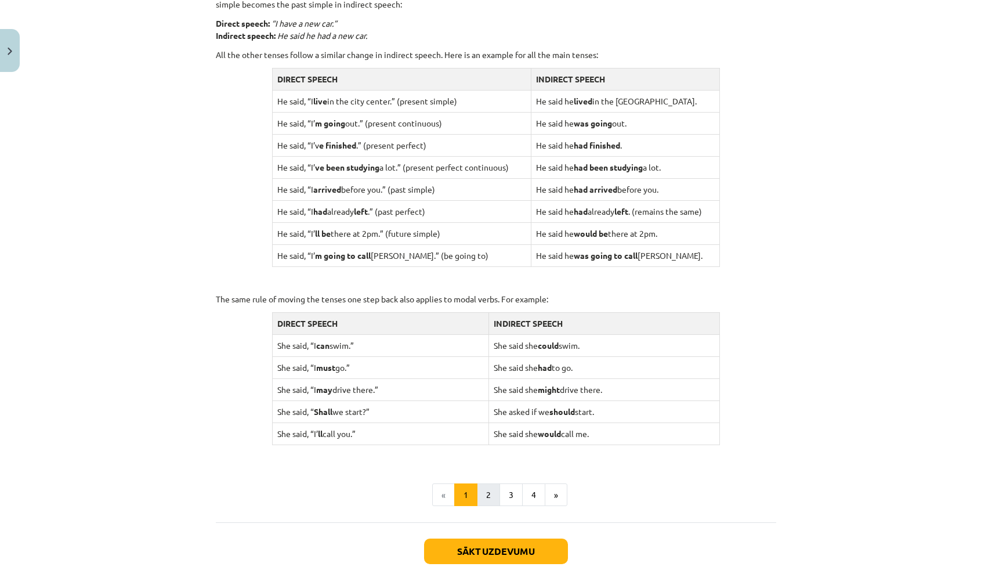
click at [486, 484] on button "2" at bounding box center [488, 494] width 23 height 23
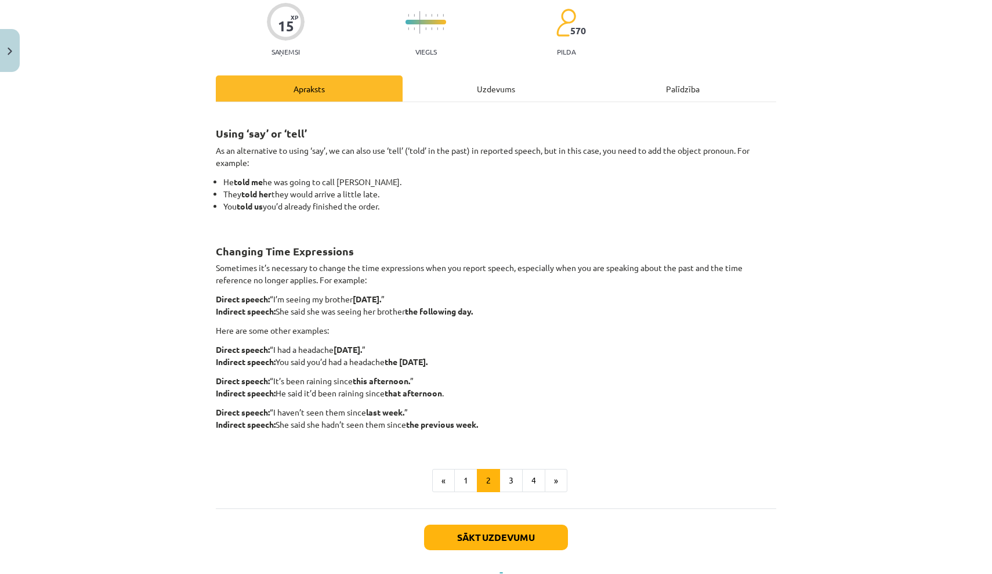
scroll to position [94, 0]
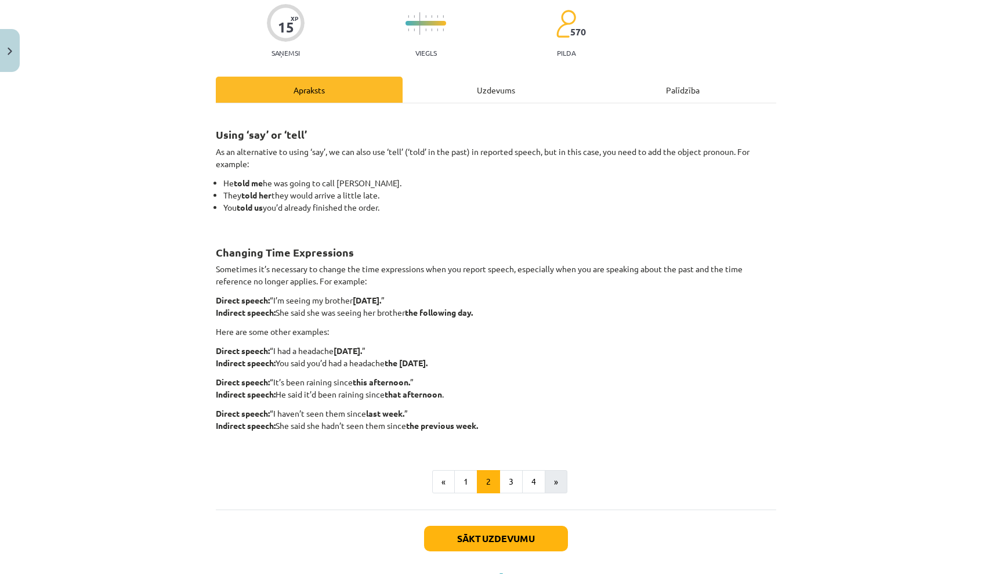
click at [562, 480] on button "»" at bounding box center [556, 481] width 23 height 23
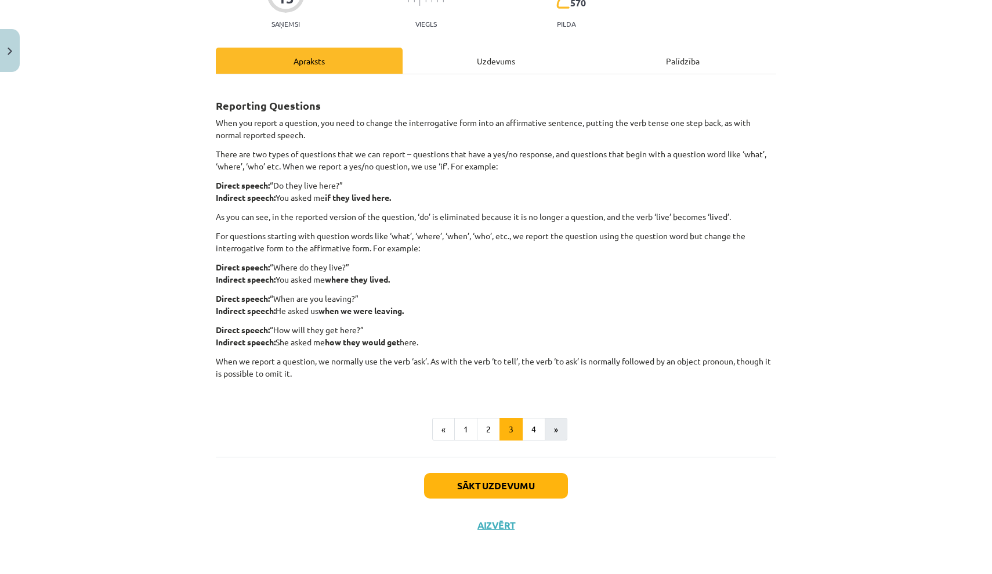
click at [556, 429] on button "»" at bounding box center [556, 429] width 23 height 23
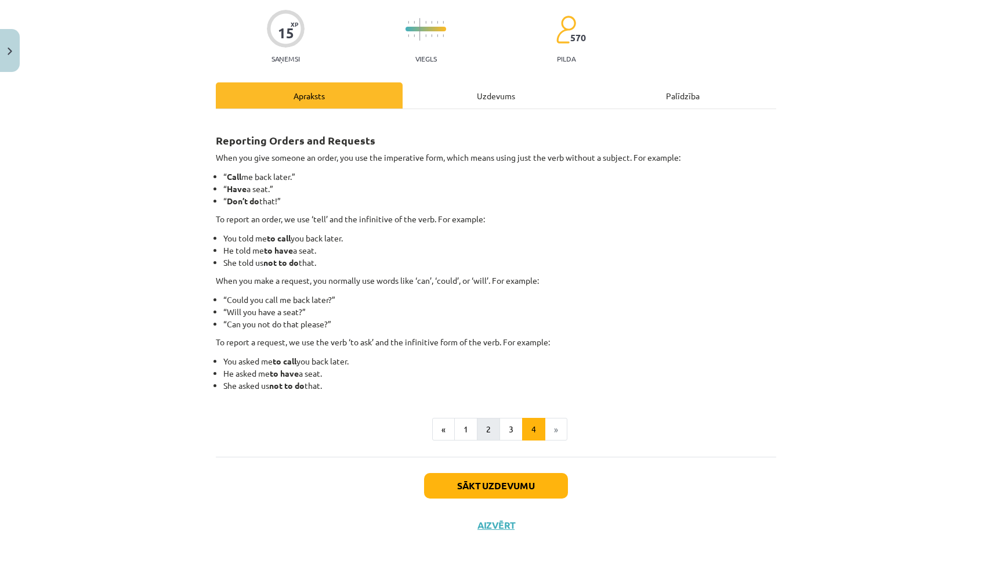
click at [486, 433] on button "2" at bounding box center [488, 429] width 23 height 23
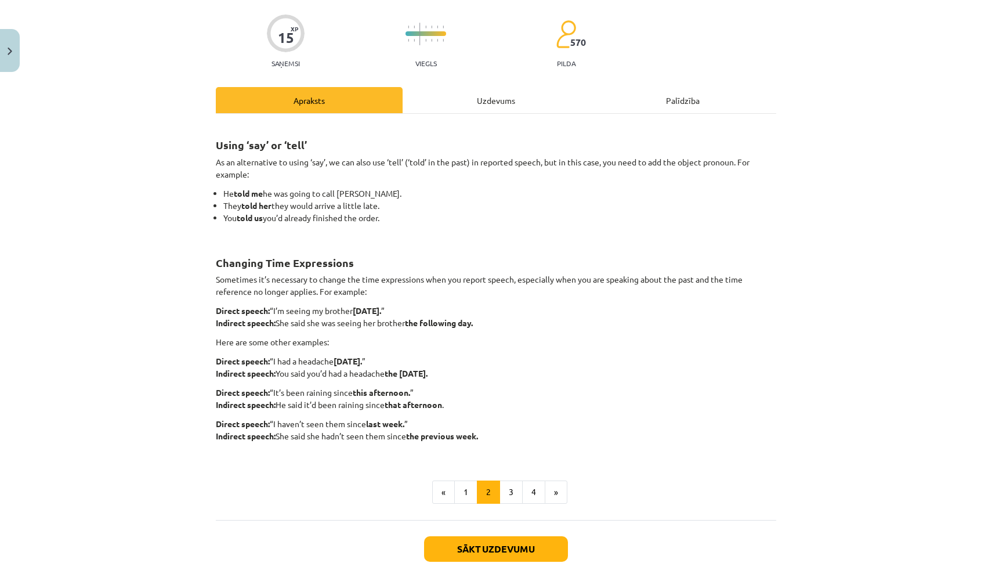
scroll to position [85, 0]
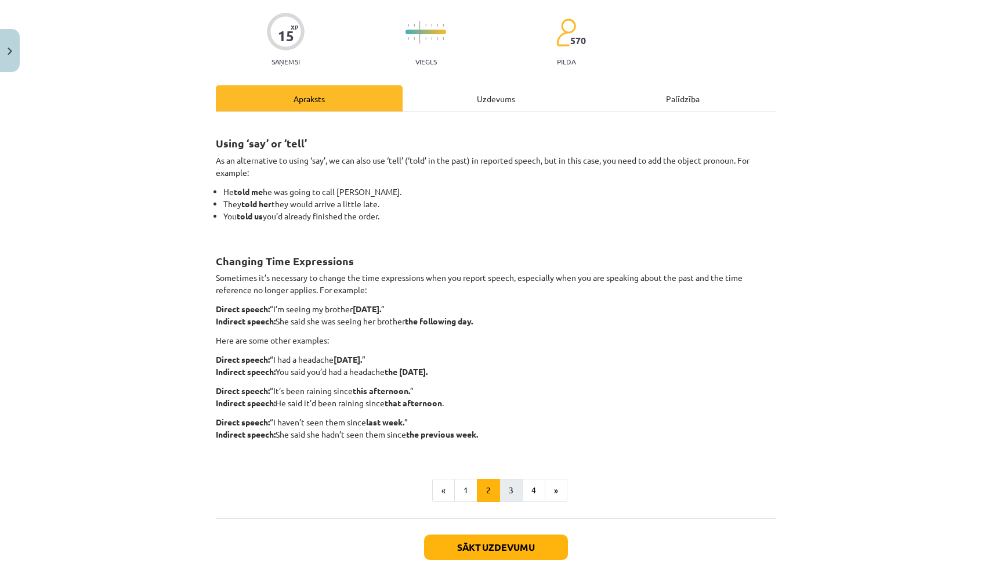
click at [512, 497] on button "3" at bounding box center [511, 490] width 23 height 23
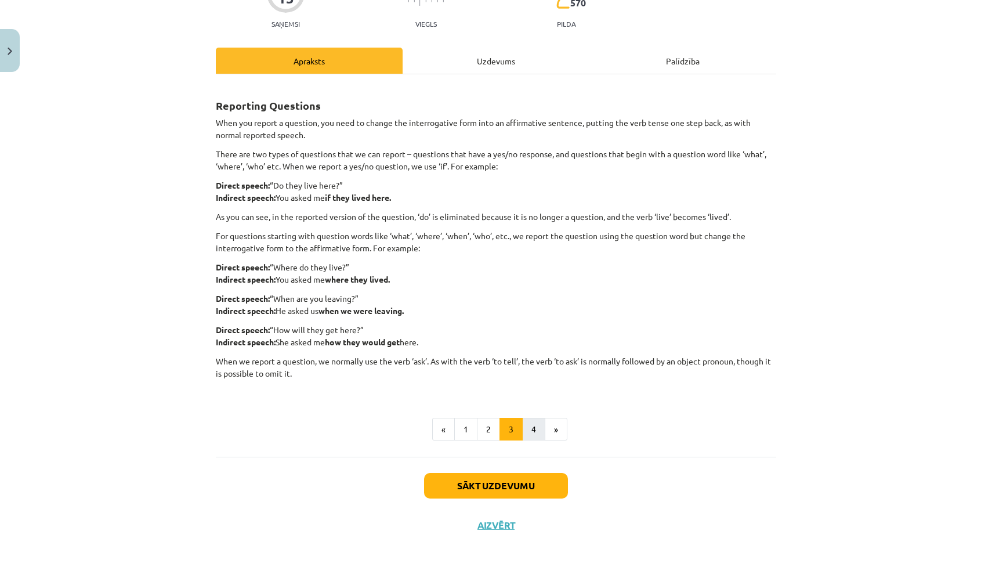
click at [535, 429] on button "4" at bounding box center [533, 429] width 23 height 23
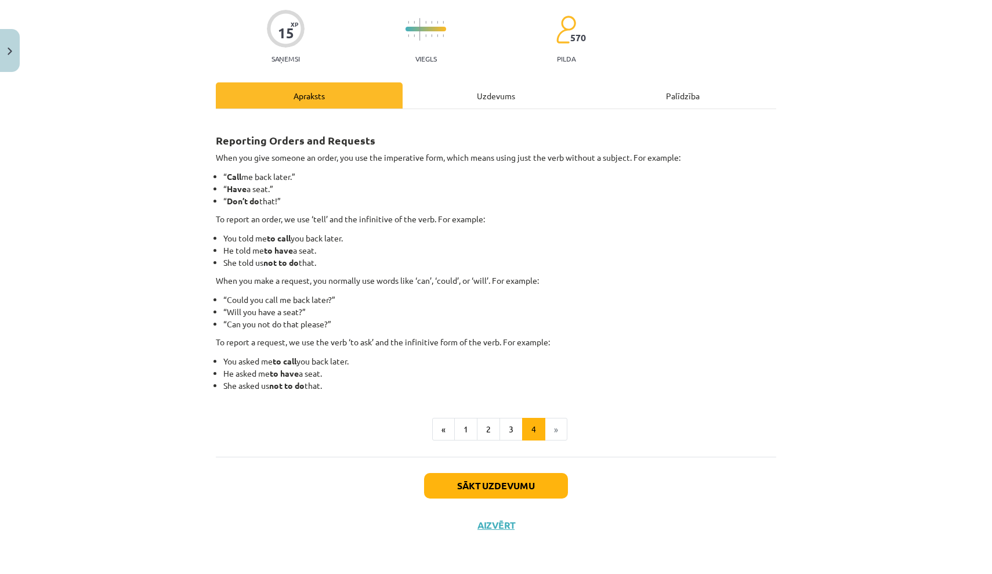
scroll to position [89, 0]
click at [493, 428] on button "2" at bounding box center [488, 429] width 23 height 23
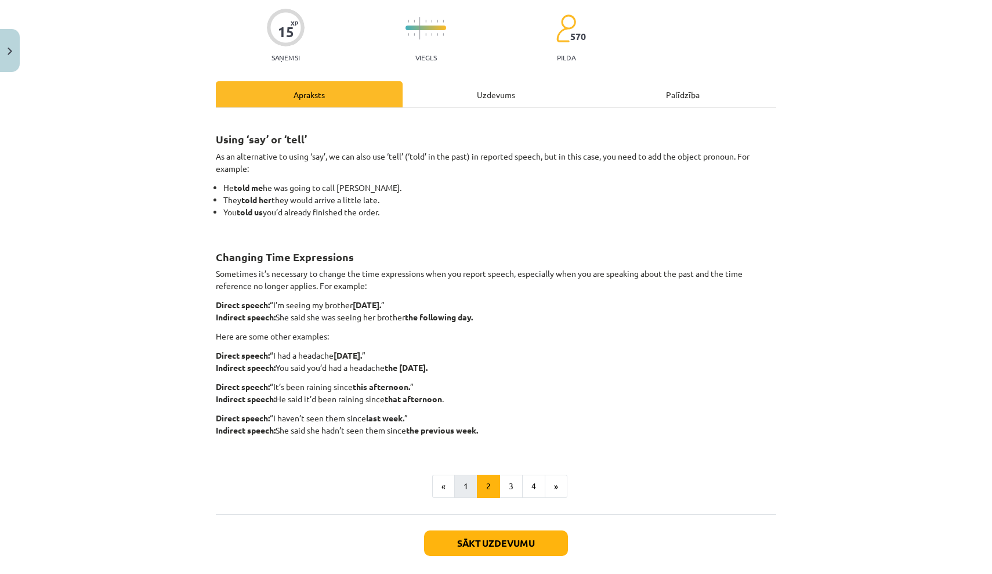
click at [462, 482] on button "1" at bounding box center [465, 486] width 23 height 23
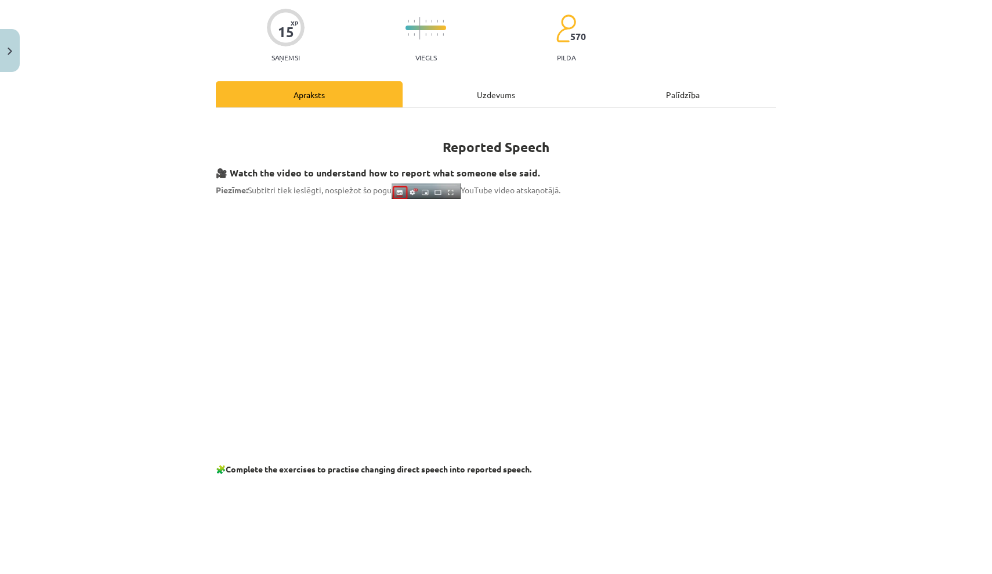
scroll to position [147, 0]
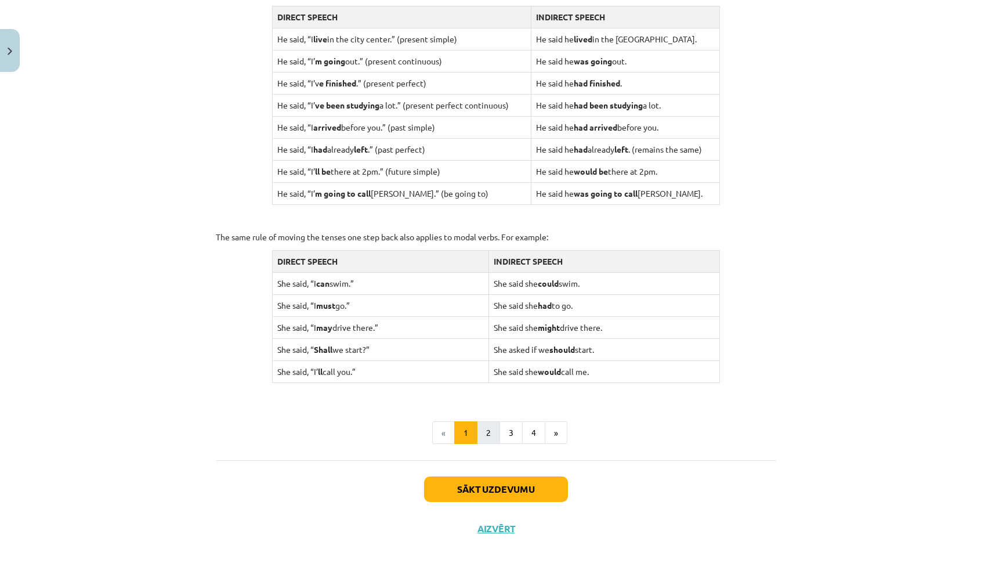
click at [487, 430] on button "2" at bounding box center [488, 432] width 23 height 23
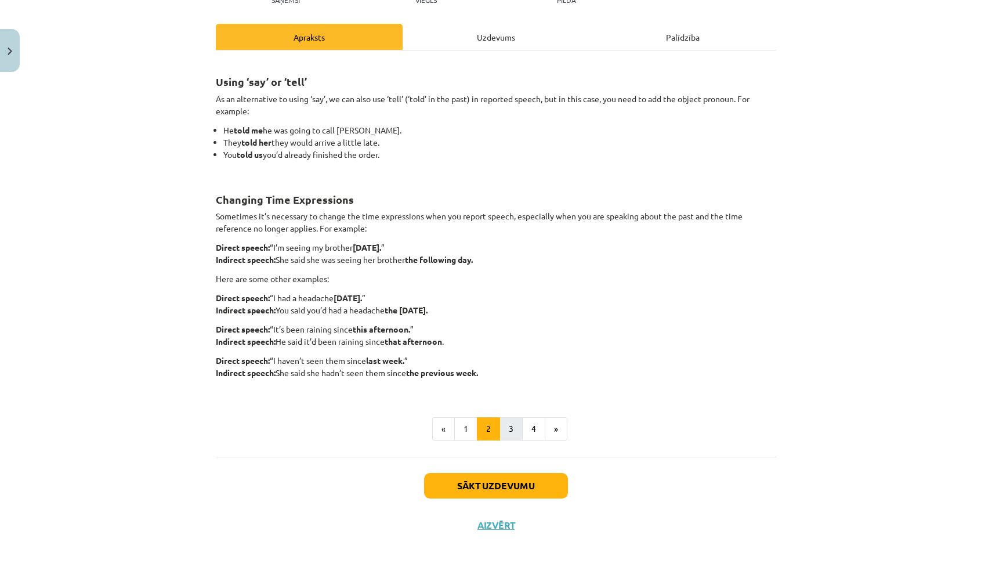
click at [512, 426] on button "3" at bounding box center [511, 428] width 23 height 23
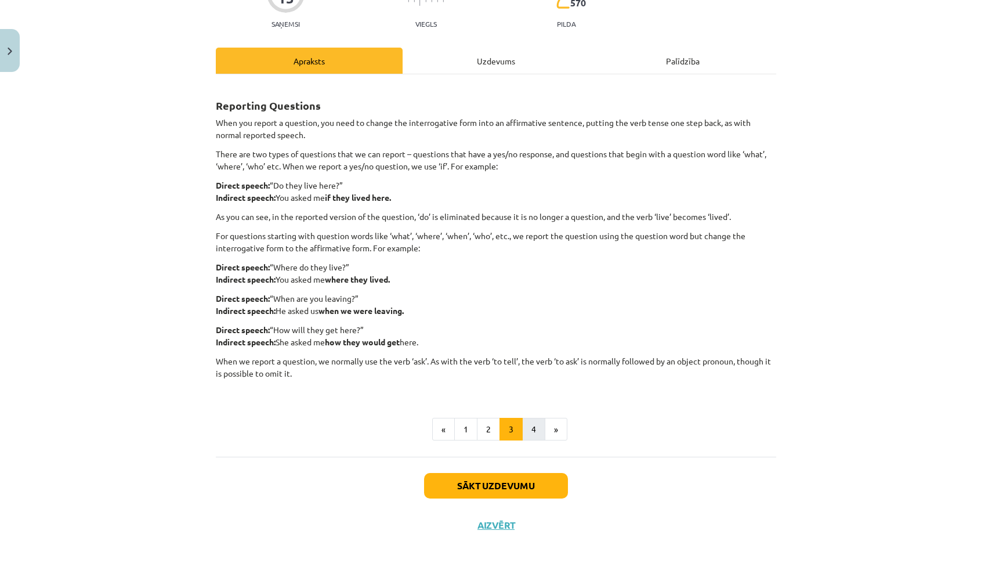
click at [534, 428] on button "4" at bounding box center [533, 429] width 23 height 23
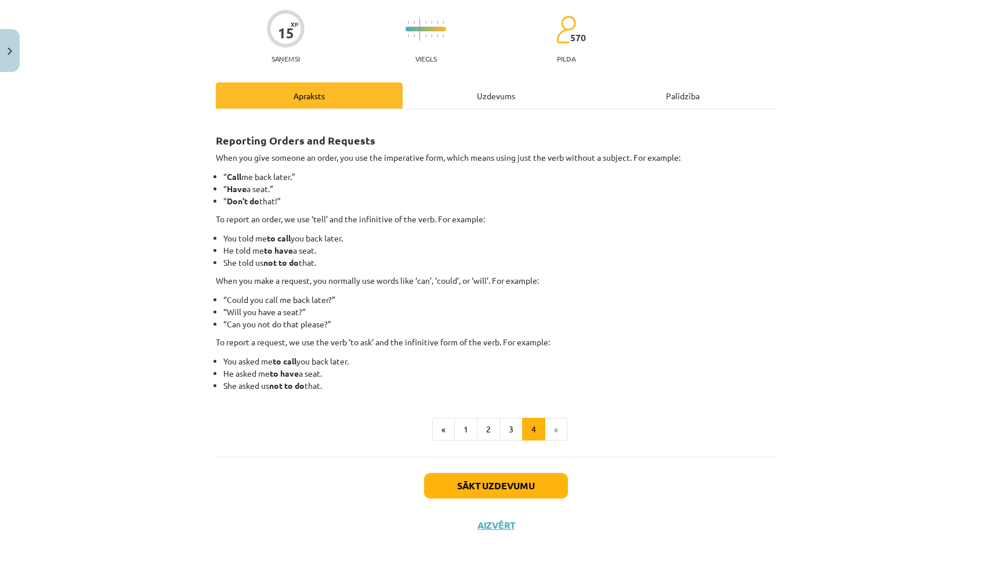
click at [494, 93] on div "Uzdevums" at bounding box center [496, 95] width 187 height 26
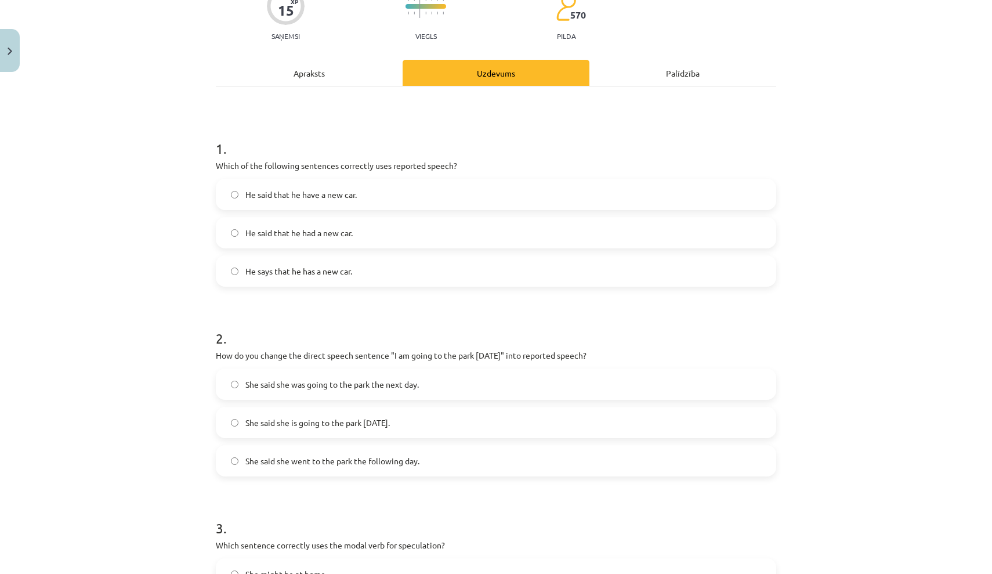
scroll to position [113, 0]
click at [552, 202] on label "He said that he have a new car." at bounding box center [496, 192] width 558 height 29
click at [447, 222] on label "He said that he had a new car." at bounding box center [496, 230] width 558 height 29
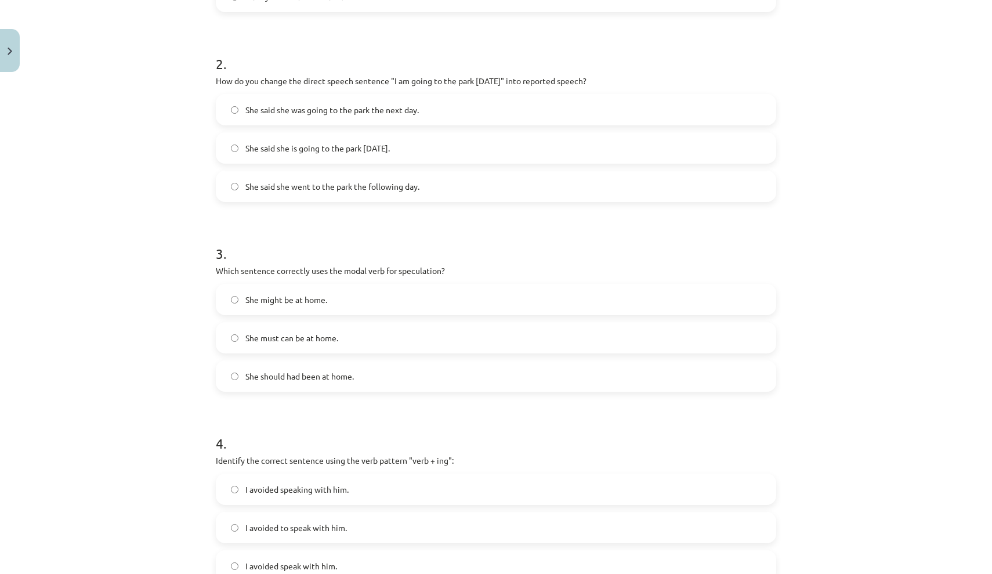
scroll to position [393, 0]
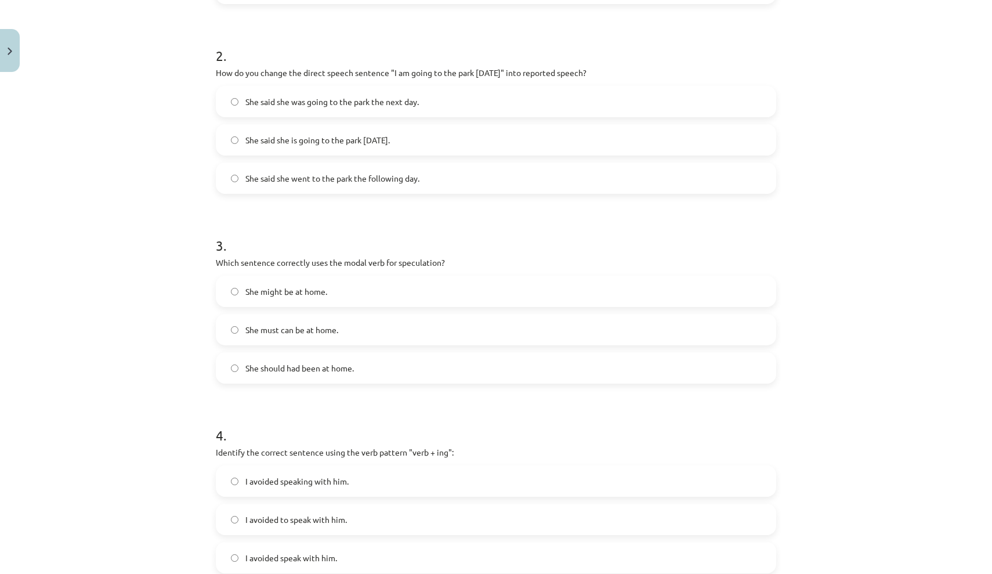
click at [635, 141] on label "She said she is going to the park tomorrow." at bounding box center [496, 139] width 558 height 29
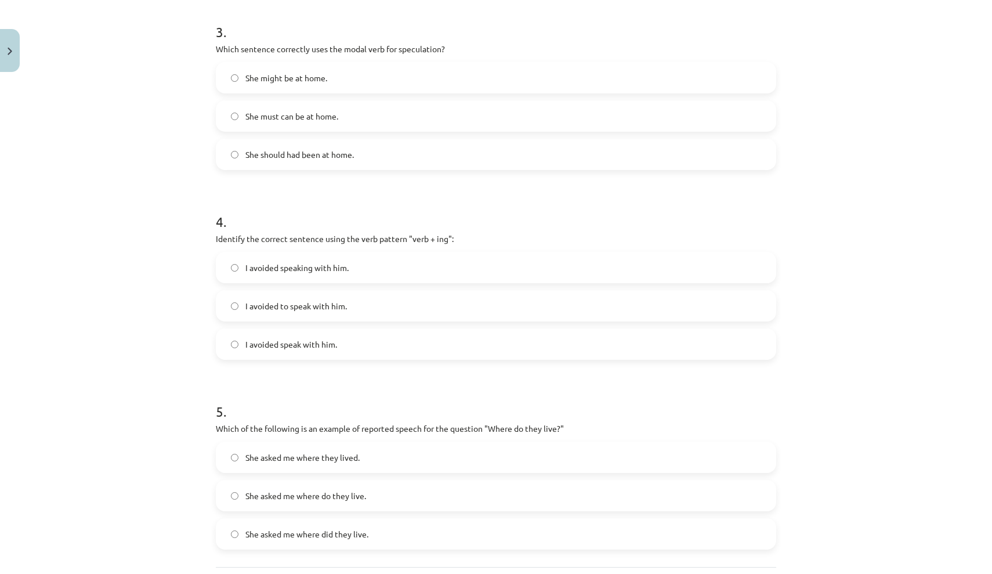
scroll to position [607, 0]
click at [645, 146] on label "She should had been at home." at bounding box center [496, 153] width 558 height 29
click at [575, 70] on label "She might be at home." at bounding box center [496, 77] width 558 height 29
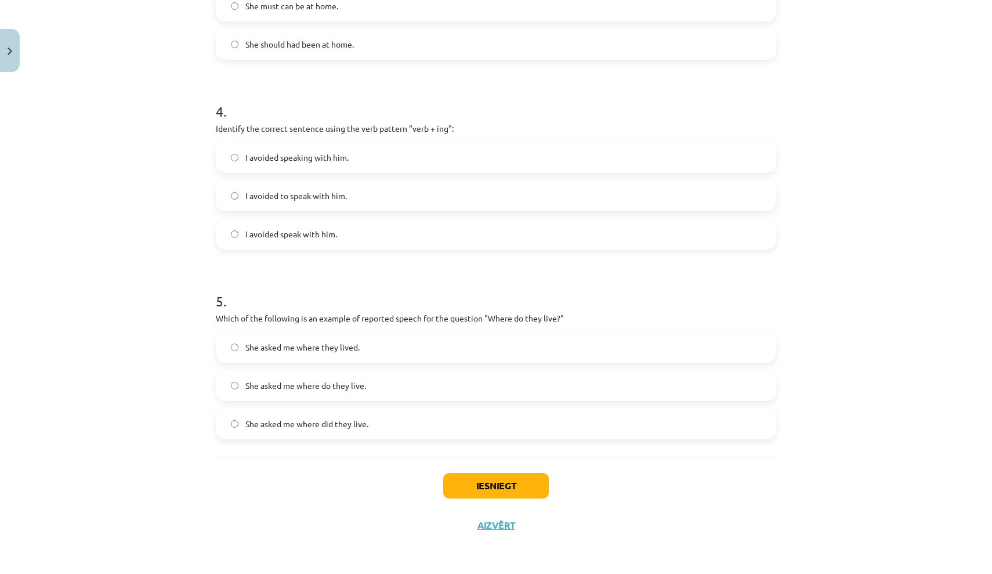
scroll to position [719, 0]
click at [650, 200] on label "I avoided to speak with him." at bounding box center [496, 195] width 558 height 29
click at [626, 162] on label "I avoided speaking with him." at bounding box center [496, 157] width 558 height 29
click at [603, 371] on label "She asked me where do they live." at bounding box center [496, 385] width 558 height 29
click at [513, 487] on button "Iesniegt" at bounding box center [496, 486] width 106 height 26
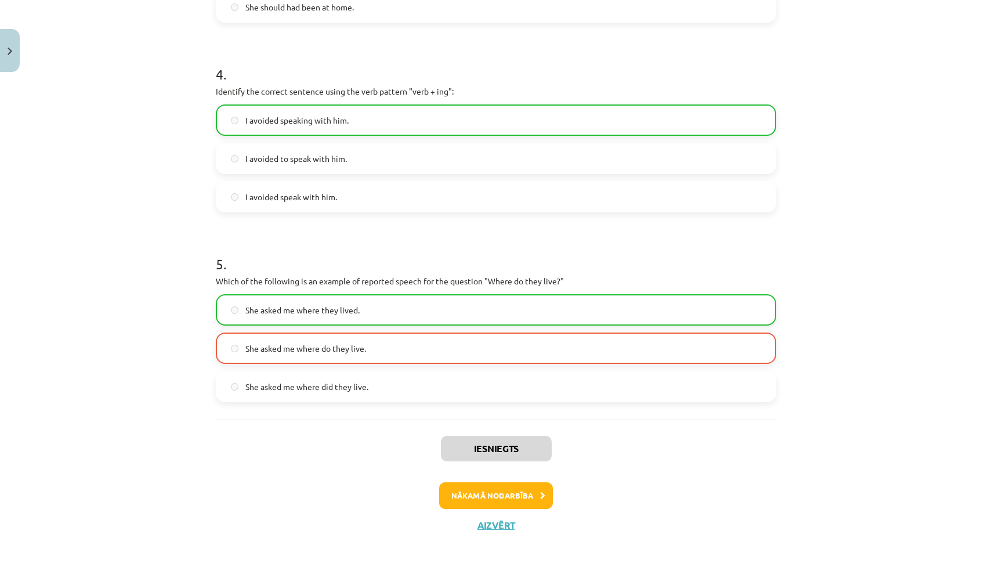
scroll to position [755, 0]
click at [522, 487] on button "Nākamā nodarbība" at bounding box center [496, 495] width 114 height 27
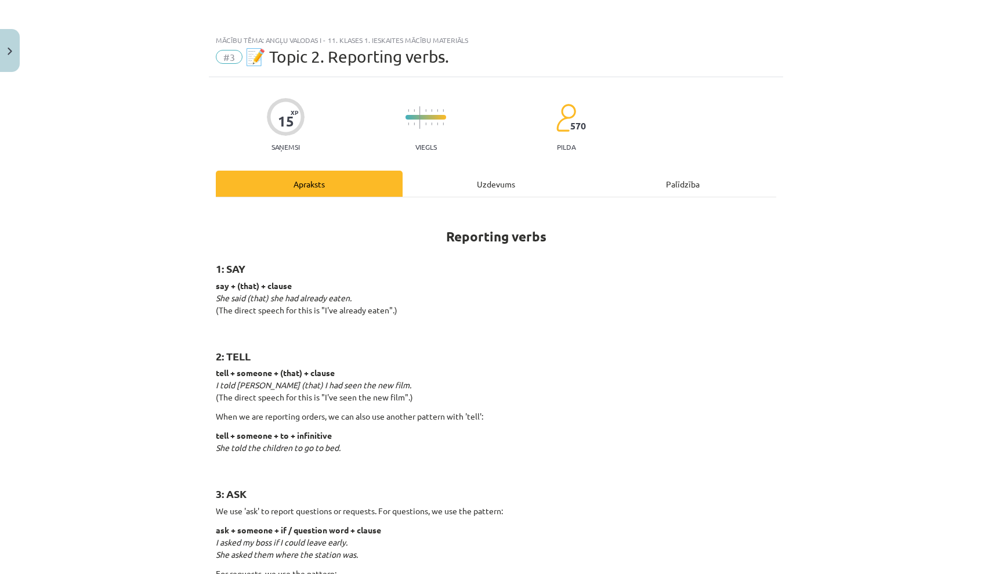
scroll to position [0, 0]
click at [491, 184] on div "Uzdevums" at bounding box center [496, 184] width 187 height 26
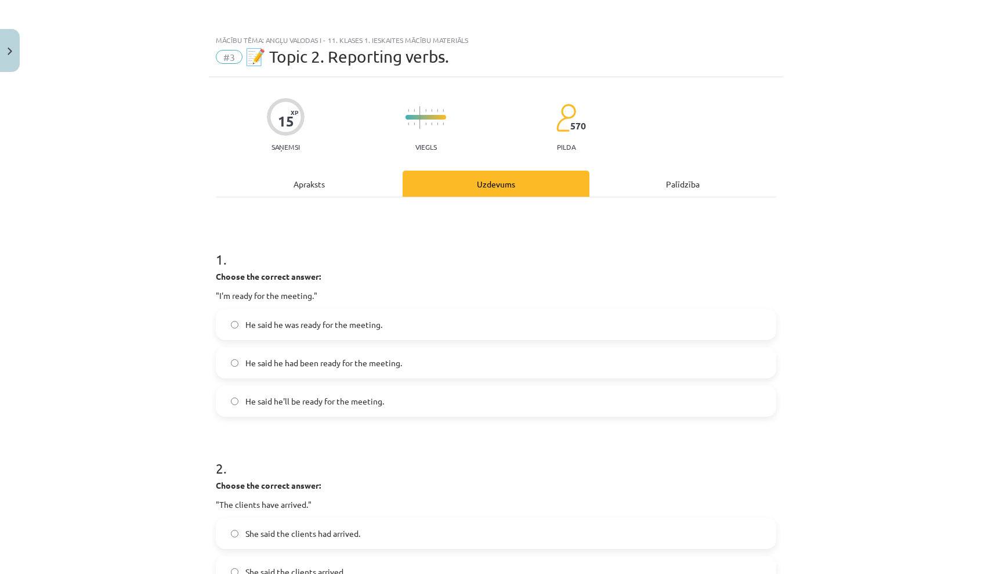
click at [310, 181] on div "Apraksts" at bounding box center [309, 184] width 187 height 26
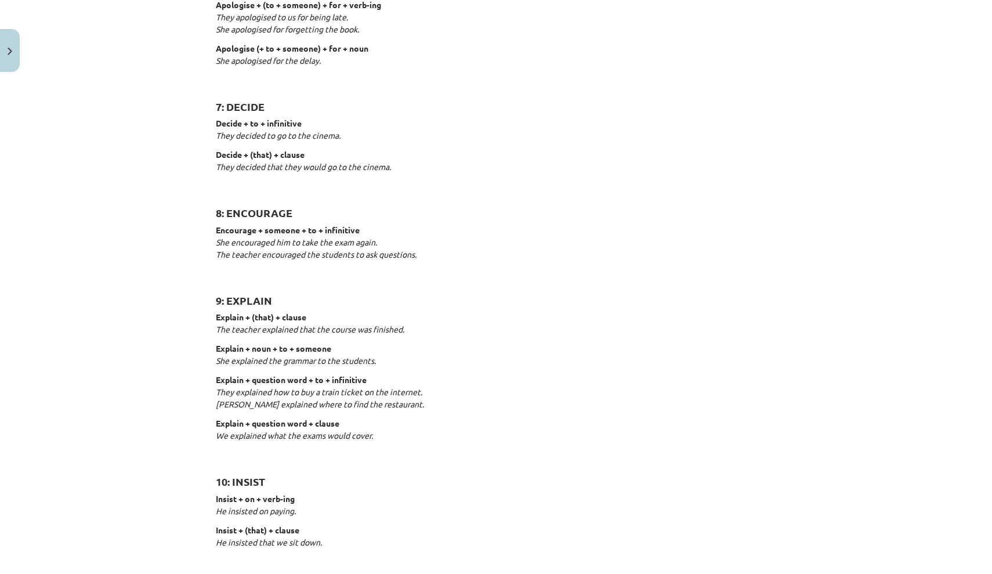
scroll to position [925, 0]
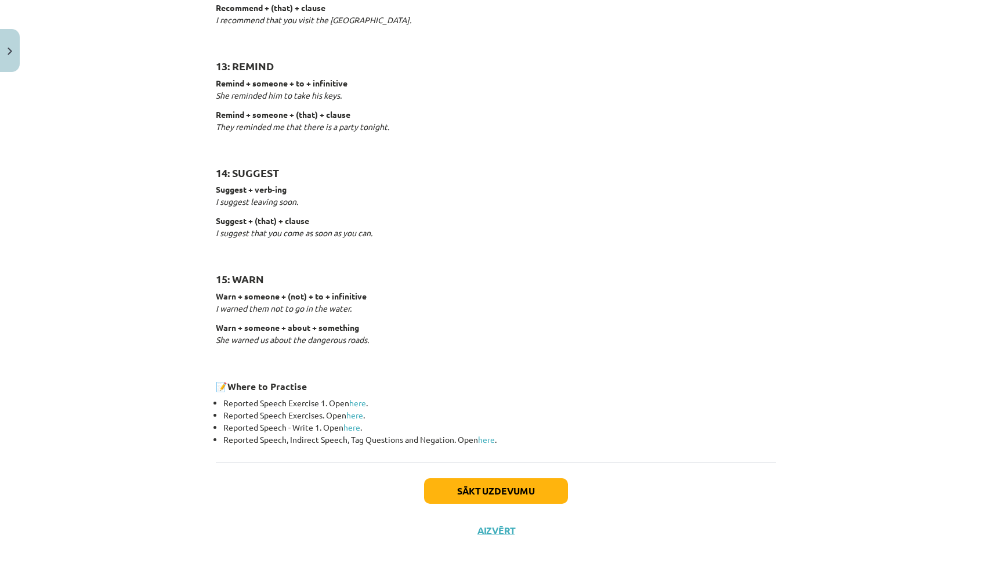
click at [526, 478] on button "Sākt uzdevumu" at bounding box center [496, 491] width 144 height 26
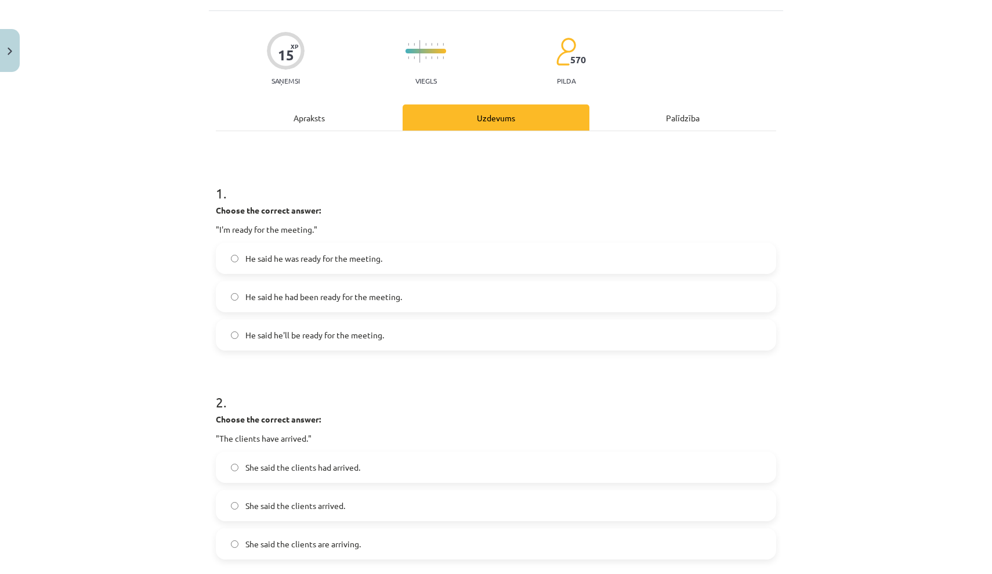
scroll to position [67, 0]
click at [422, 254] on label "He said he was ready for the meeting." at bounding box center [496, 257] width 558 height 29
click at [454, 327] on label "He said he'll be ready for the meeting." at bounding box center [496, 333] width 558 height 29
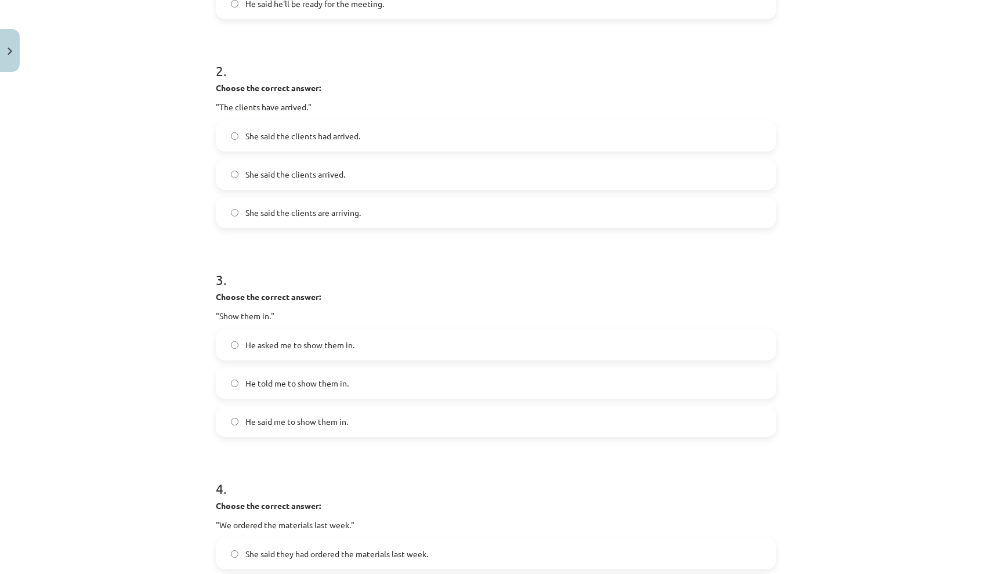
scroll to position [404, 0]
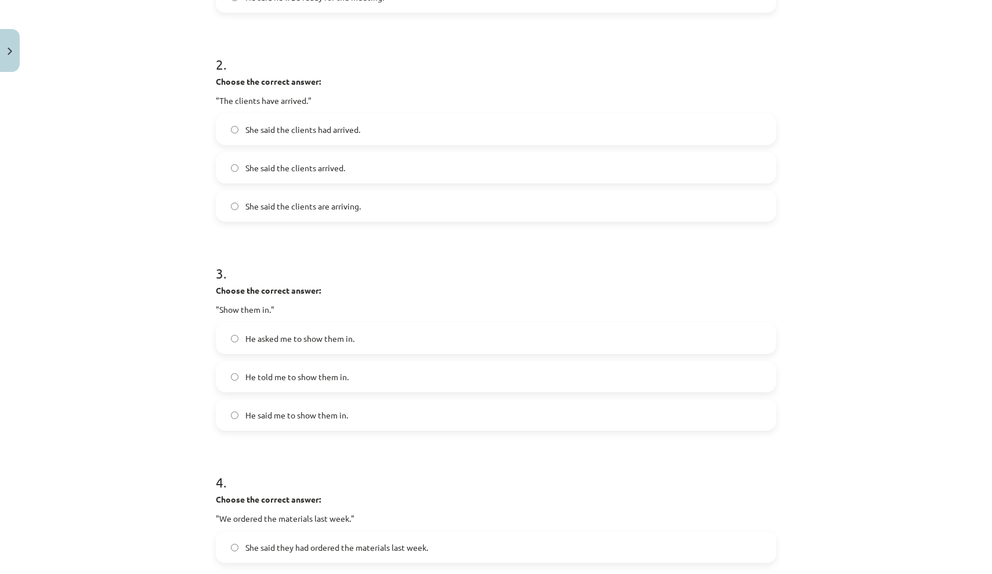
click at [378, 124] on label "She said the clients had arrived." at bounding box center [496, 129] width 558 height 29
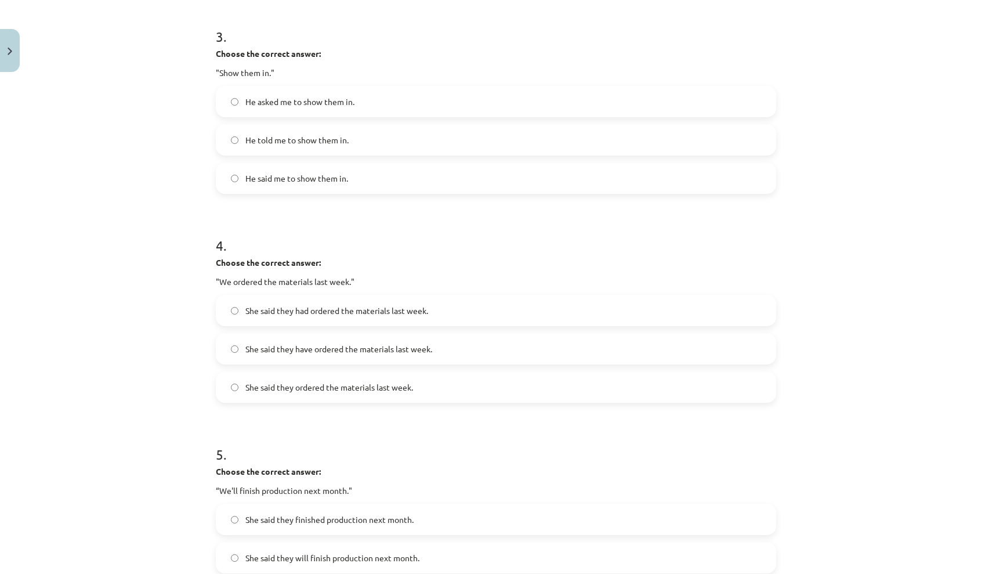
scroll to position [665, 0]
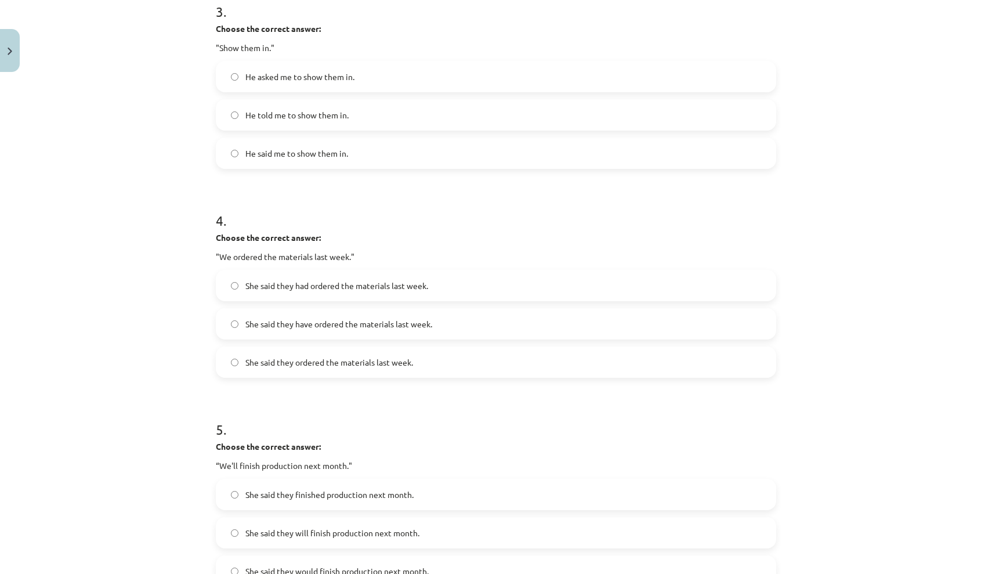
click at [363, 114] on label "He told me to show them in." at bounding box center [496, 114] width 558 height 29
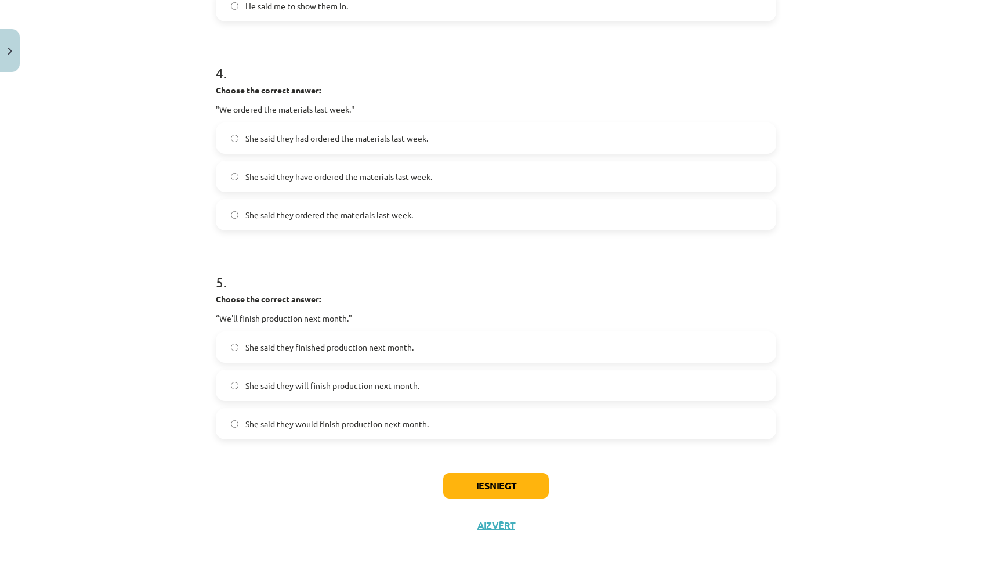
scroll to position [815, 0]
click at [391, 201] on label "She said they ordered the materials last week." at bounding box center [496, 214] width 558 height 29
click at [421, 387] on label "She said they will finish production next month." at bounding box center [496, 385] width 558 height 29
click at [484, 491] on button "Iesniegt" at bounding box center [496, 486] width 106 height 26
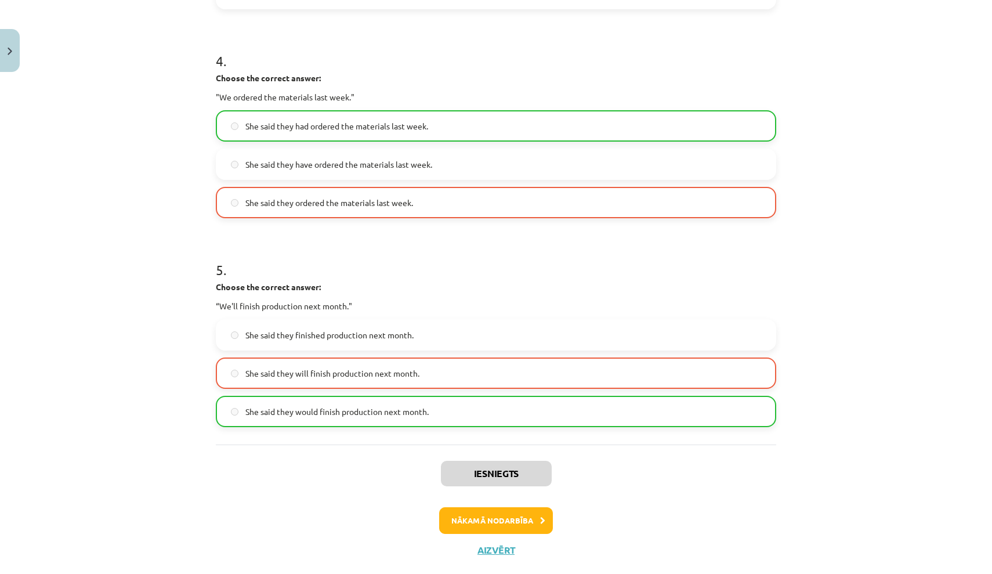
scroll to position [827, 0]
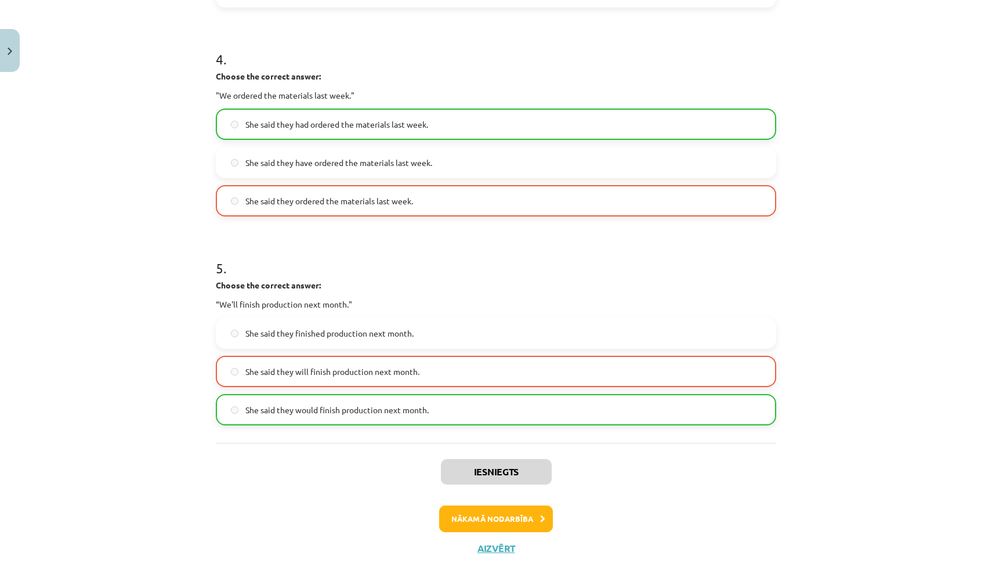
click at [526, 513] on button "Nākamā nodarbība" at bounding box center [496, 518] width 114 height 27
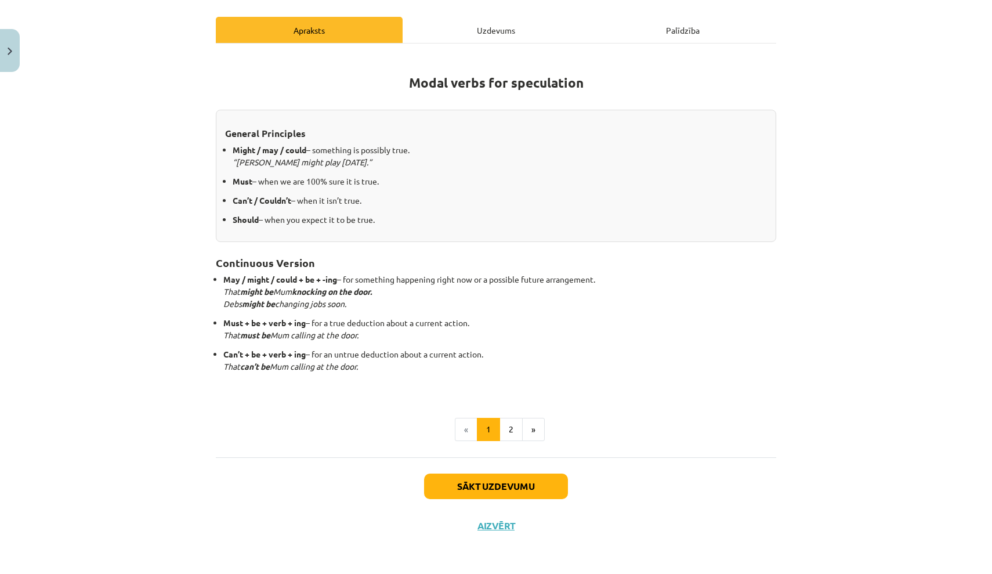
click at [550, 481] on button "Sākt uzdevumu" at bounding box center [496, 486] width 144 height 26
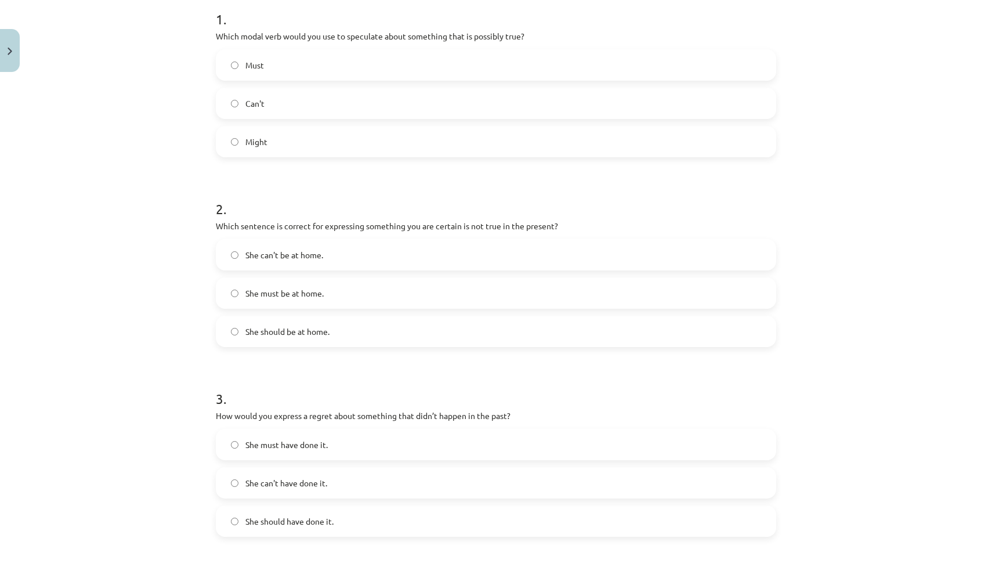
scroll to position [241, 0]
click at [479, 150] on label "Might" at bounding box center [496, 140] width 558 height 29
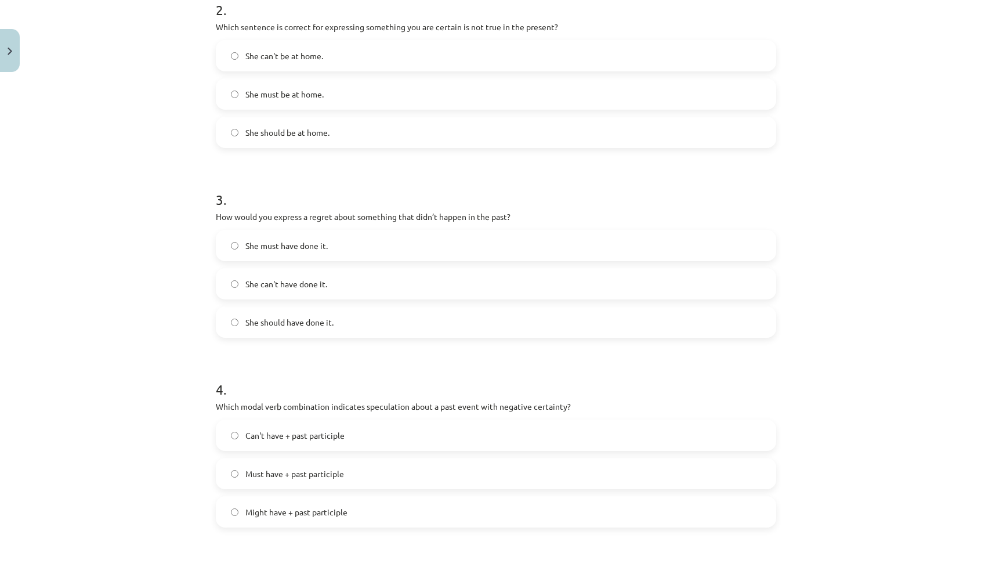
scroll to position [441, 0]
click at [488, 57] on label "She can't be at home." at bounding box center [496, 53] width 558 height 29
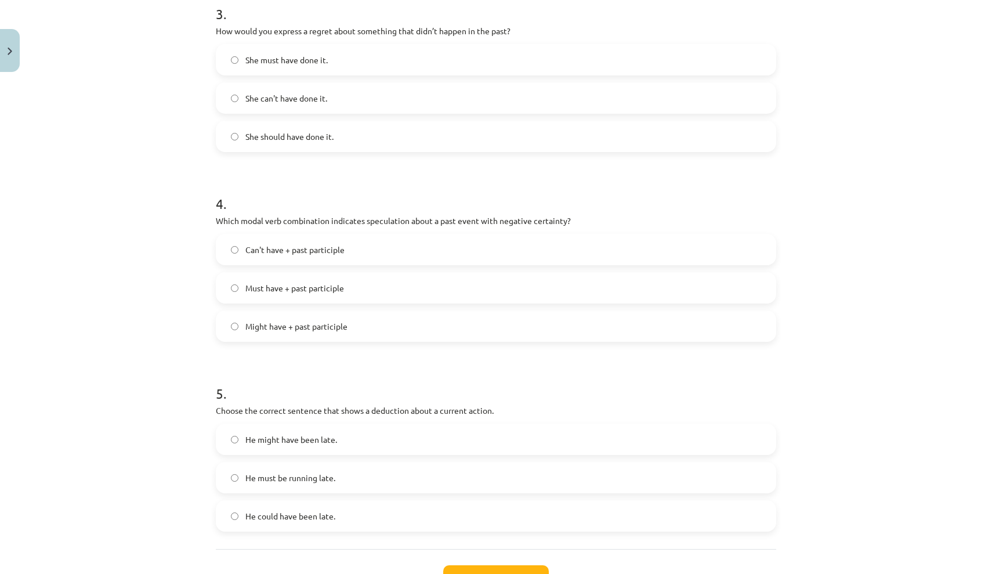
scroll to position [628, 0]
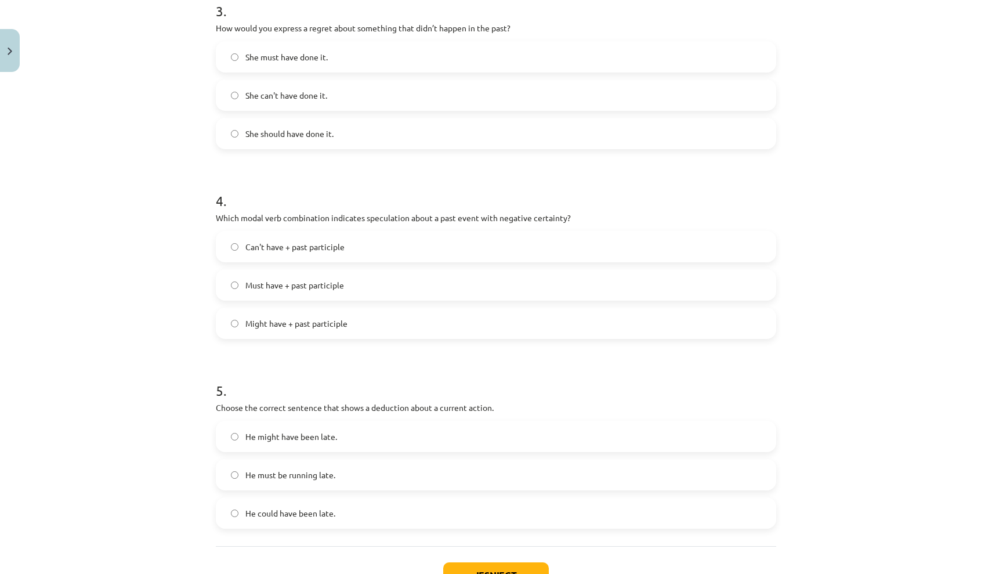
click at [472, 123] on label "She should have done it." at bounding box center [496, 133] width 558 height 29
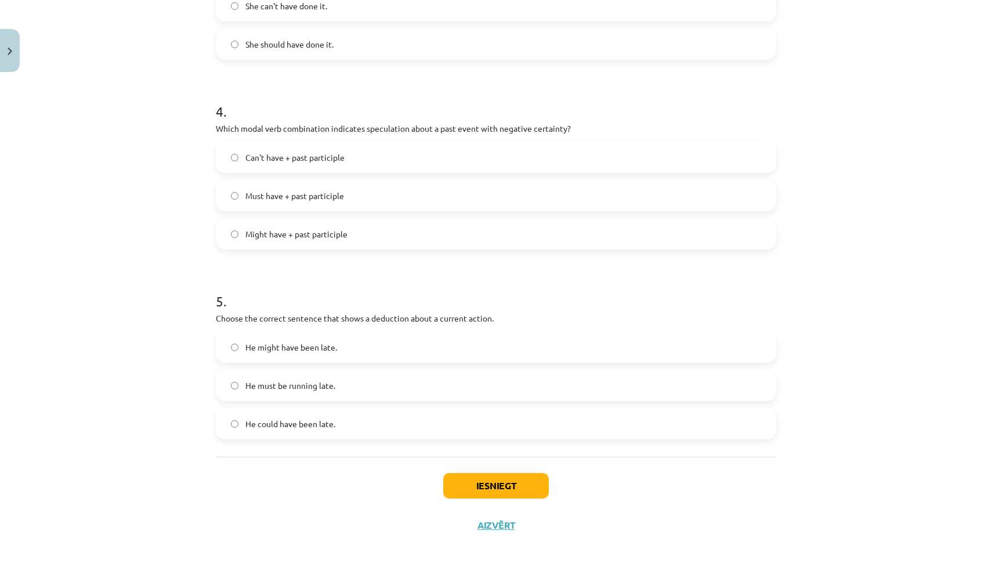
scroll to position [719, 0]
click at [573, 386] on label "He must be running late." at bounding box center [496, 385] width 558 height 29
click at [399, 158] on label "Can't have + past participle" at bounding box center [496, 157] width 558 height 29
click at [467, 483] on button "Iesniegt" at bounding box center [496, 486] width 106 height 26
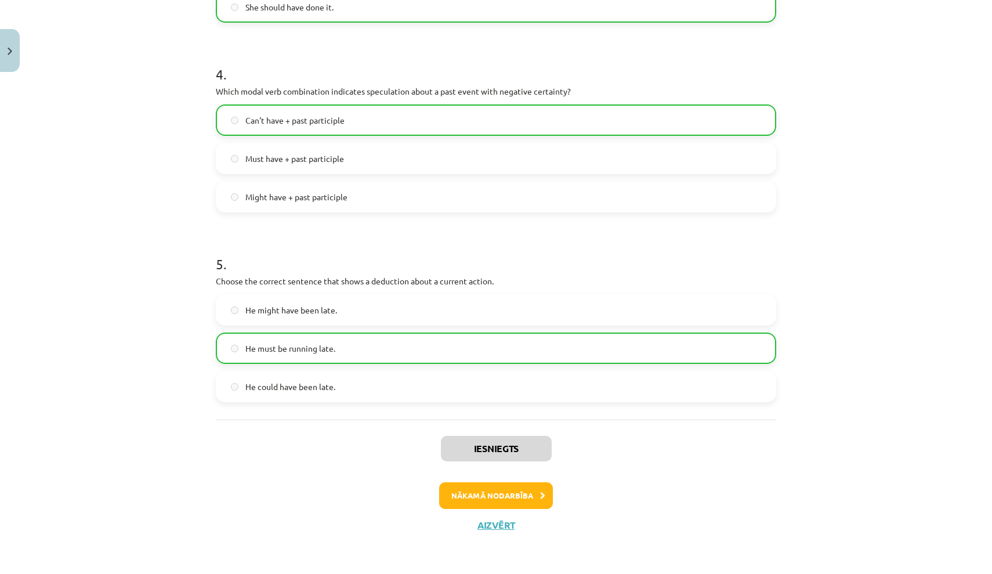
click at [536, 491] on button "Nākamā nodarbība" at bounding box center [496, 495] width 114 height 27
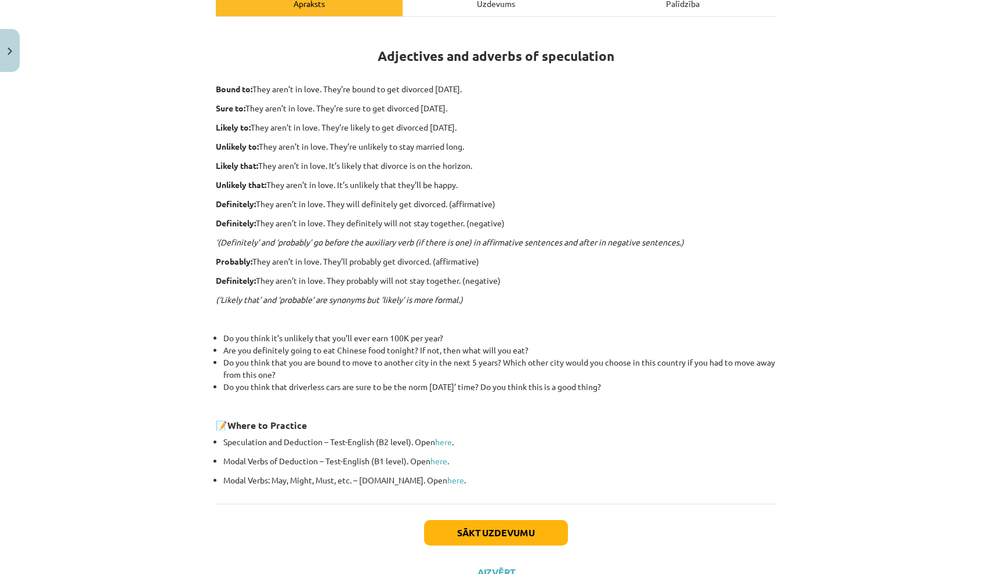
scroll to position [182, 0]
click at [490, 519] on button "Sākt uzdevumu" at bounding box center [496, 532] width 144 height 26
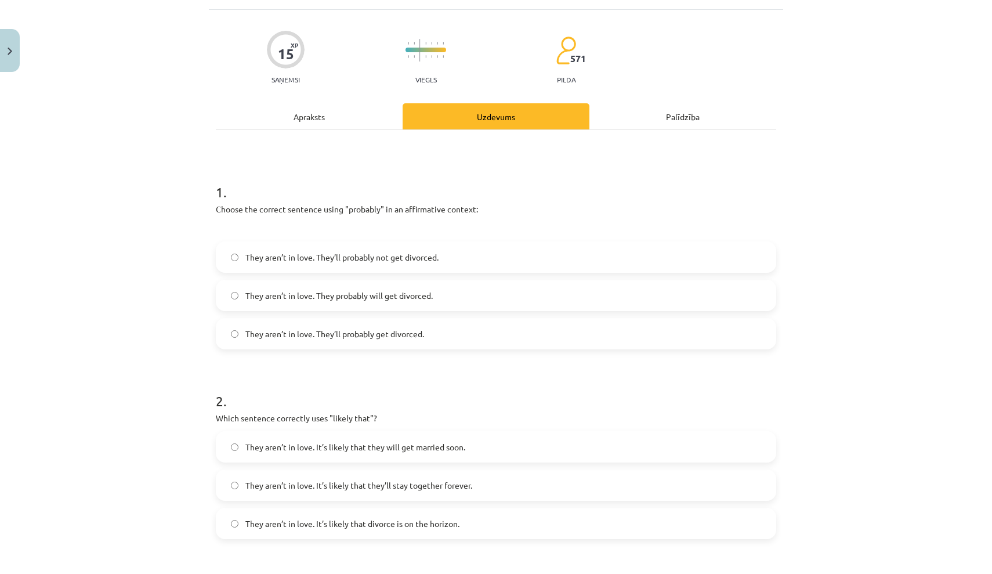
scroll to position [96, 0]
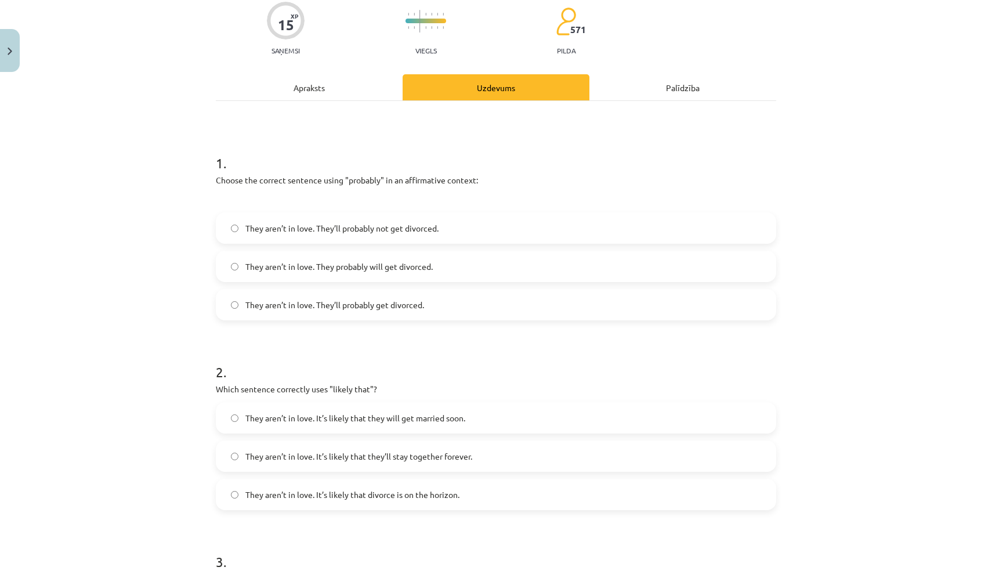
click at [437, 296] on label "They aren’t in love. They’ll probably get divorced." at bounding box center [496, 304] width 558 height 29
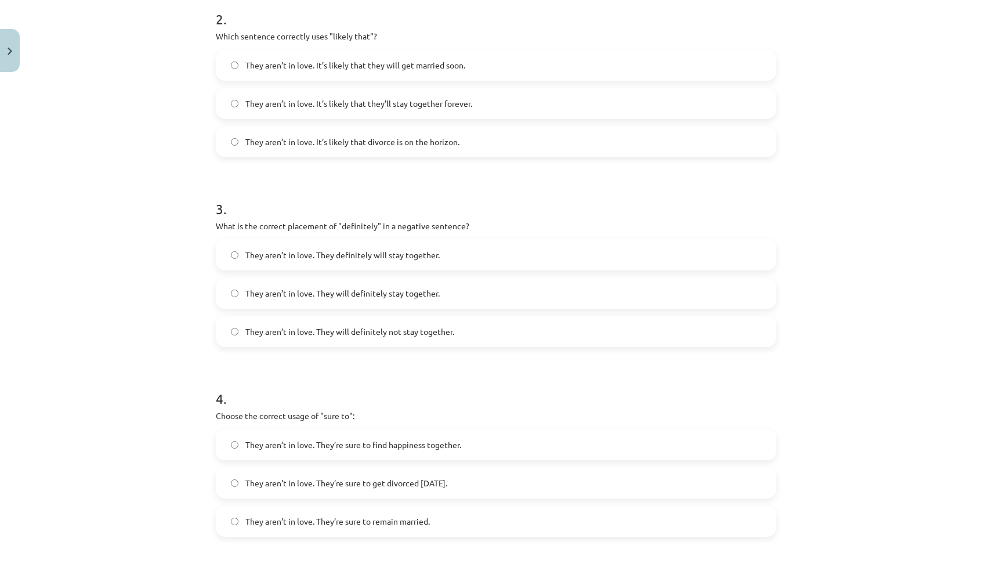
scroll to position [452, 0]
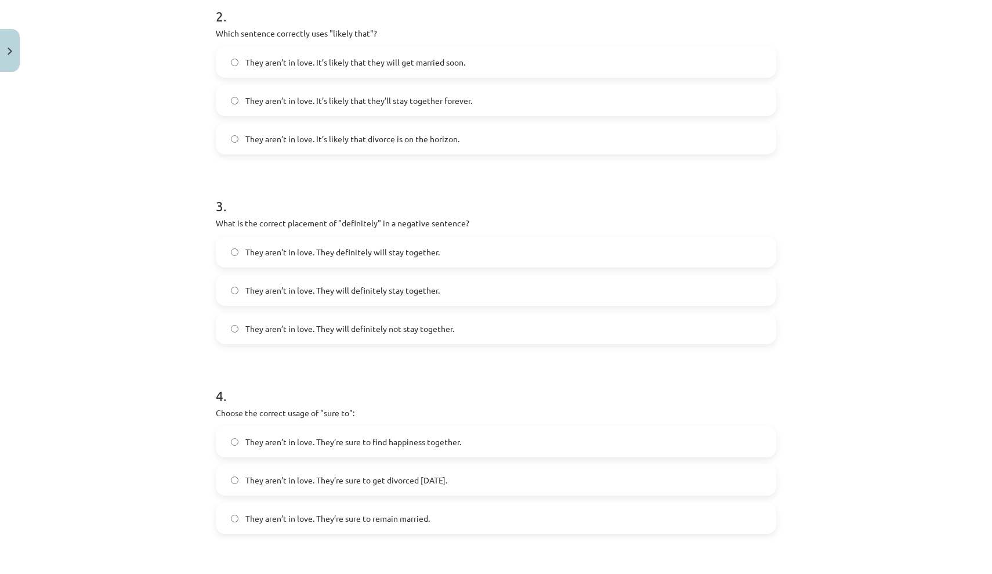
click at [426, 97] on span "They aren’t in love. It’s likely that they’ll stay together forever." at bounding box center [358, 101] width 227 height 12
click at [436, 152] on label "They aren’t in love. It’s likely that divorce is on the horizon." at bounding box center [496, 138] width 558 height 29
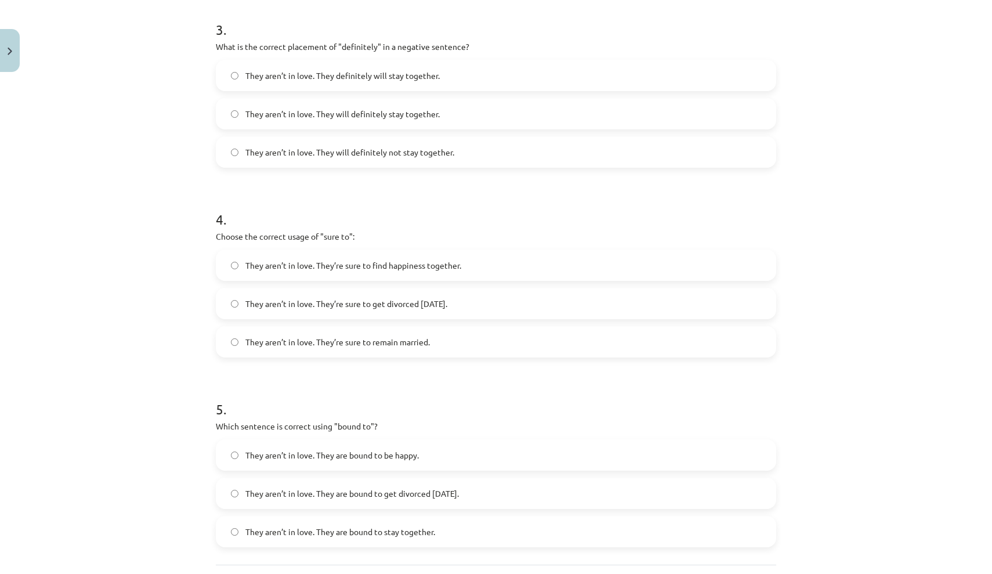
scroll to position [625, 0]
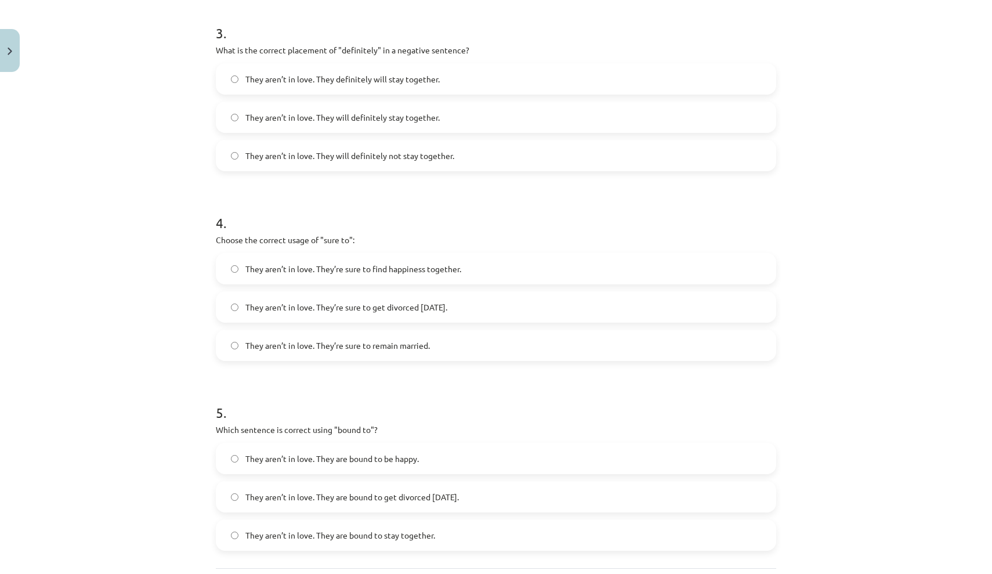
click at [434, 86] on label "They aren’t in love. They definitely will stay together." at bounding box center [496, 78] width 558 height 29
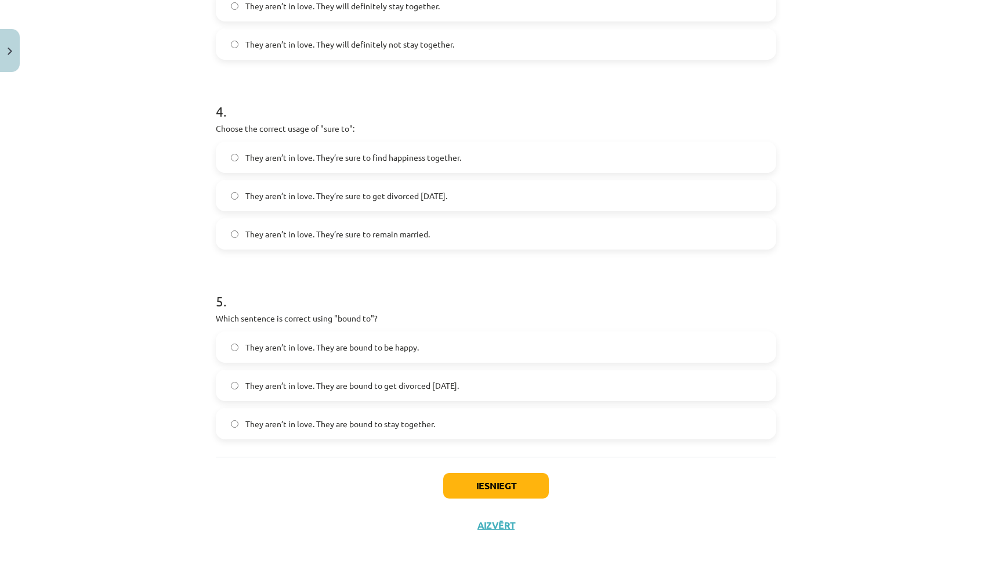
scroll to position [738, 0]
click at [447, 190] on span "They aren’t in love. They’re sure to get divorced within six months." at bounding box center [346, 196] width 202 height 12
click at [451, 414] on label "They aren’t in love. They are bound to stay together." at bounding box center [496, 423] width 558 height 29
click at [458, 476] on button "Iesniegt" at bounding box center [496, 486] width 106 height 26
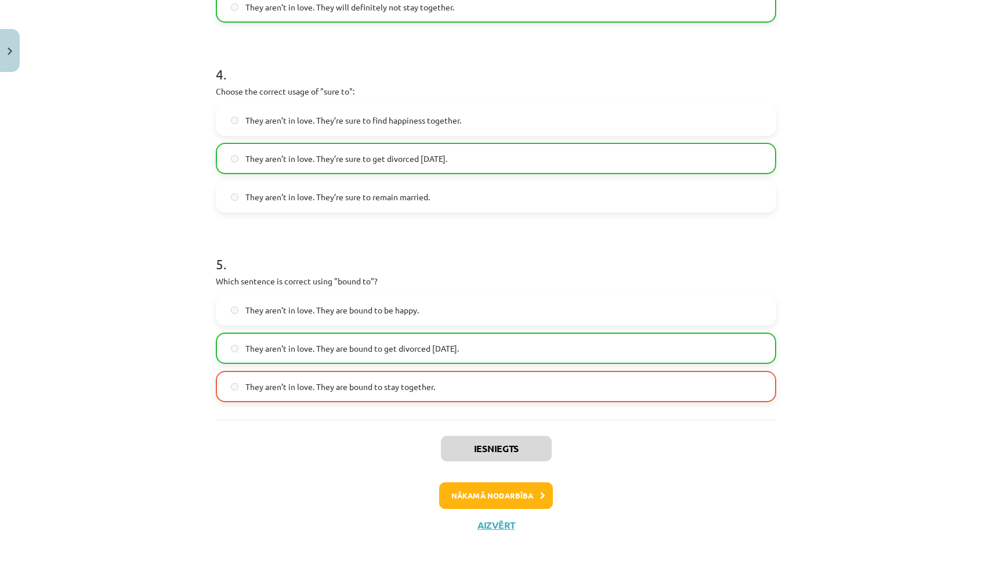
scroll to position [775, 0]
click at [535, 275] on p "Which sentence is correct using "bound to"?" at bounding box center [496, 281] width 560 height 12
click at [514, 500] on button "Nākamā nodarbība" at bounding box center [496, 495] width 114 height 27
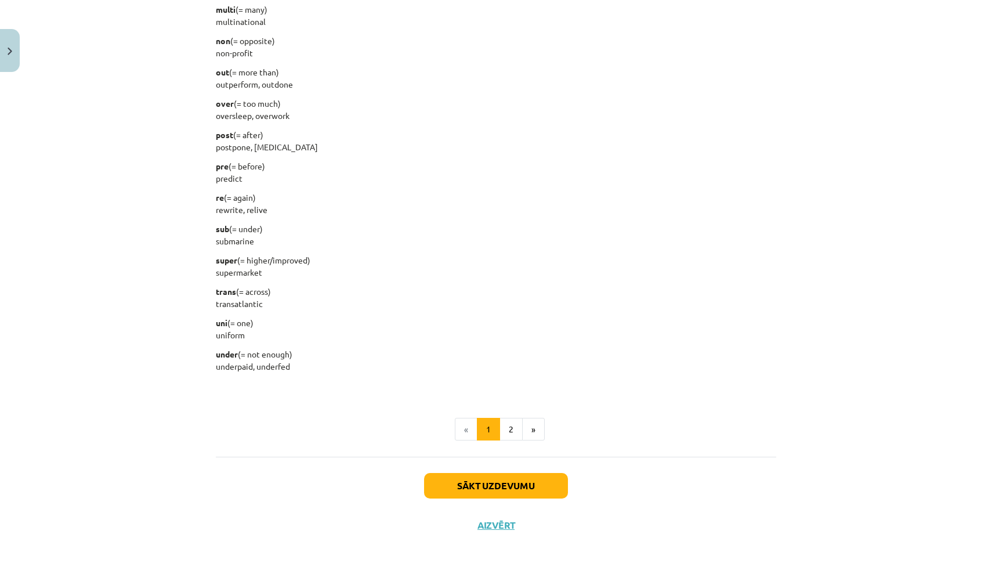
scroll to position [1322, 0]
click at [506, 480] on button "Sākt uzdevumu" at bounding box center [496, 486] width 144 height 26
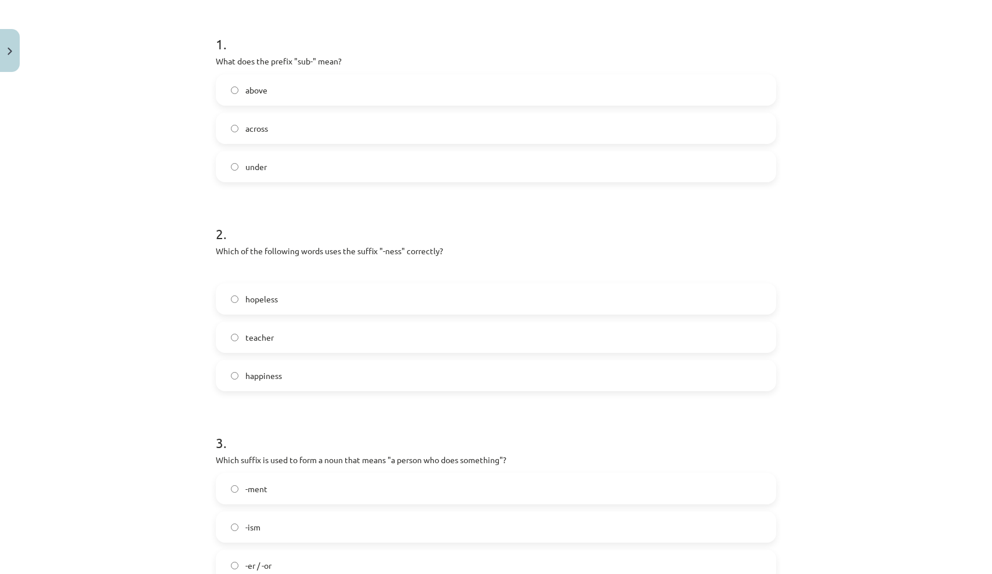
scroll to position [216, 0]
click at [456, 168] on label "under" at bounding box center [496, 165] width 558 height 29
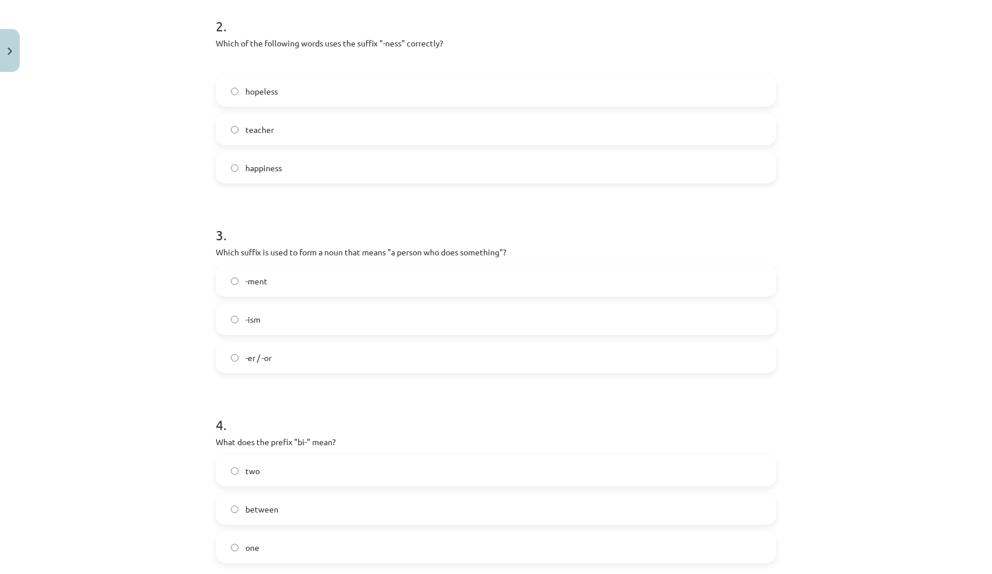
scroll to position [425, 0]
click at [408, 171] on label "happiness" at bounding box center [496, 165] width 558 height 29
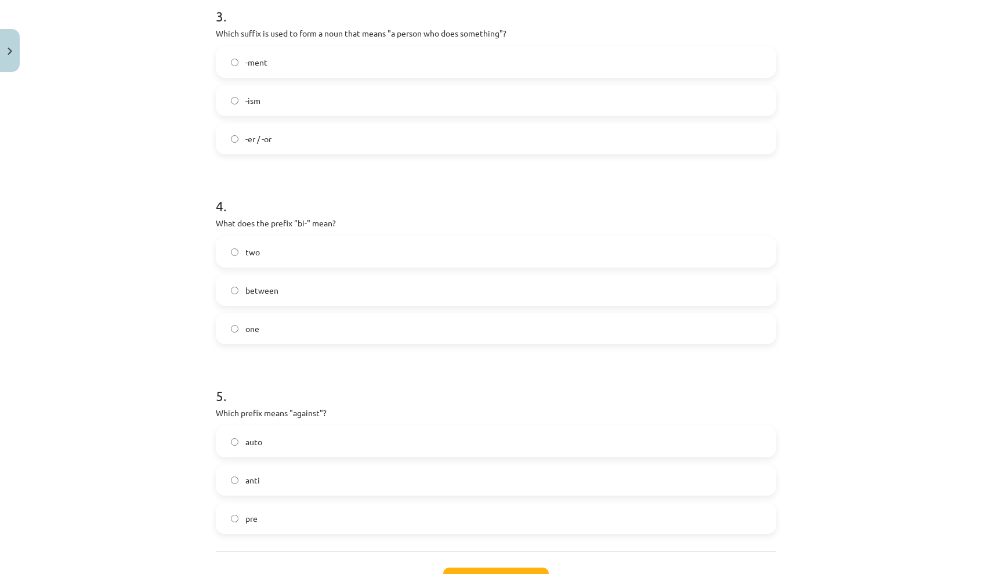
scroll to position [643, 0]
click at [435, 139] on label "-er / -or" at bounding box center [496, 136] width 558 height 29
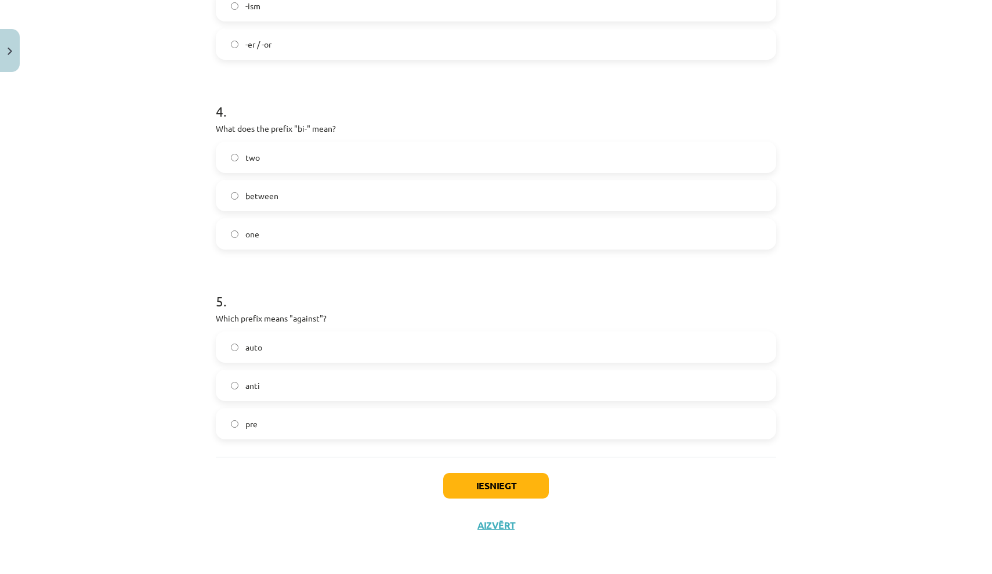
scroll to position [738, 0]
click at [461, 153] on label "two" at bounding box center [496, 157] width 558 height 29
click at [360, 348] on label "auto" at bounding box center [496, 346] width 558 height 29
click at [359, 384] on label "anti" at bounding box center [496, 385] width 558 height 29
click at [508, 479] on button "Iesniegt" at bounding box center [496, 486] width 106 height 26
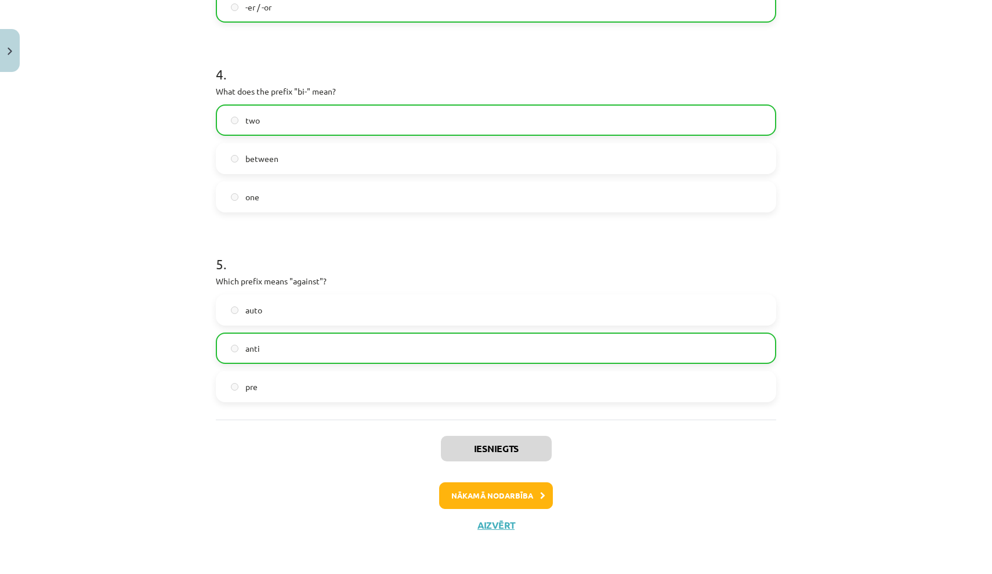
scroll to position [775, 0]
click at [537, 493] on button "Nākamā nodarbība" at bounding box center [496, 495] width 114 height 27
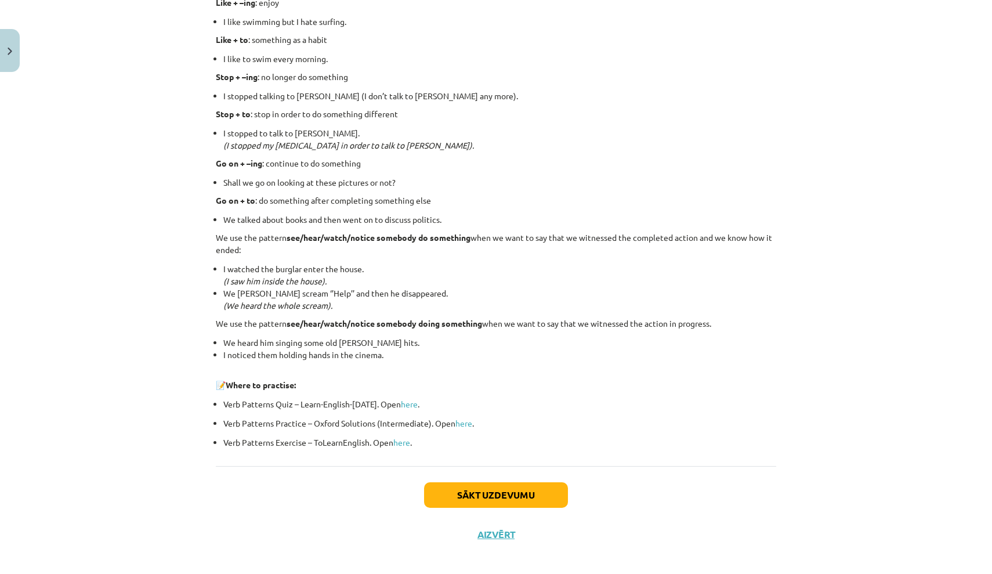
scroll to position [1385, 0]
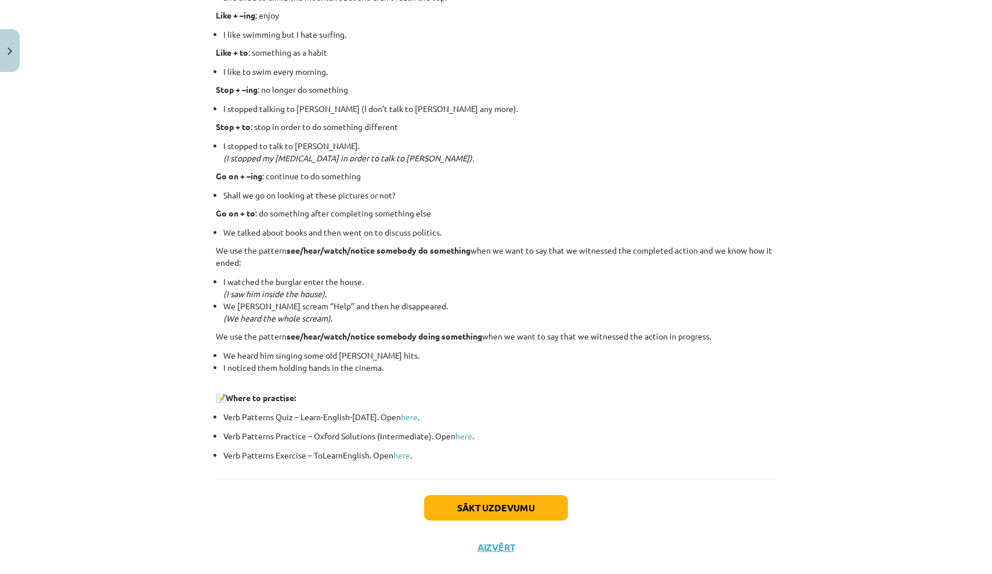
click at [509, 511] on button "Sākt uzdevumu" at bounding box center [496, 508] width 144 height 26
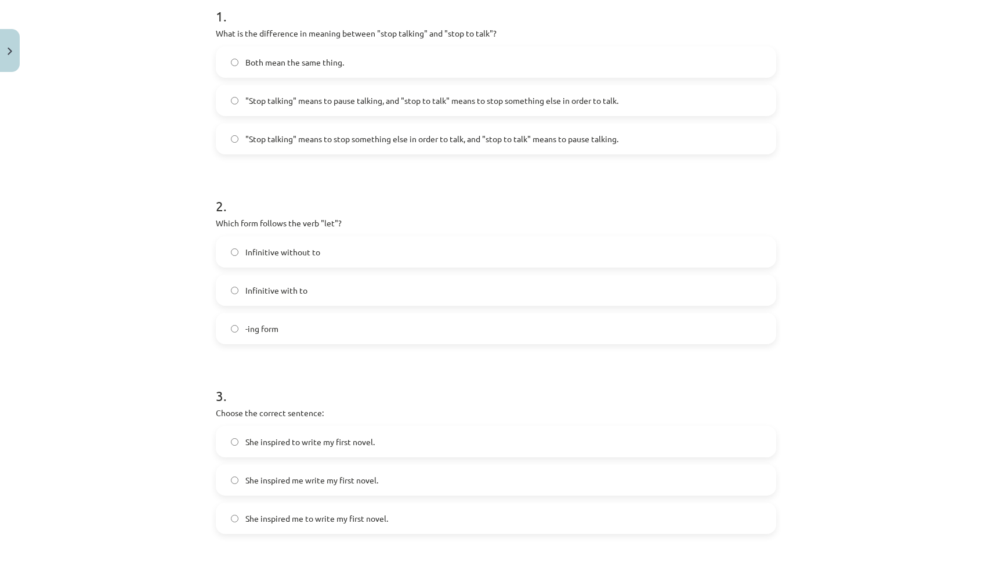
scroll to position [244, 0]
click at [531, 100] on span ""Stop talking" means to pause talking, and "stop to talk" means to stop somethi…" at bounding box center [431, 99] width 373 height 12
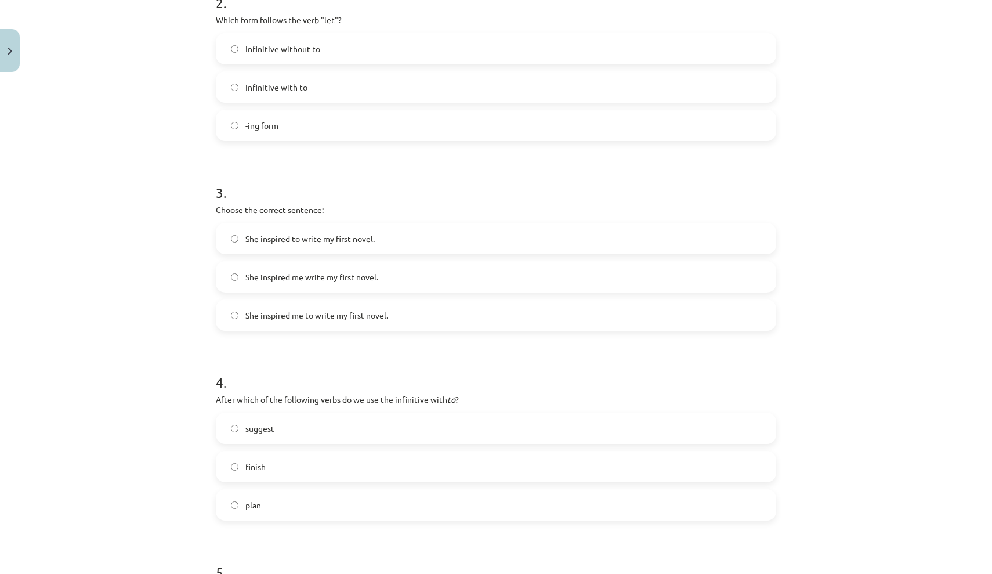
scroll to position [447, 0]
click at [352, 43] on label "Infinitive without to" at bounding box center [496, 47] width 558 height 29
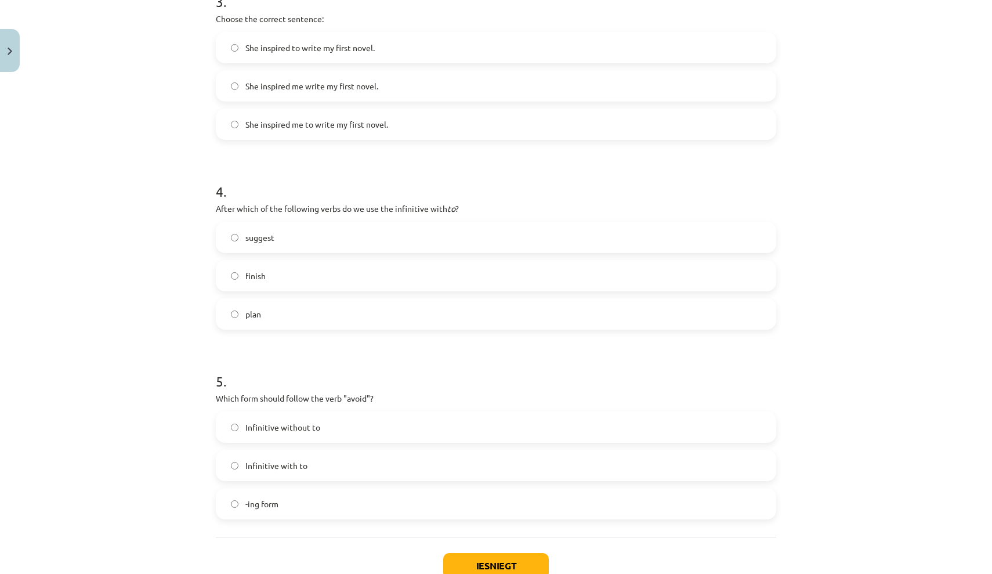
scroll to position [638, 0]
click at [430, 117] on label "She inspired me to write my first novel." at bounding box center [496, 122] width 558 height 29
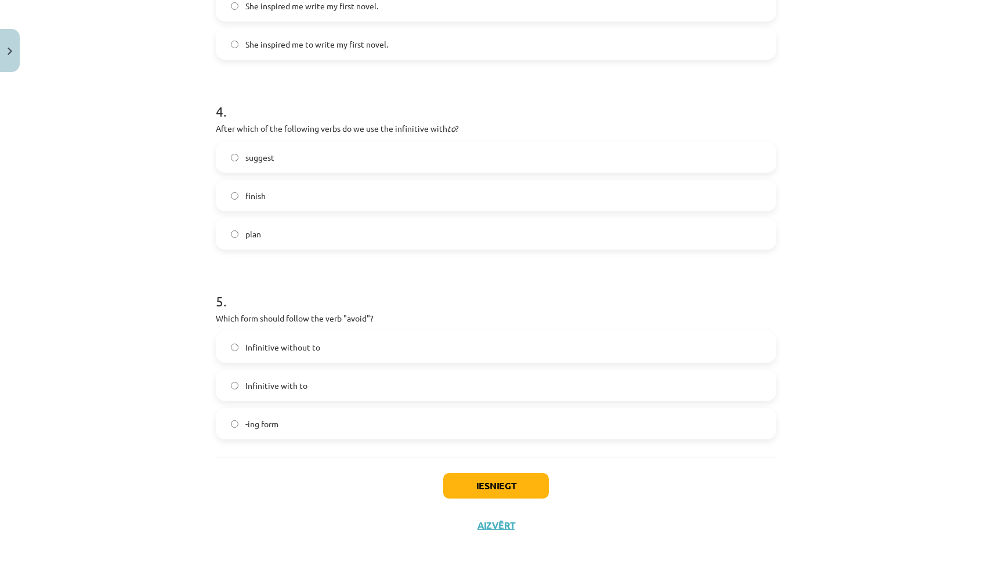
scroll to position [719, 0]
click at [433, 227] on label "plan" at bounding box center [496, 233] width 558 height 29
click at [614, 426] on label "-ing form" at bounding box center [496, 423] width 558 height 29
click at [517, 497] on div "Iesniegt Aizvērt" at bounding box center [496, 497] width 560 height 81
click at [515, 478] on button "Iesniegt" at bounding box center [496, 486] width 106 height 26
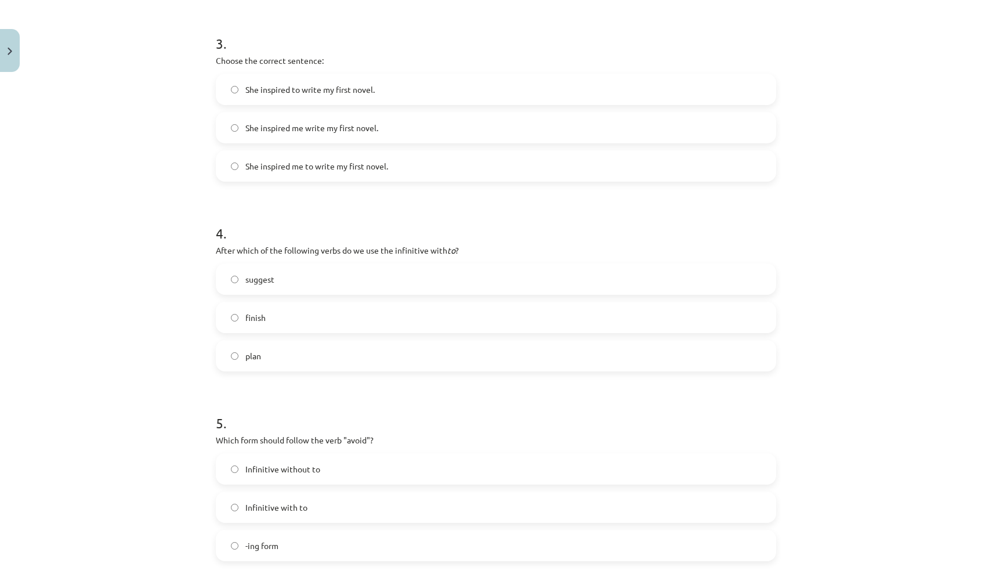
scroll to position [646, 0]
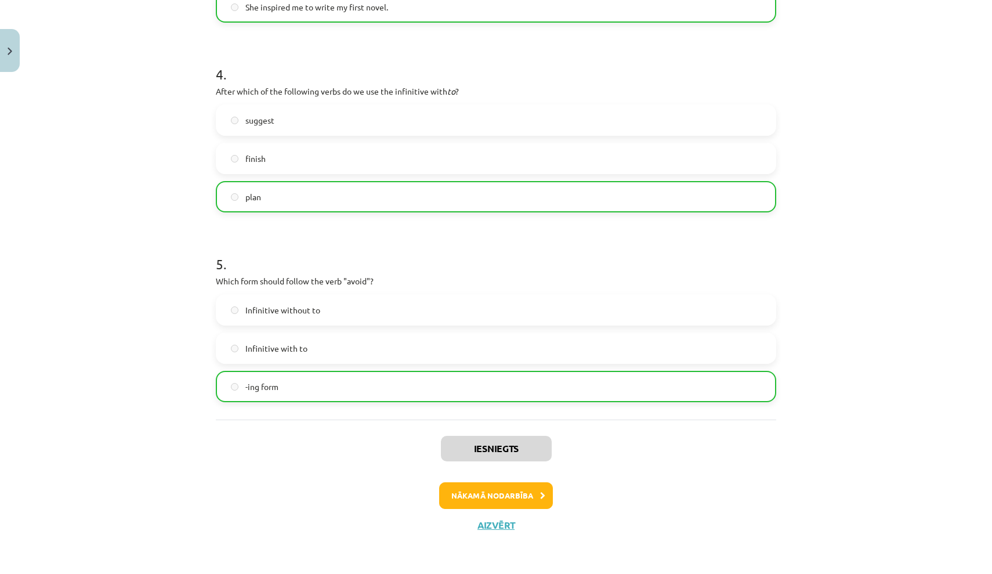
click at [531, 497] on button "Nākamā nodarbība" at bounding box center [496, 495] width 114 height 27
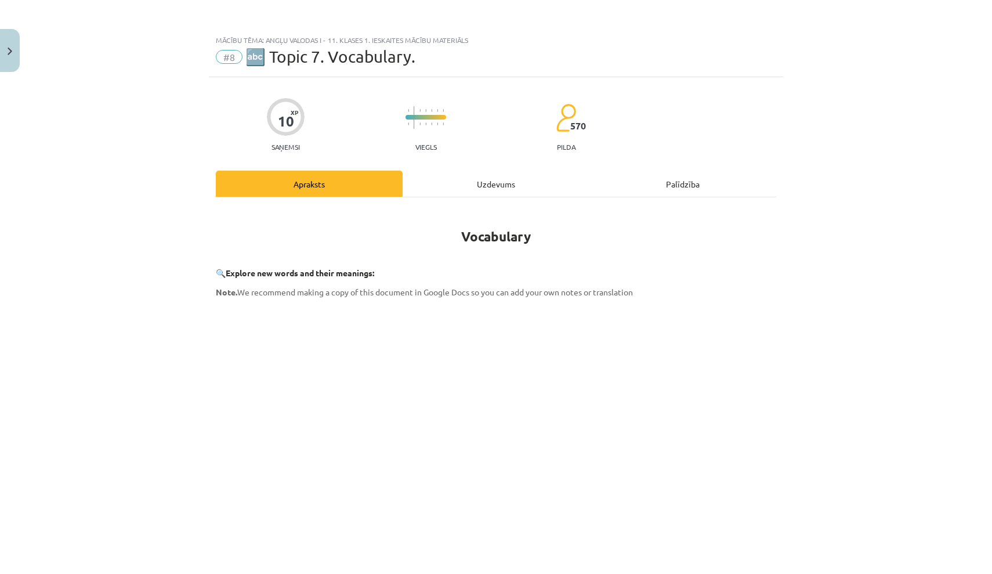
scroll to position [0, 0]
click at [508, 181] on div "Uzdevums" at bounding box center [496, 184] width 187 height 26
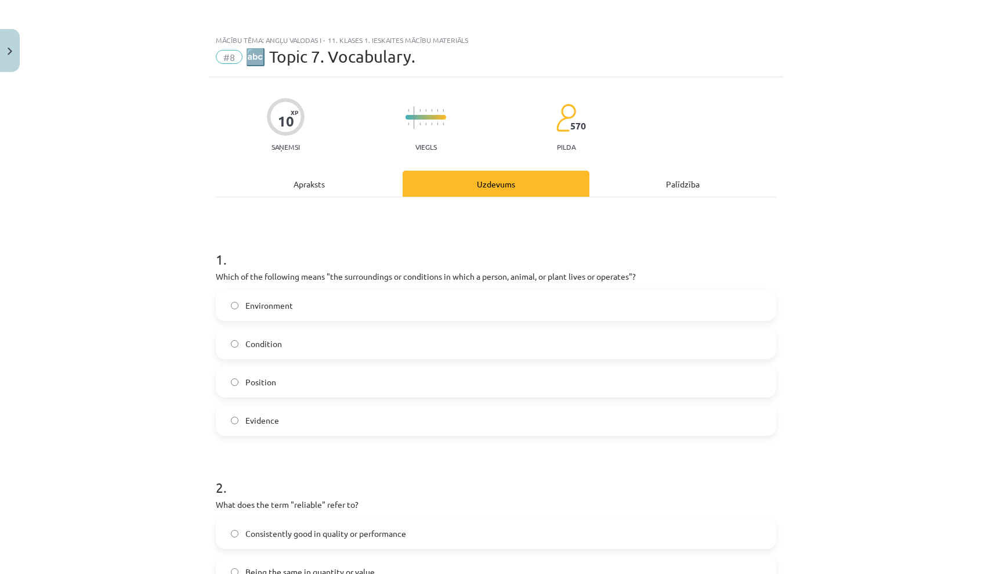
click at [328, 188] on div "Apraksts" at bounding box center [309, 184] width 187 height 26
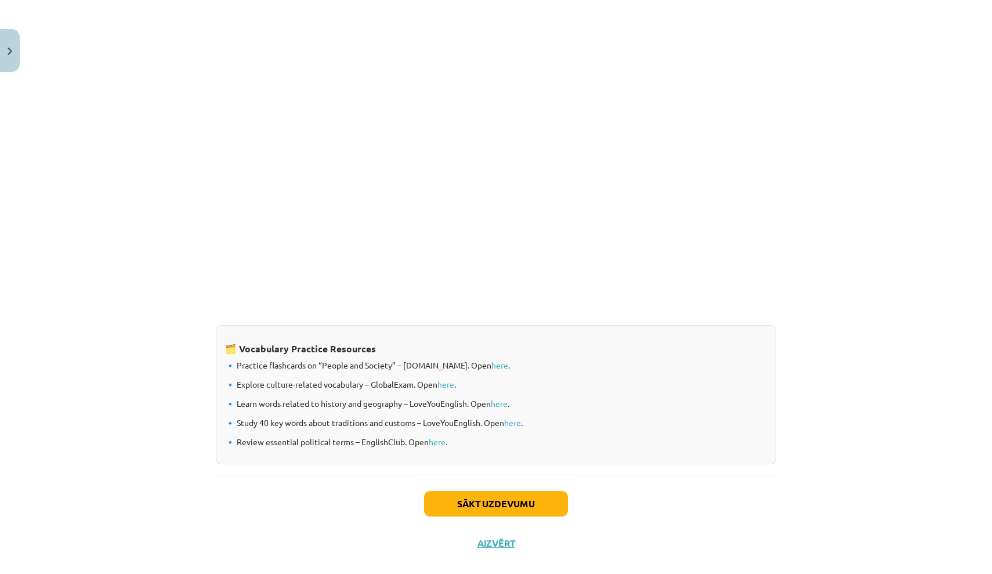
scroll to position [783, 0]
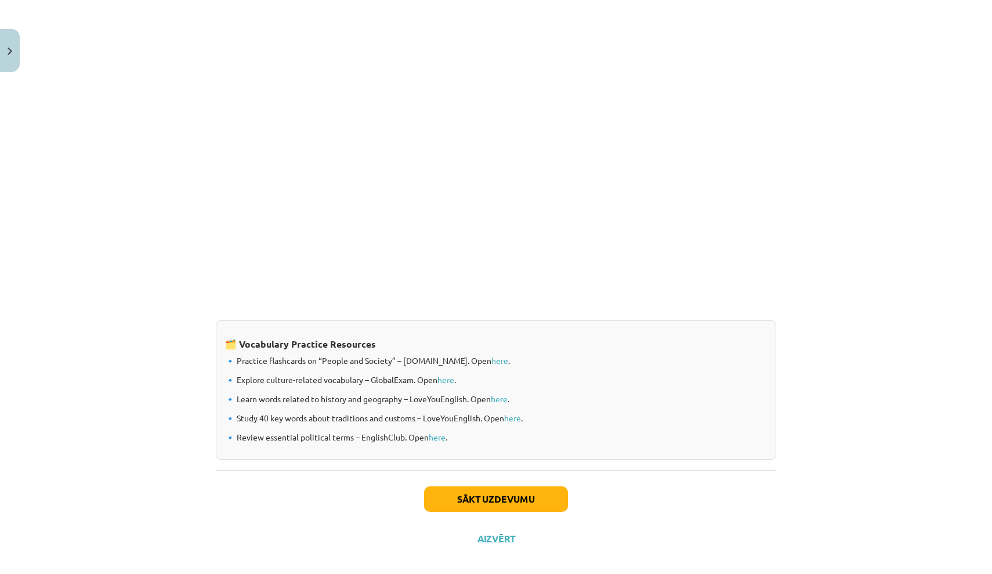
click at [530, 498] on button "Sākt uzdevumu" at bounding box center [496, 499] width 144 height 26
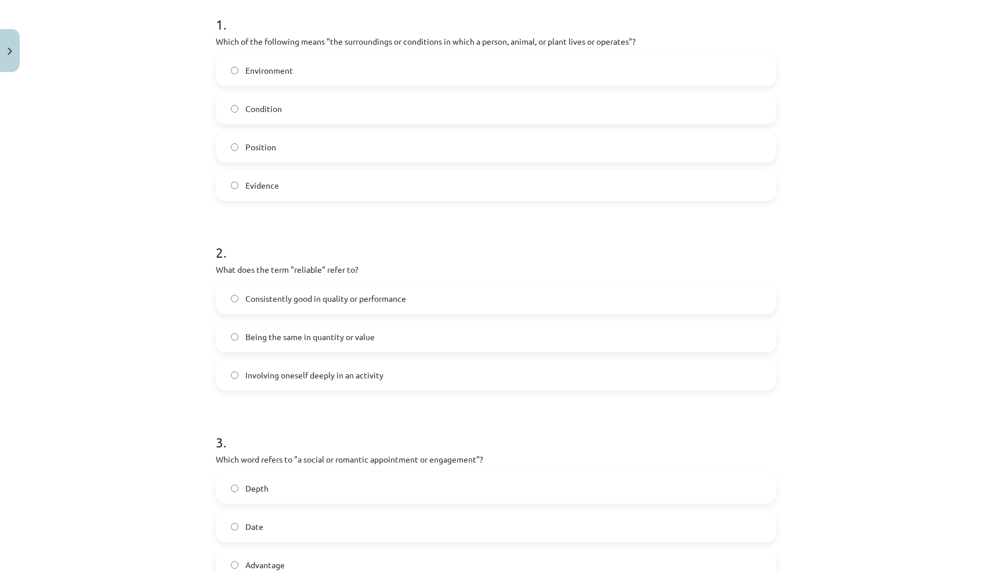
scroll to position [234, 0]
click at [591, 79] on label "Environment" at bounding box center [496, 70] width 558 height 29
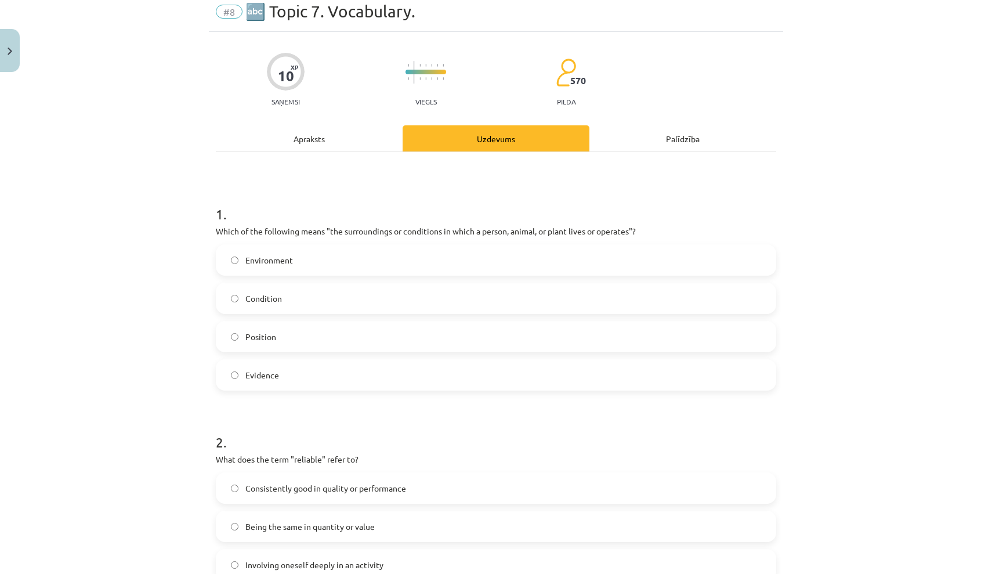
scroll to position [21, 0]
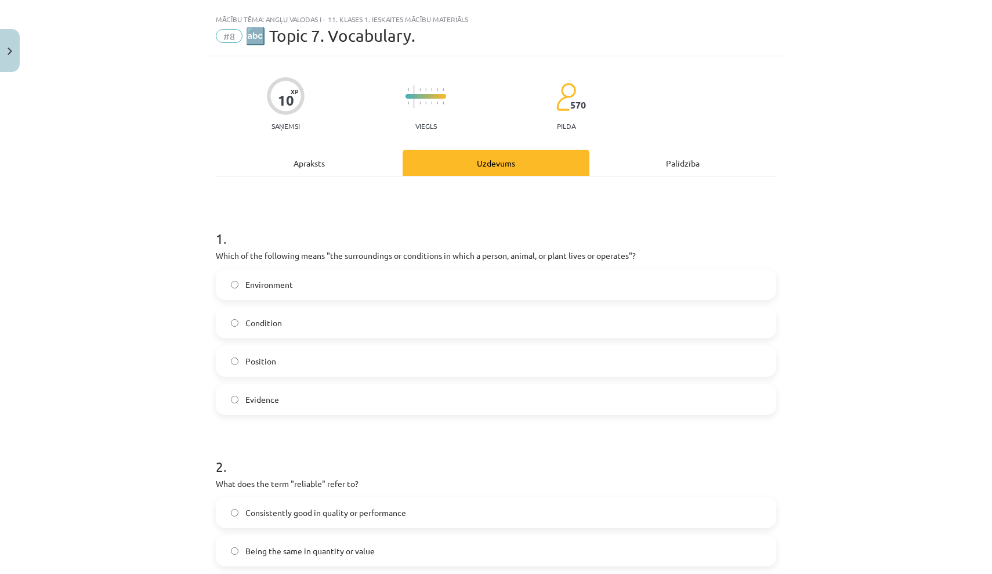
click at [357, 164] on div "Apraksts" at bounding box center [309, 163] width 187 height 26
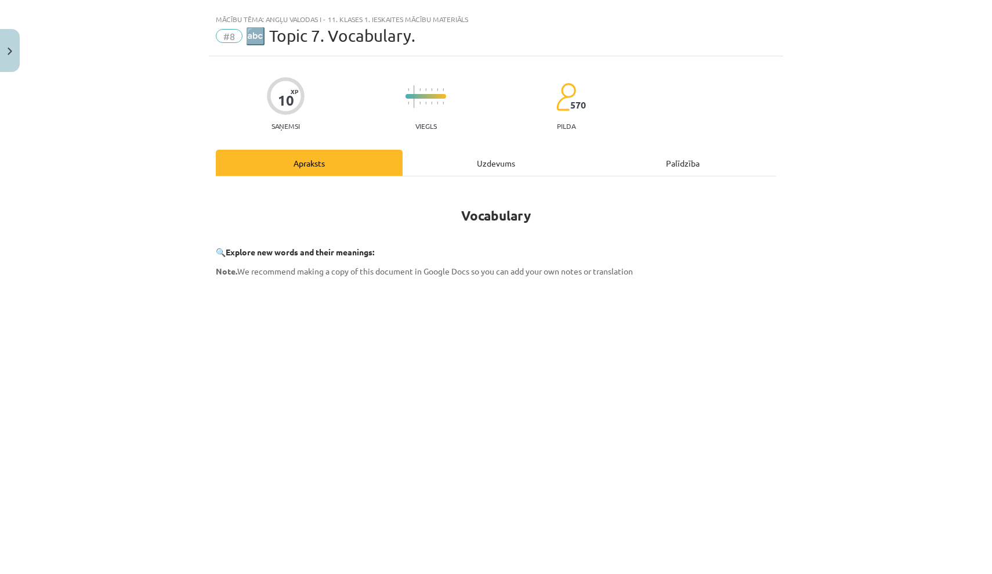
scroll to position [29, 0]
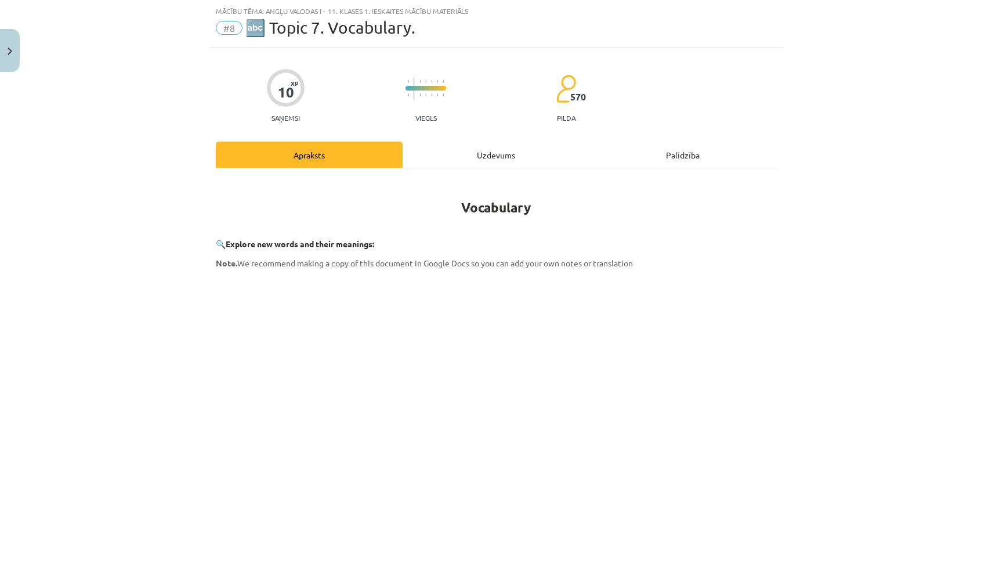
click at [510, 156] on div "Uzdevums" at bounding box center [496, 155] width 187 height 26
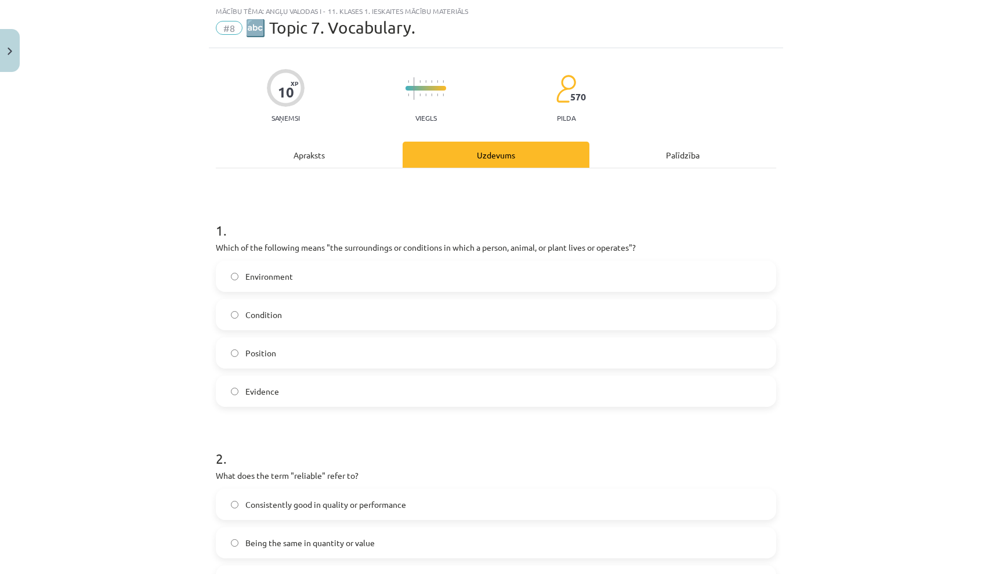
click at [339, 152] on div "Apraksts" at bounding box center [309, 155] width 187 height 26
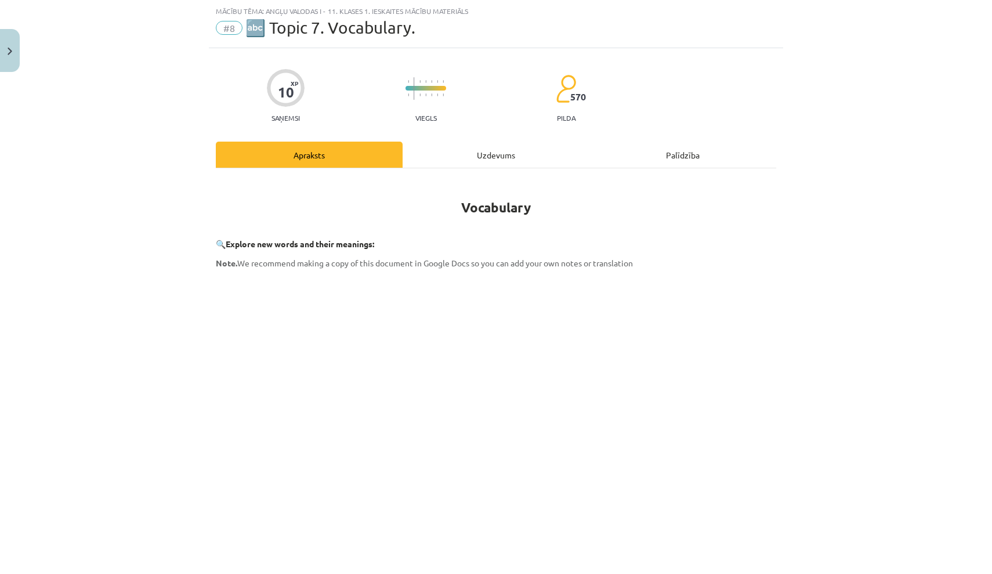
click at [486, 150] on div "Uzdevums" at bounding box center [496, 155] width 187 height 26
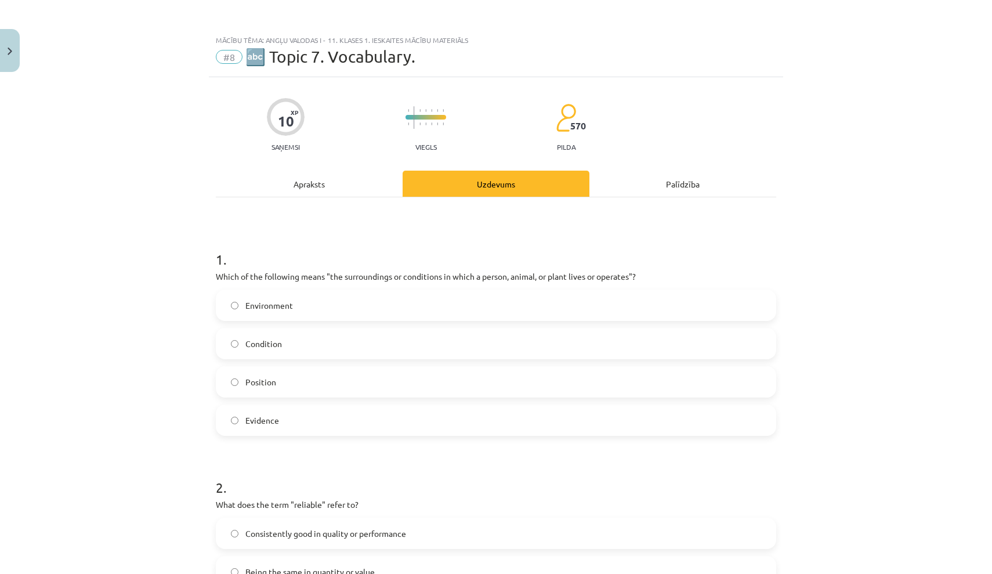
scroll to position [0, 0]
click at [339, 182] on div "Apraksts" at bounding box center [309, 184] width 187 height 26
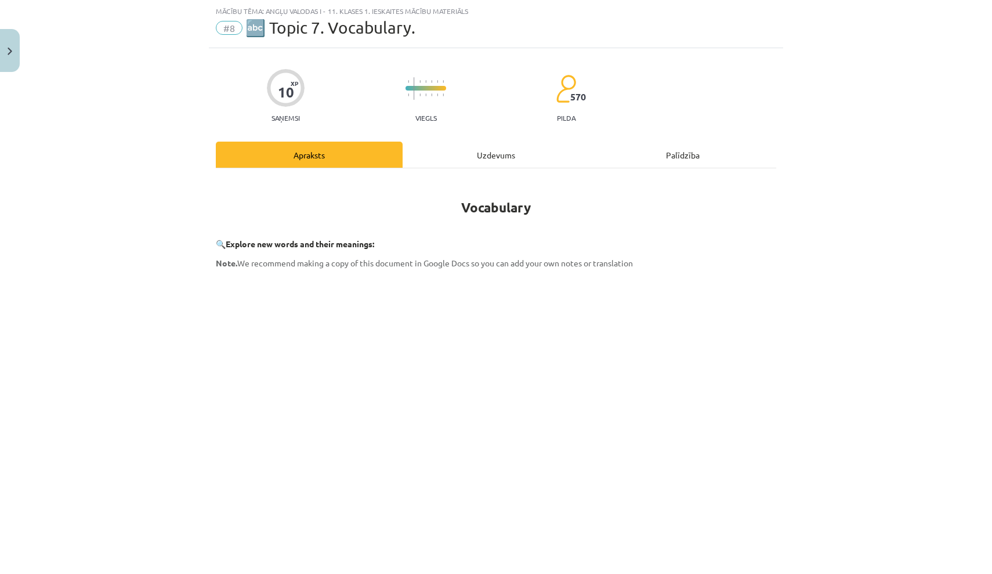
click at [502, 153] on div "Uzdevums" at bounding box center [496, 155] width 187 height 26
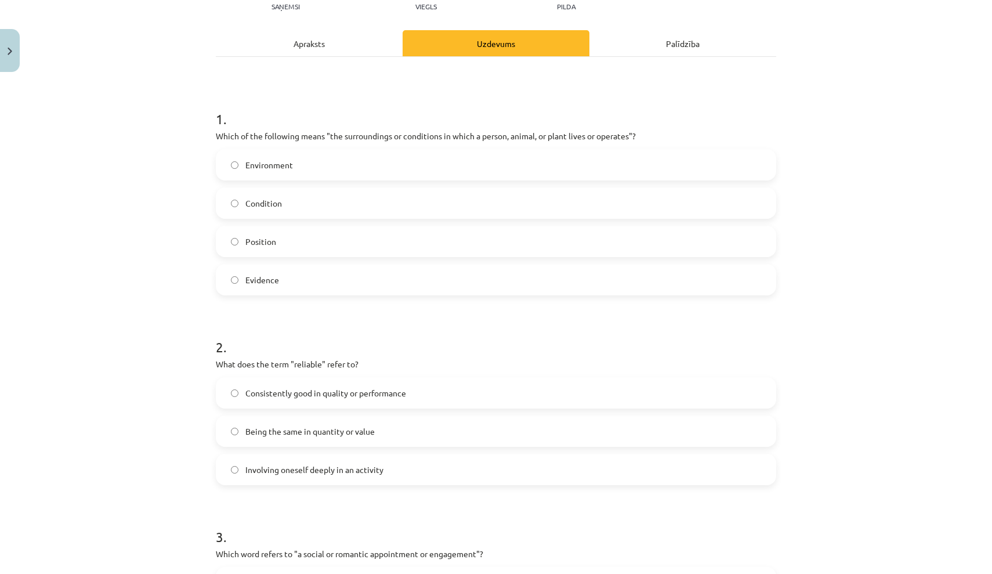
scroll to position [144, 0]
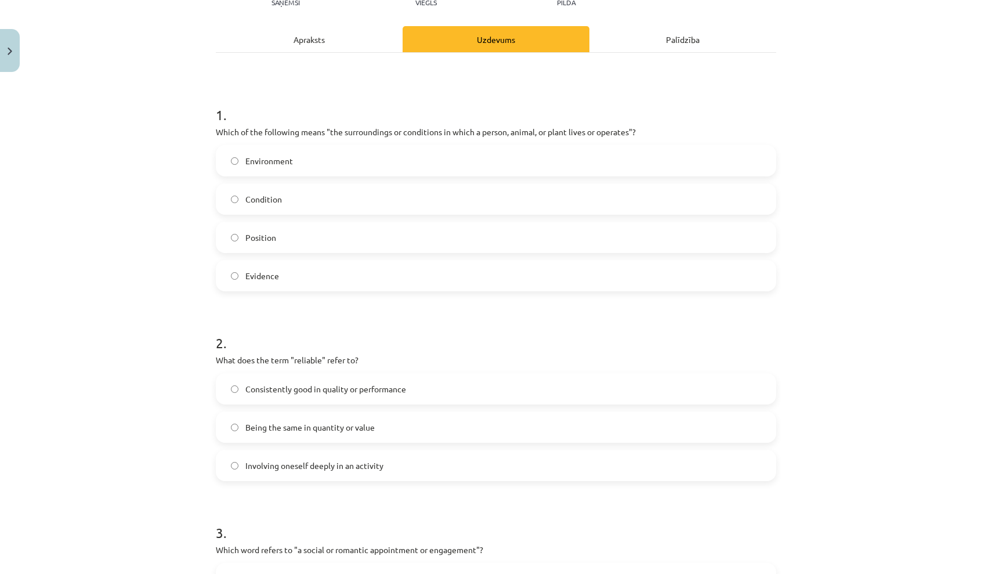
click at [386, 383] on span "Consistently good in quality or performance" at bounding box center [325, 389] width 161 height 12
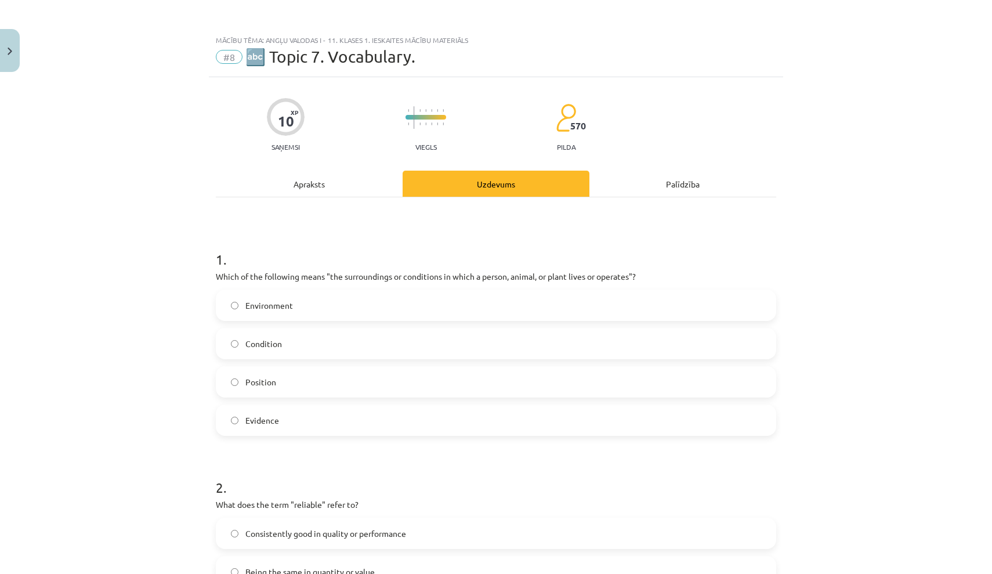
scroll to position [0, 0]
click at [342, 182] on div "Apraksts" at bounding box center [309, 184] width 187 height 26
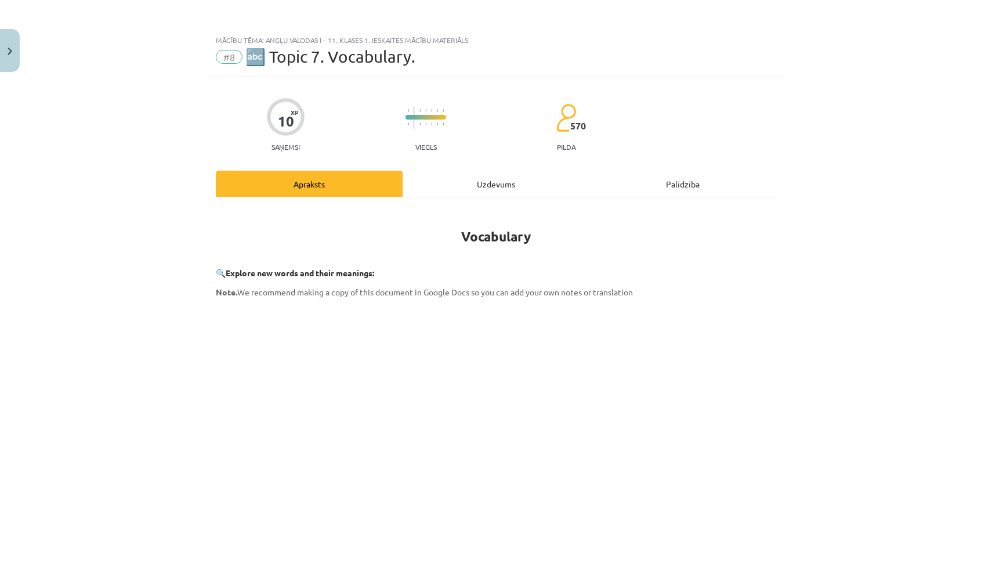
scroll to position [29, 0]
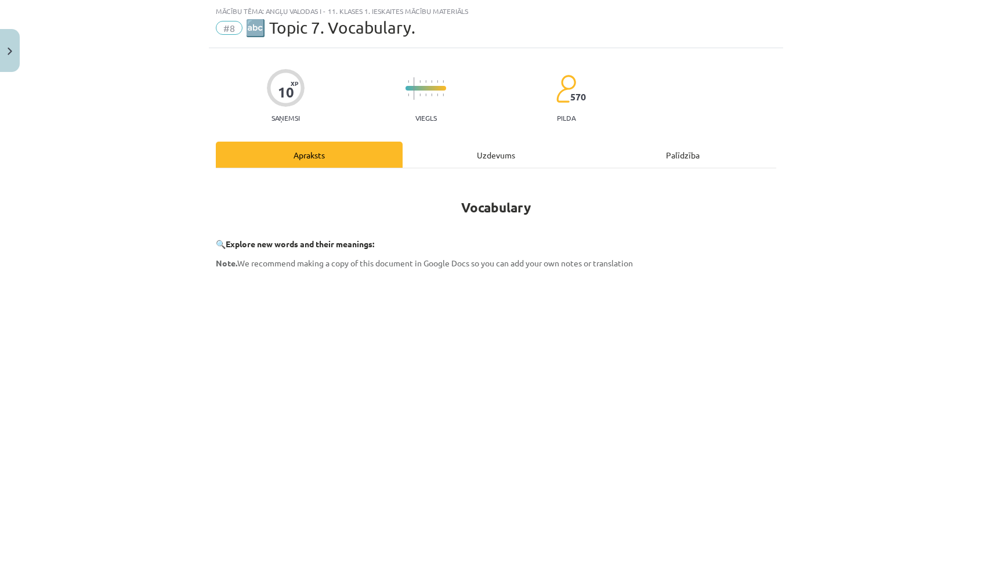
click at [523, 160] on div "Uzdevums" at bounding box center [496, 155] width 187 height 26
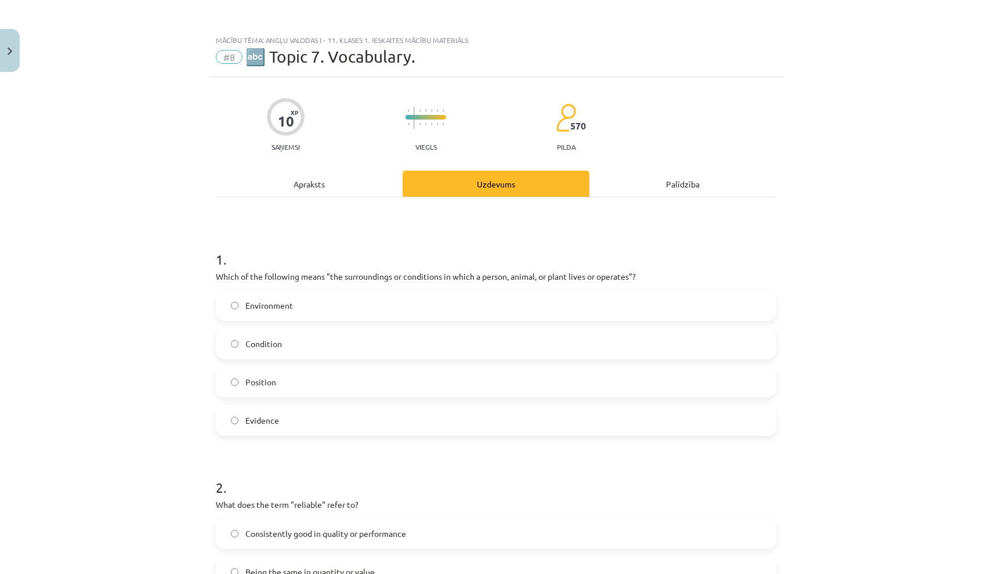
scroll to position [0, 0]
click at [341, 184] on div "Apraksts" at bounding box center [309, 184] width 187 height 26
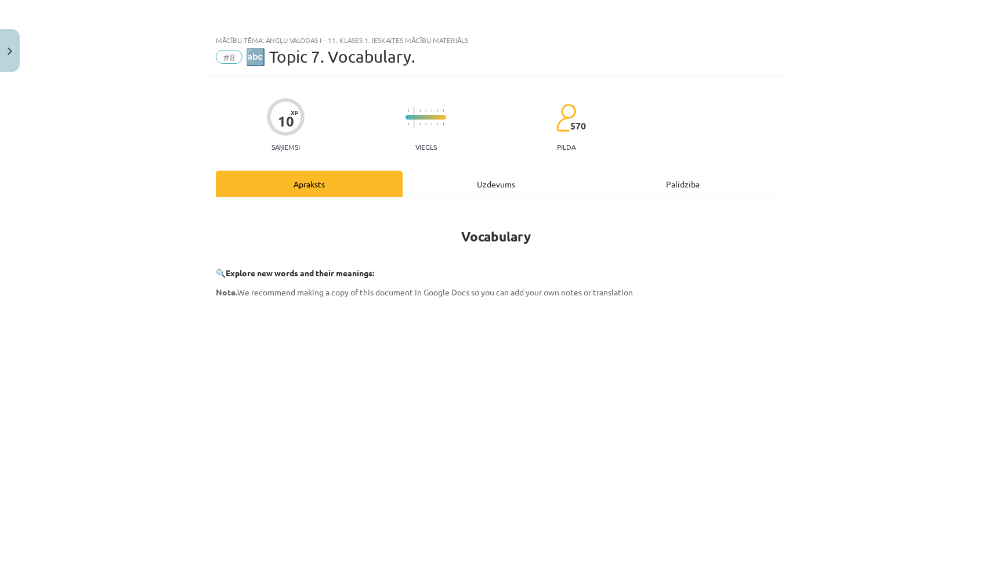
scroll to position [29, 0]
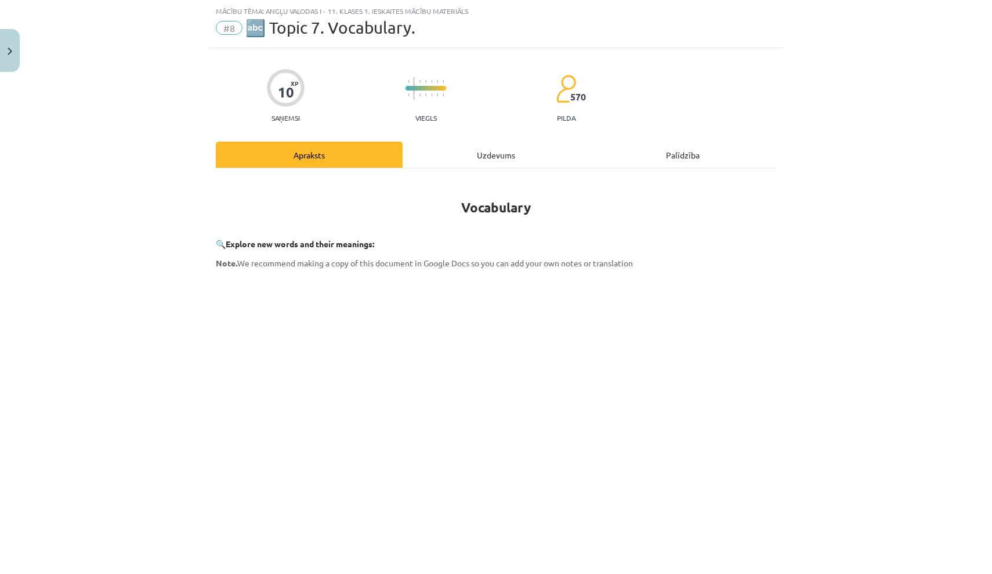
click at [493, 157] on div "Uzdevums" at bounding box center [496, 155] width 187 height 26
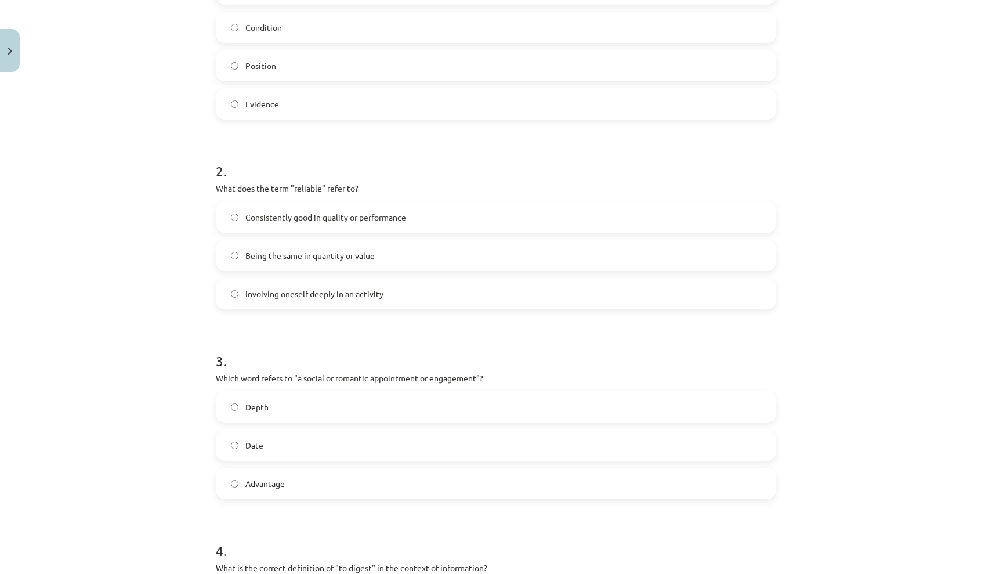
scroll to position [303, 0]
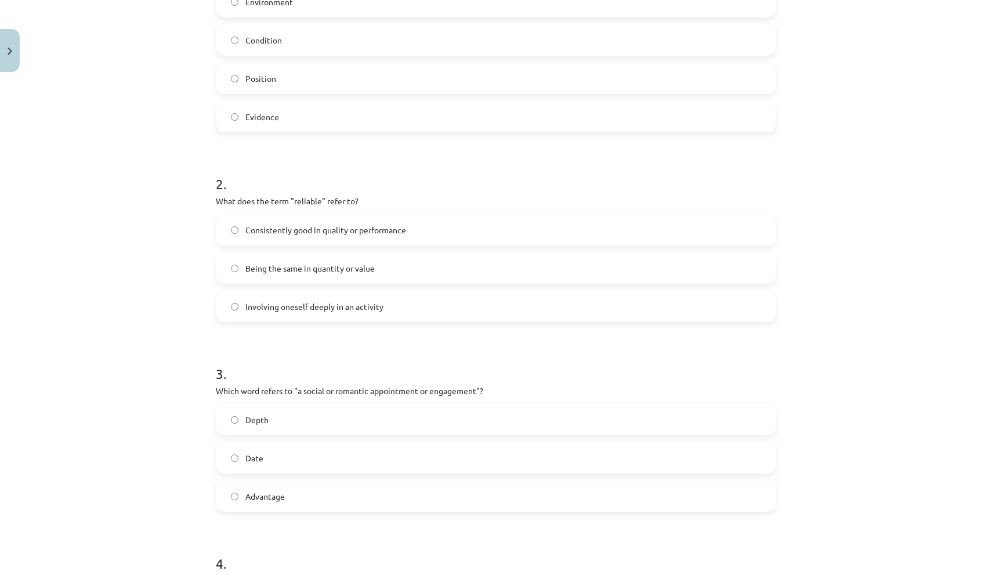
click at [383, 458] on label "Date" at bounding box center [496, 457] width 558 height 29
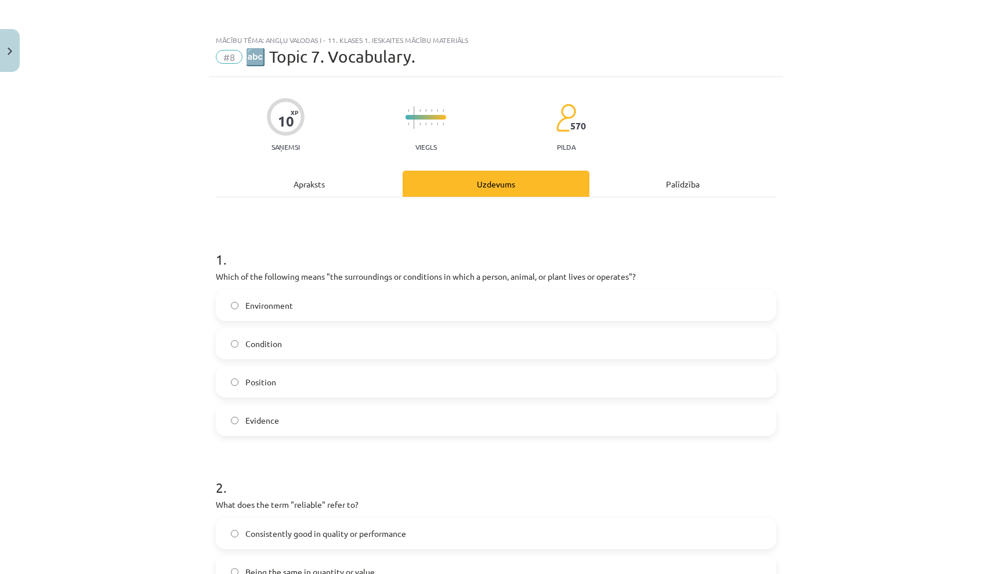
scroll to position [0, 0]
click at [345, 182] on div "Apraksts" at bounding box center [309, 184] width 187 height 26
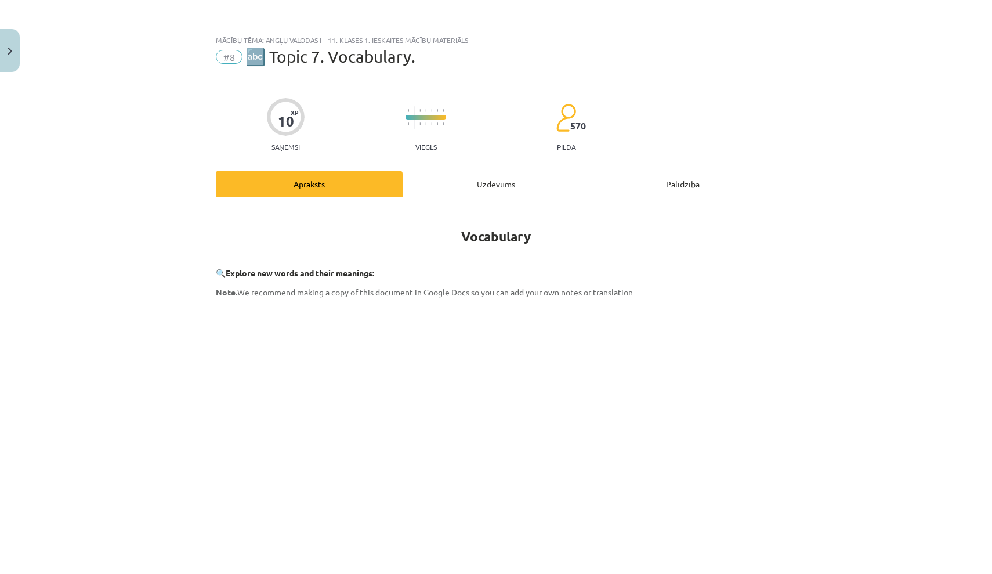
scroll to position [29, 0]
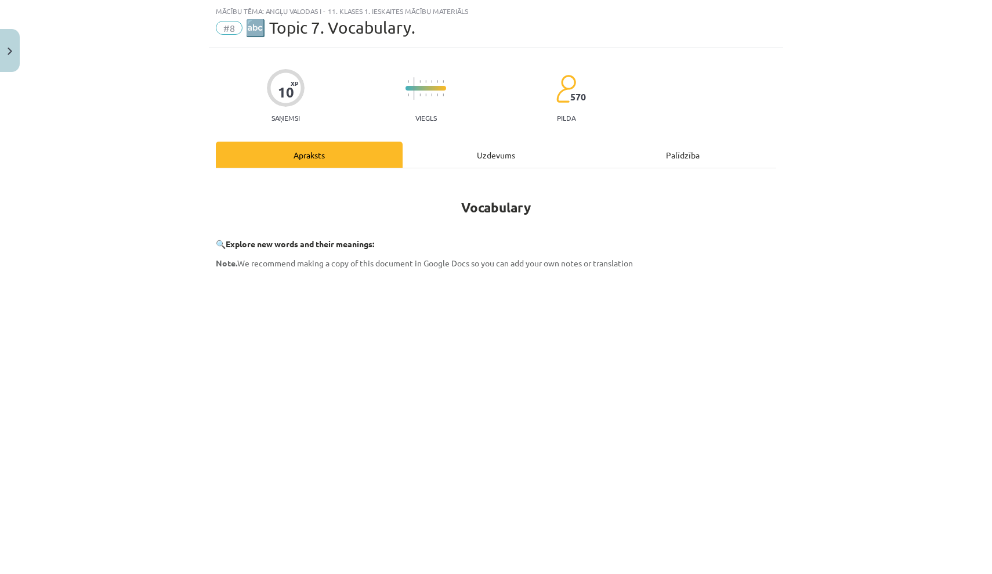
click at [504, 153] on div "Uzdevums" at bounding box center [496, 155] width 187 height 26
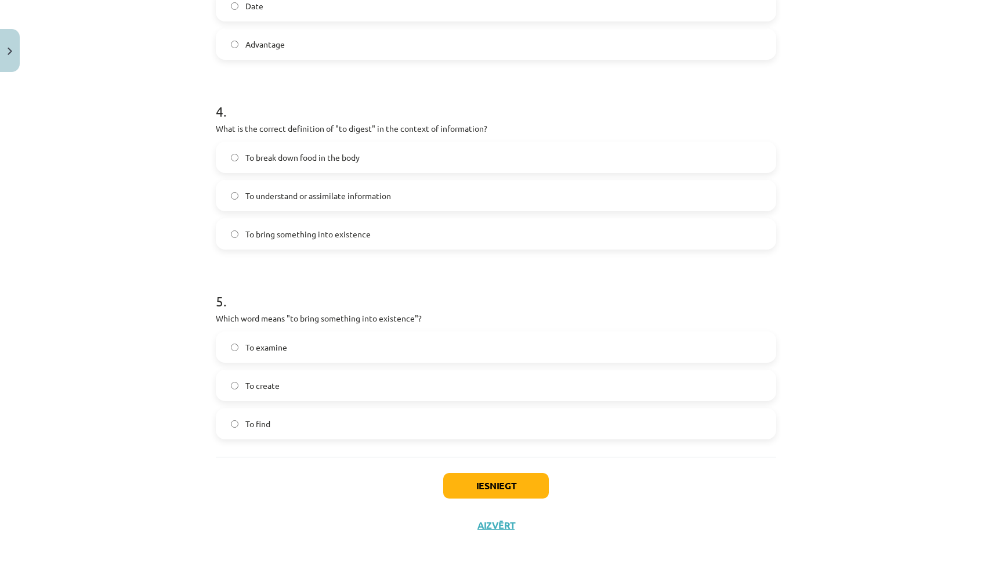
scroll to position [757, 0]
click at [476, 199] on label "To understand or assimilate information" at bounding box center [496, 195] width 558 height 29
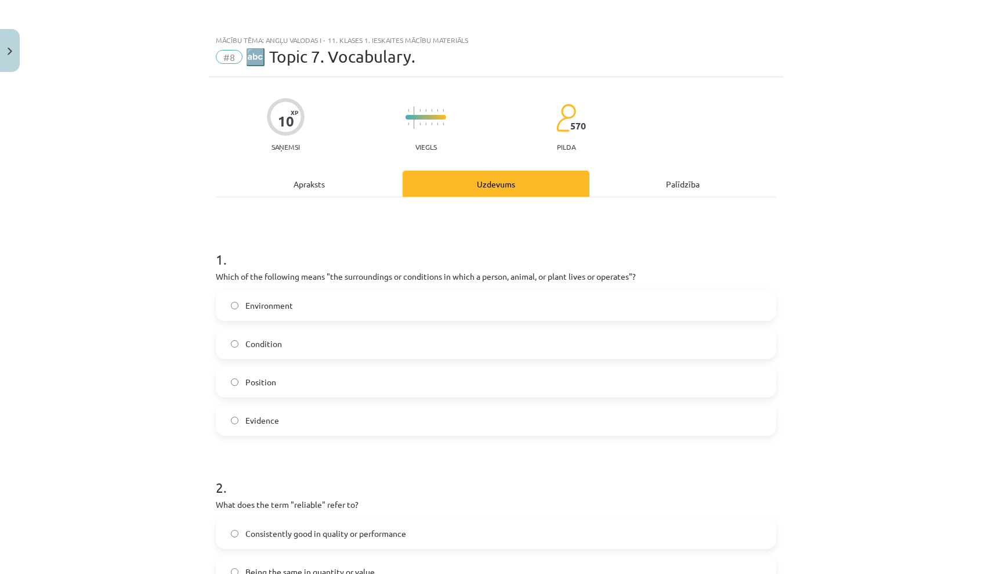
scroll to position [0, 0]
click at [349, 186] on div "Apraksts" at bounding box center [309, 184] width 187 height 26
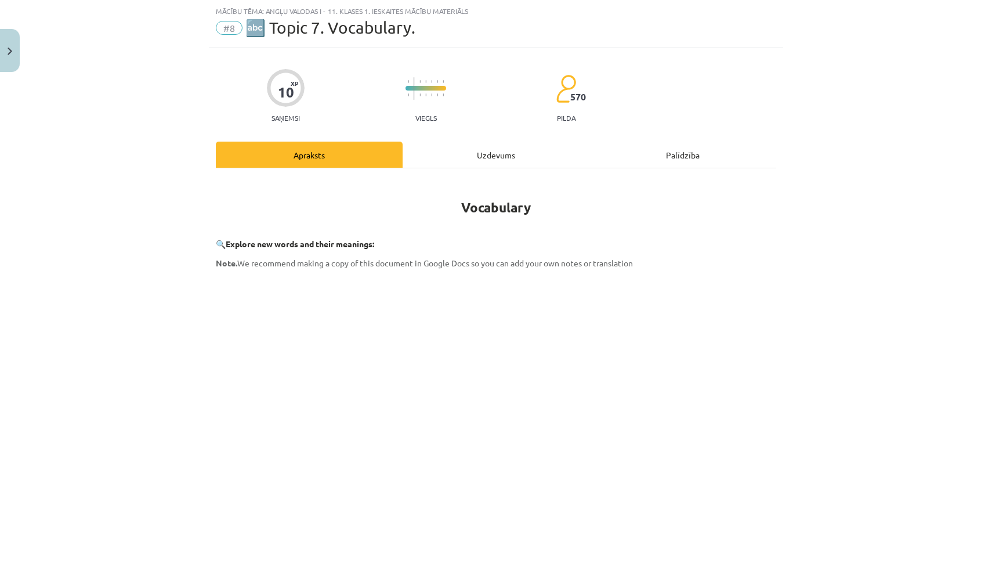
click at [505, 159] on div "Uzdevums" at bounding box center [496, 155] width 187 height 26
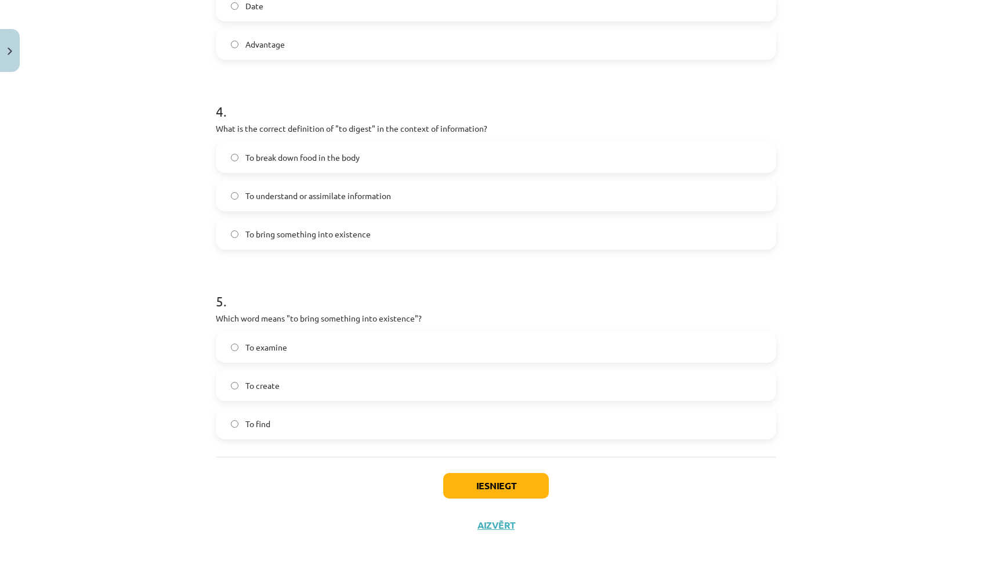
scroll to position [757, 0]
click at [328, 376] on label "To create" at bounding box center [496, 385] width 558 height 29
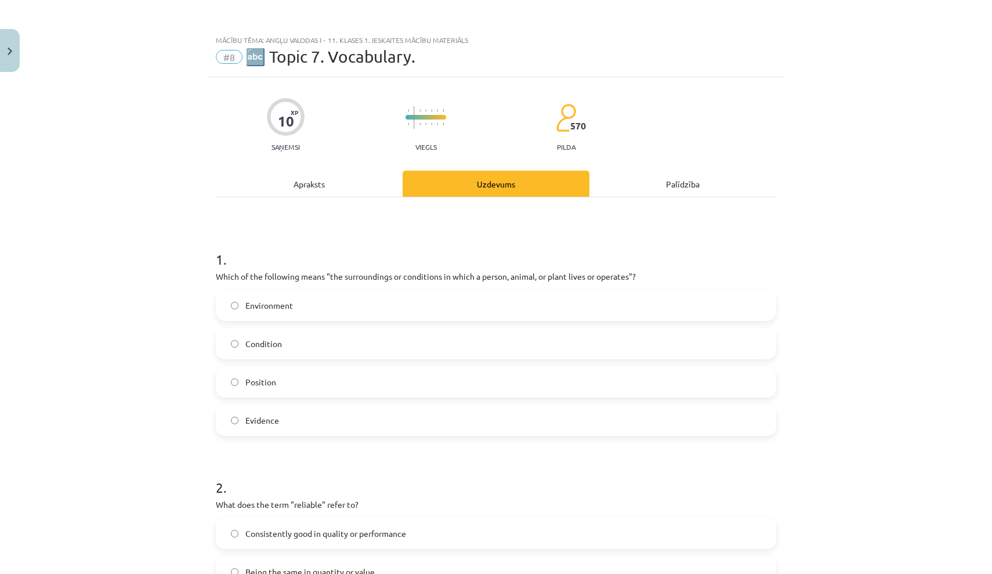
scroll to position [0, 0]
click at [339, 185] on div "Apraksts" at bounding box center [309, 184] width 187 height 26
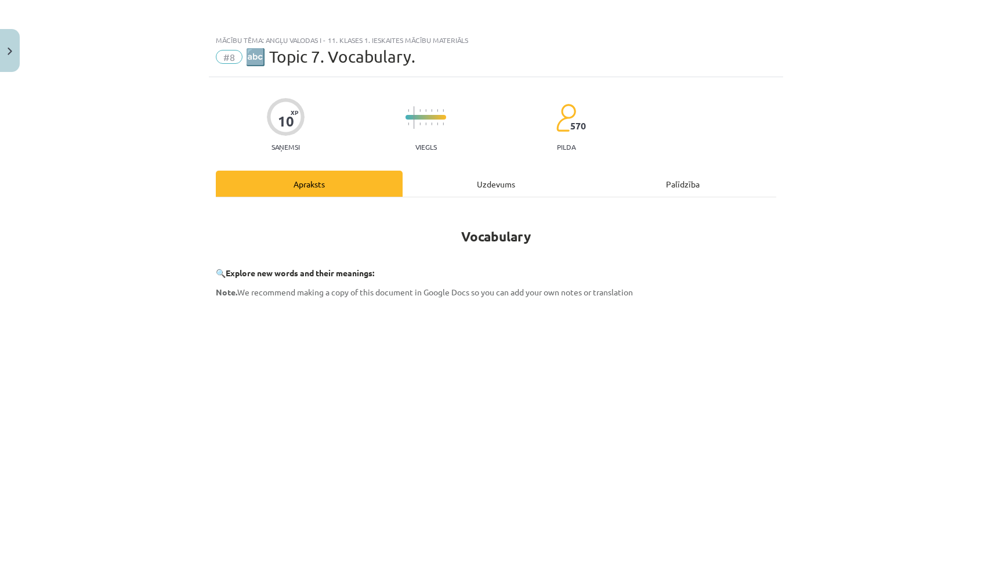
scroll to position [29, 0]
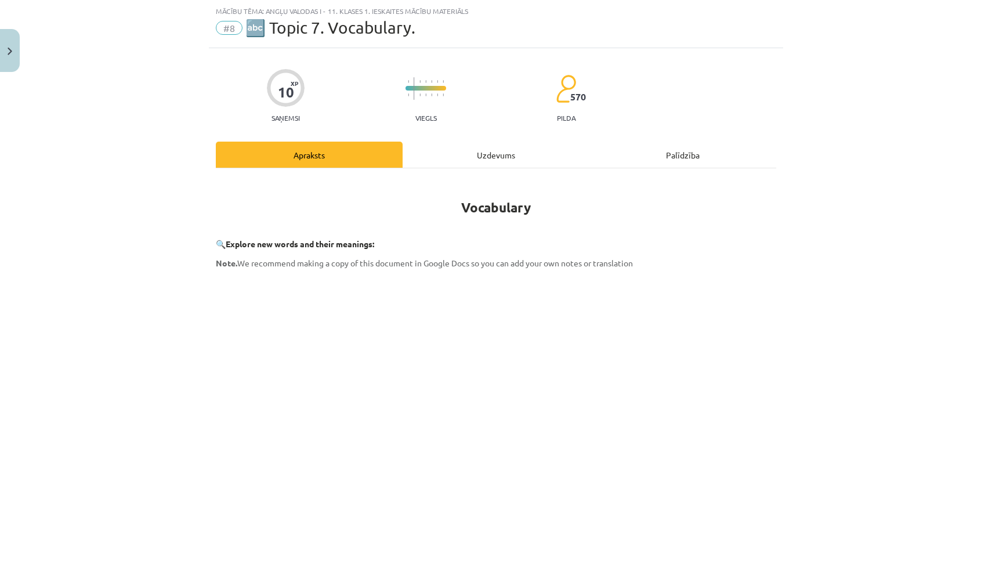
click at [524, 154] on div "Uzdevums" at bounding box center [496, 155] width 187 height 26
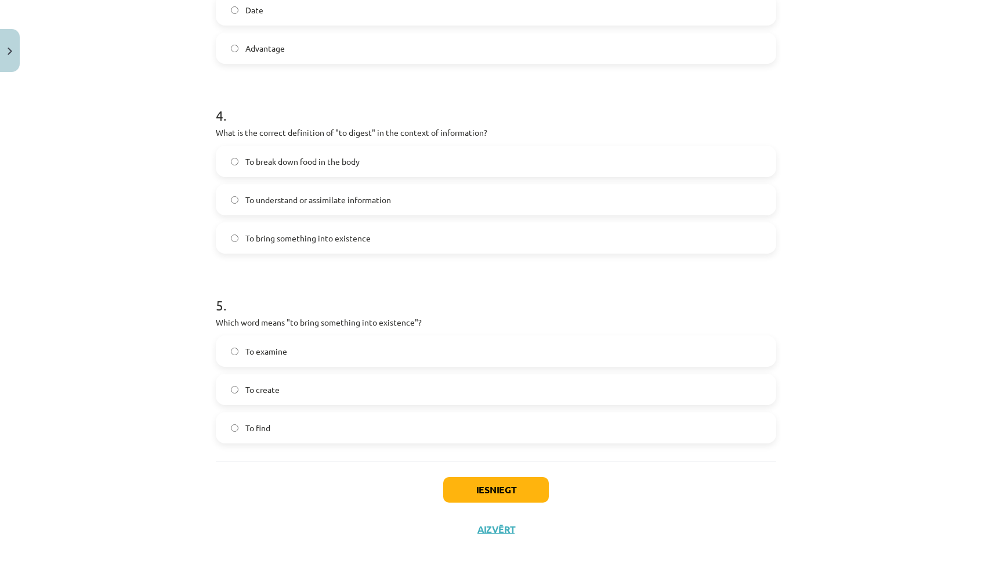
scroll to position [751, 0]
click at [482, 493] on button "Iesniegt" at bounding box center [496, 490] width 106 height 26
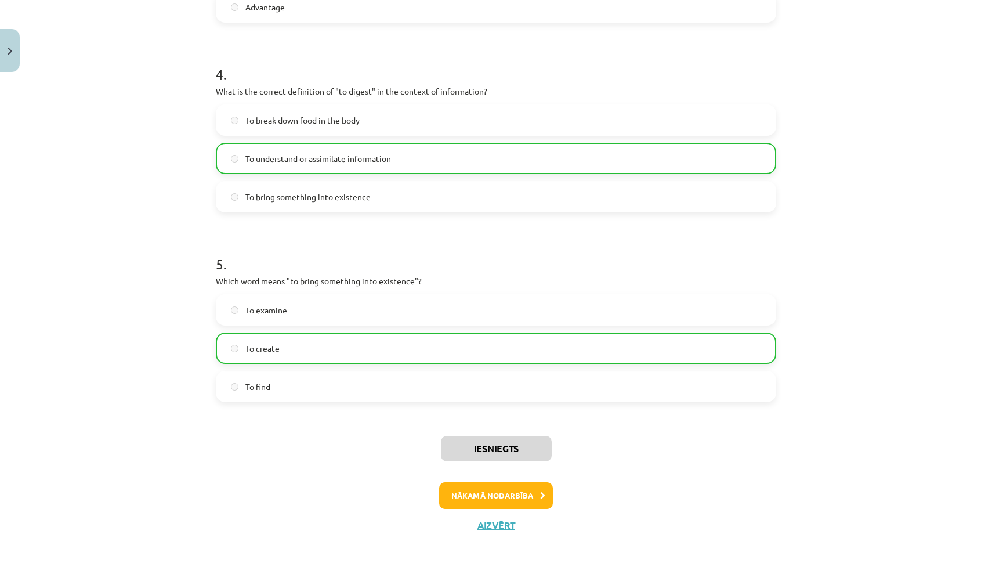
scroll to position [794, 0]
click at [535, 498] on button "Nākamā nodarbība" at bounding box center [496, 495] width 114 height 27
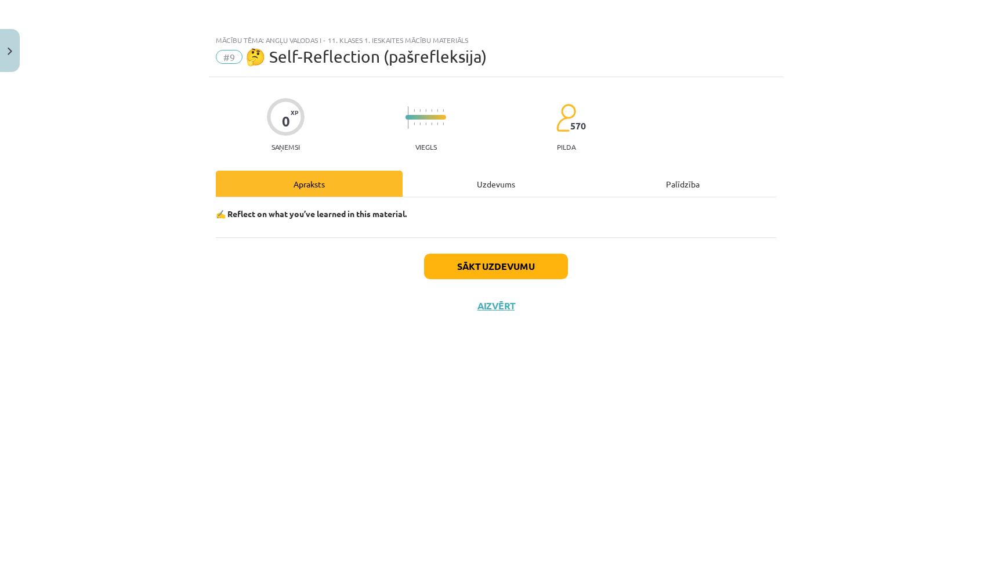
click at [506, 265] on button "Sākt uzdevumu" at bounding box center [496, 267] width 144 height 26
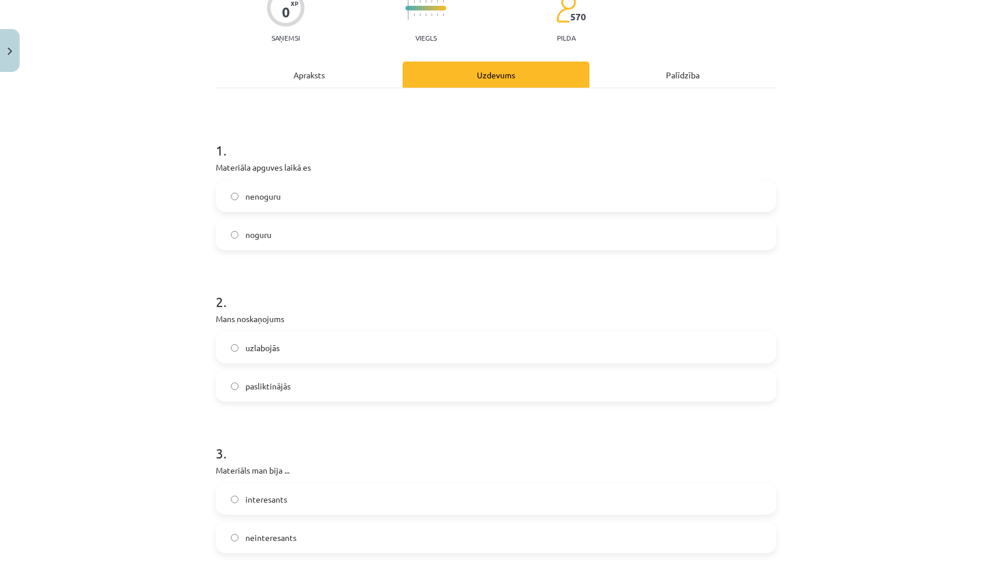
scroll to position [108, 0]
click at [423, 240] on label "noguru" at bounding box center [496, 235] width 558 height 29
click at [382, 359] on label "uzlabojās" at bounding box center [496, 348] width 558 height 29
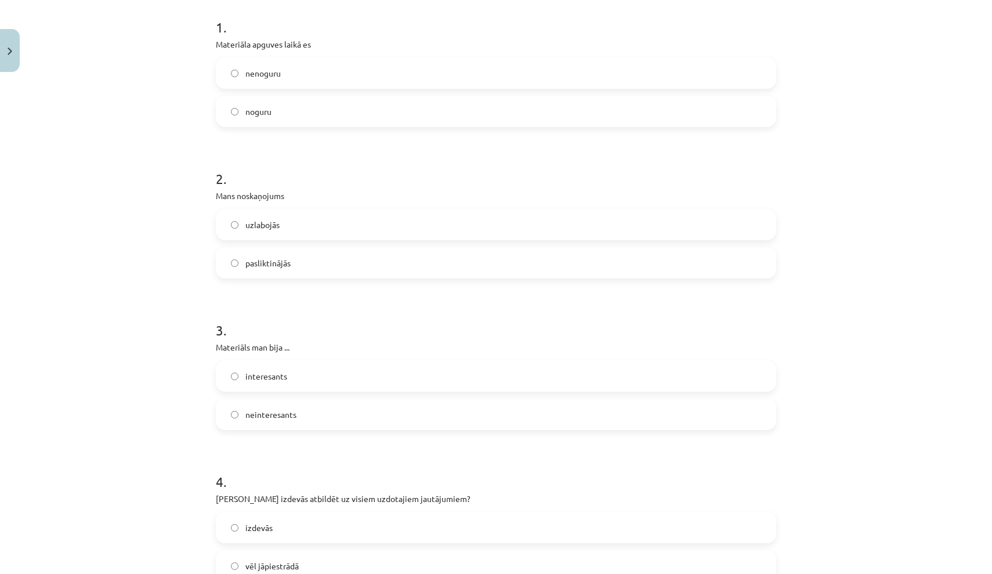
scroll to position [236, 0]
click at [379, 378] on label "interesants" at bounding box center [496, 372] width 558 height 29
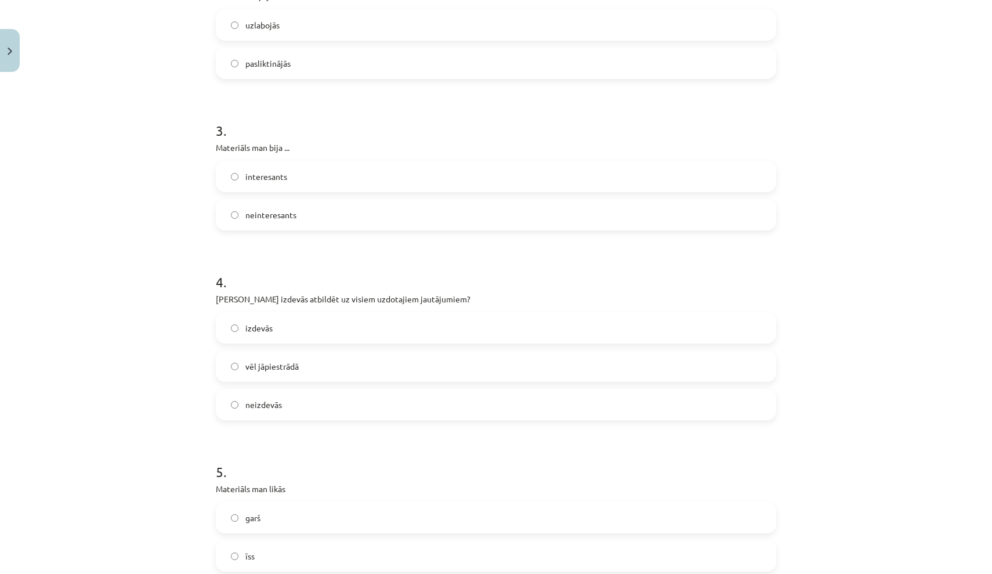
scroll to position [432, 0]
click at [364, 363] on label "vēl jāpiestrādā" at bounding box center [496, 365] width 558 height 29
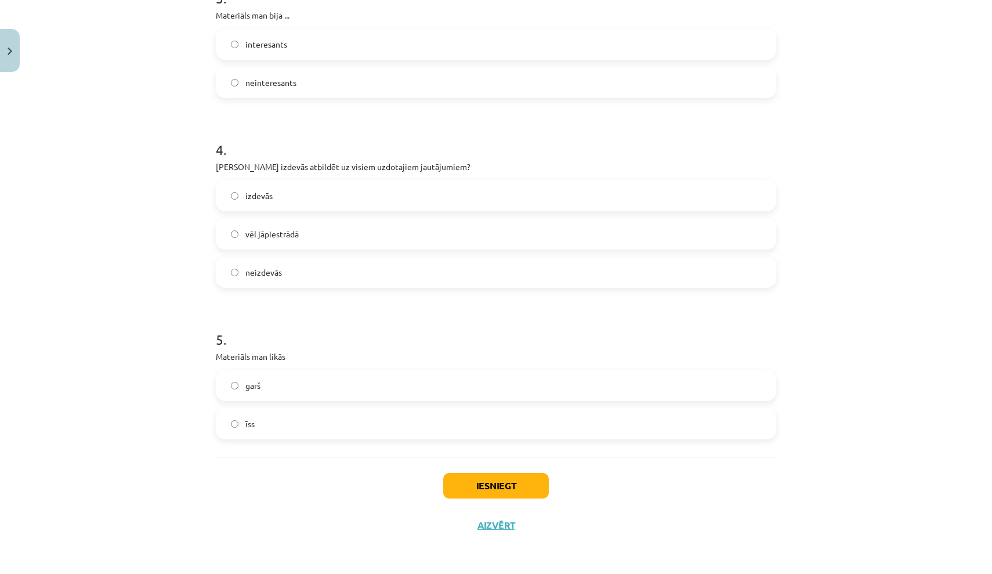
scroll to position [566, 0]
click at [364, 426] on label "īss" at bounding box center [496, 423] width 558 height 29
click at [468, 488] on button "Iesniegt" at bounding box center [496, 486] width 106 height 26
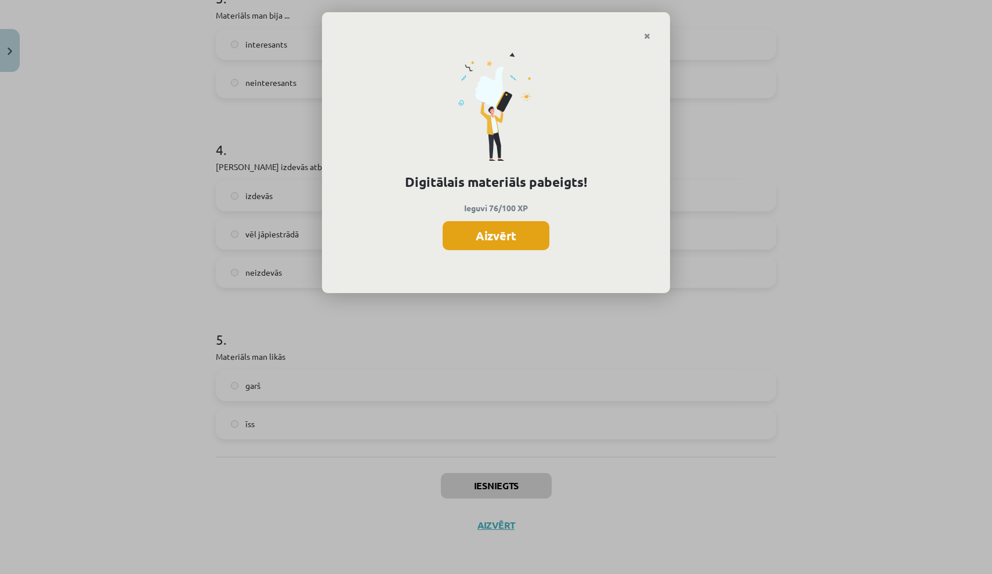
click at [511, 233] on button "Aizvērt" at bounding box center [496, 235] width 107 height 29
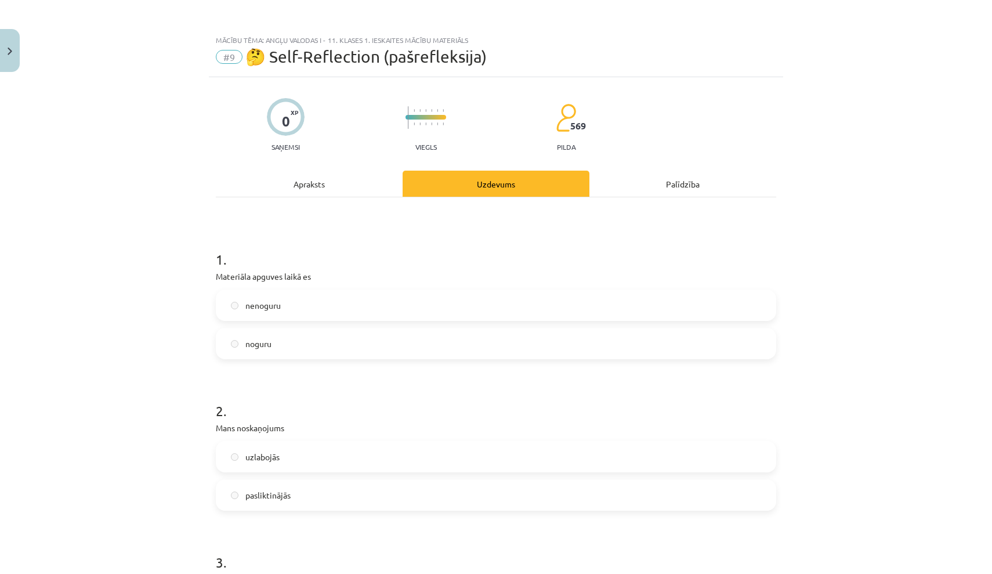
scroll to position [0, 0]
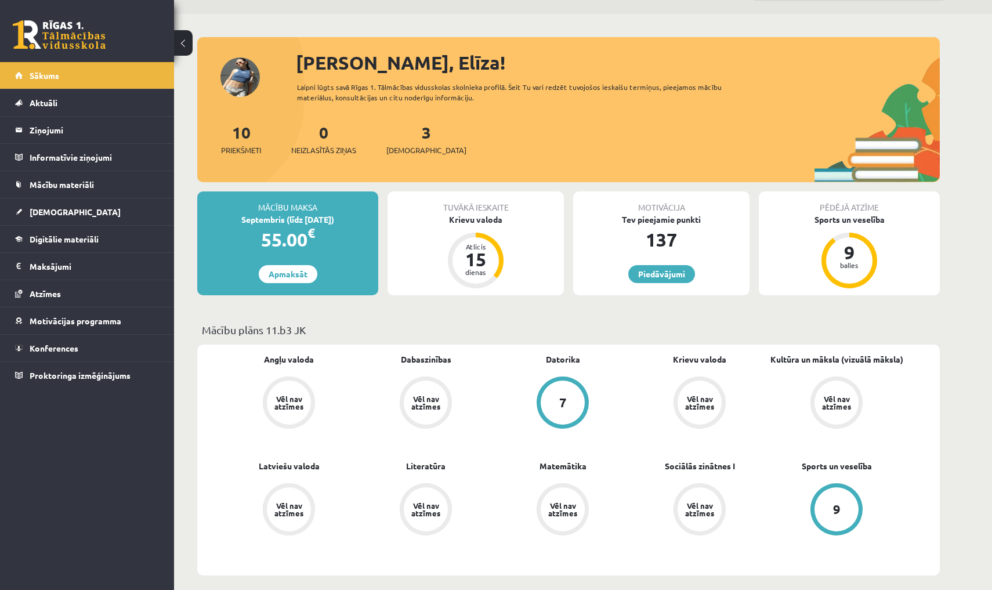
scroll to position [31, 0]
click at [160, 212] on li "[DEMOGRAPHIC_DATA] Neizpildītās [GEOGRAPHIC_DATA]" at bounding box center [87, 212] width 174 height 28
click at [115, 212] on link "[DEMOGRAPHIC_DATA]" at bounding box center [87, 211] width 144 height 27
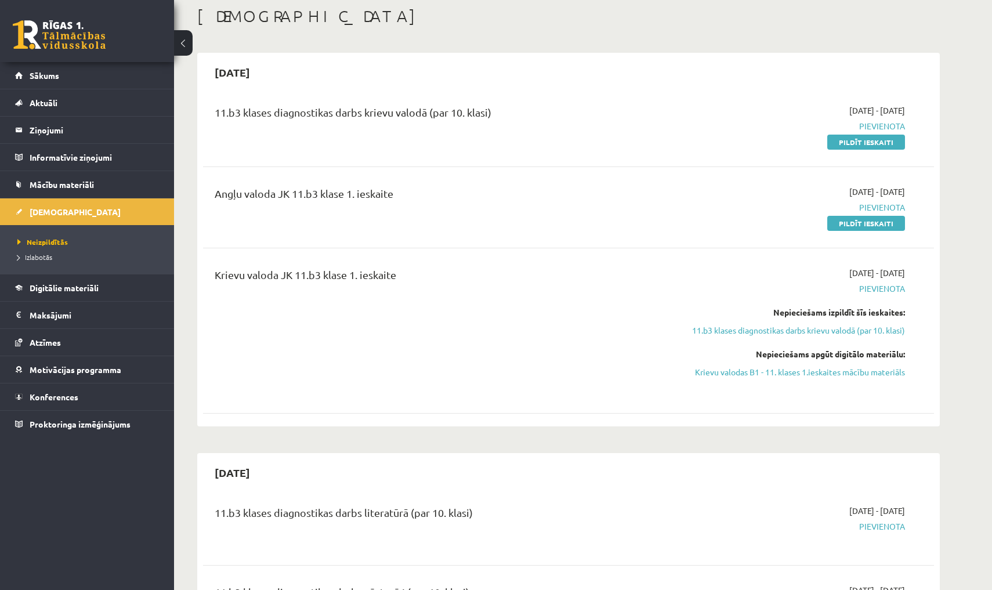
scroll to position [59, 0]
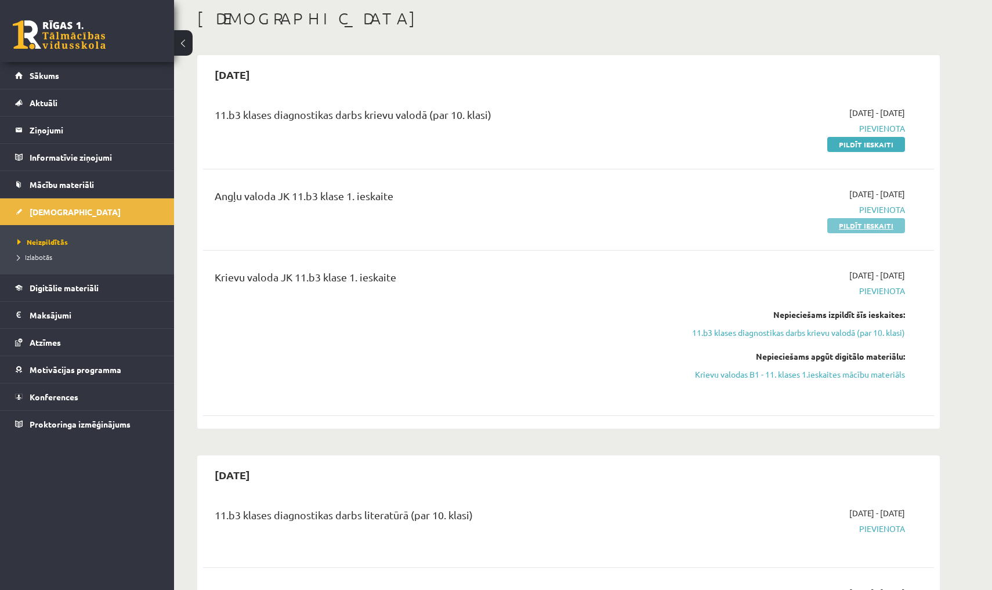
click at [841, 223] on link "Pildīt ieskaiti" at bounding box center [866, 225] width 78 height 15
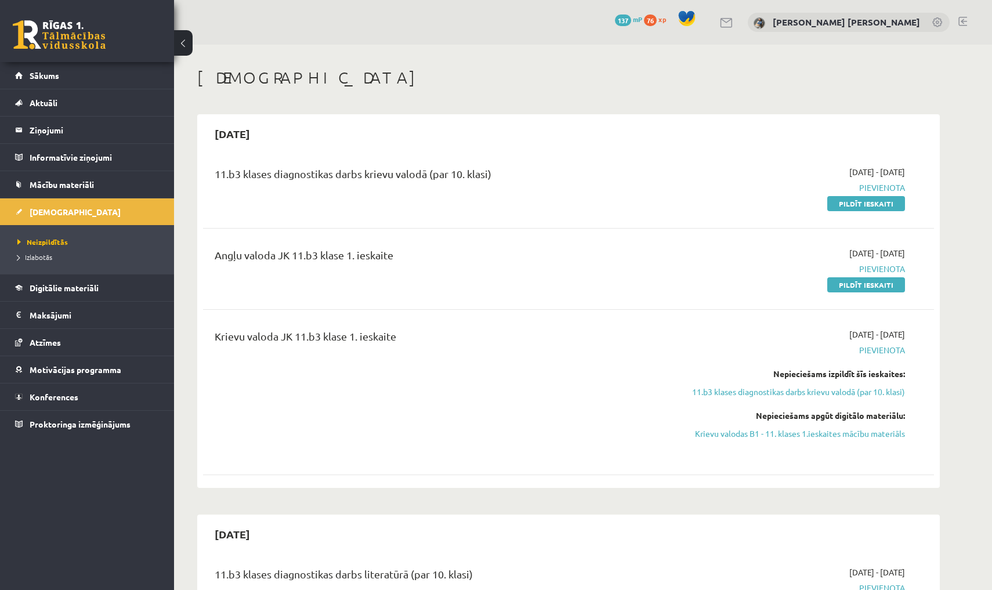
scroll to position [0, 0]
click at [59, 293] on link "Digitālie materiāli" at bounding box center [87, 287] width 144 height 27
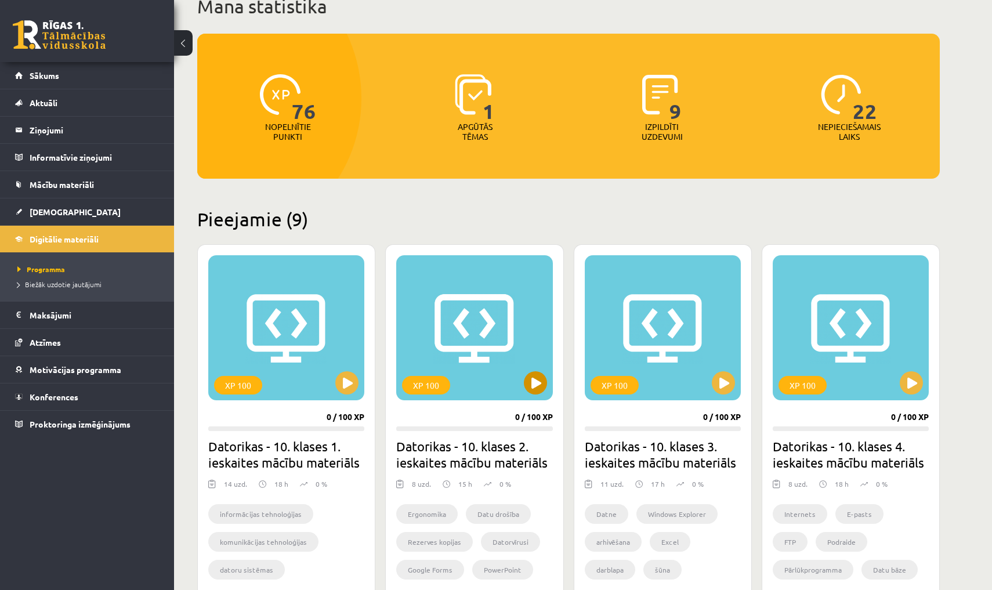
scroll to position [91, 0]
